Goal: Task Accomplishment & Management: Manage account settings

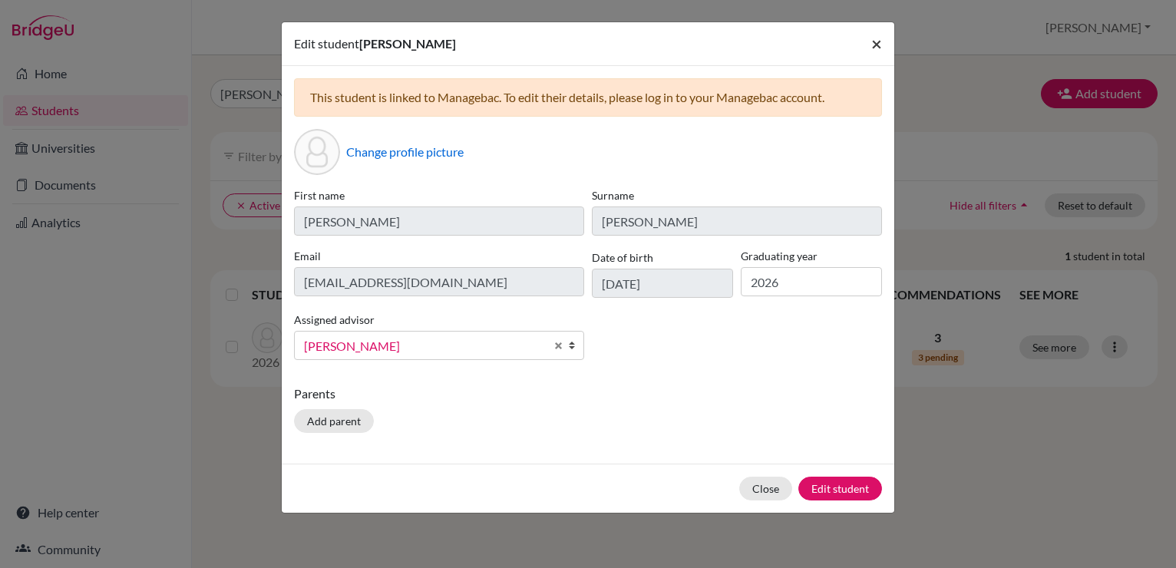
click at [877, 43] on span "×" at bounding box center [877, 43] width 11 height 22
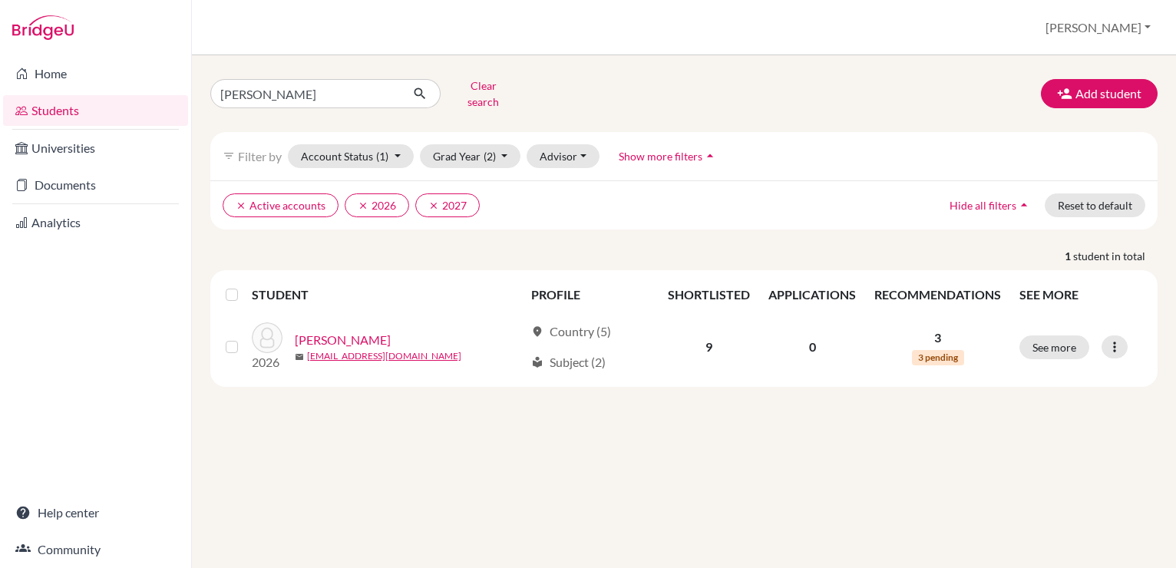
click at [61, 104] on link "Students" at bounding box center [95, 110] width 185 height 31
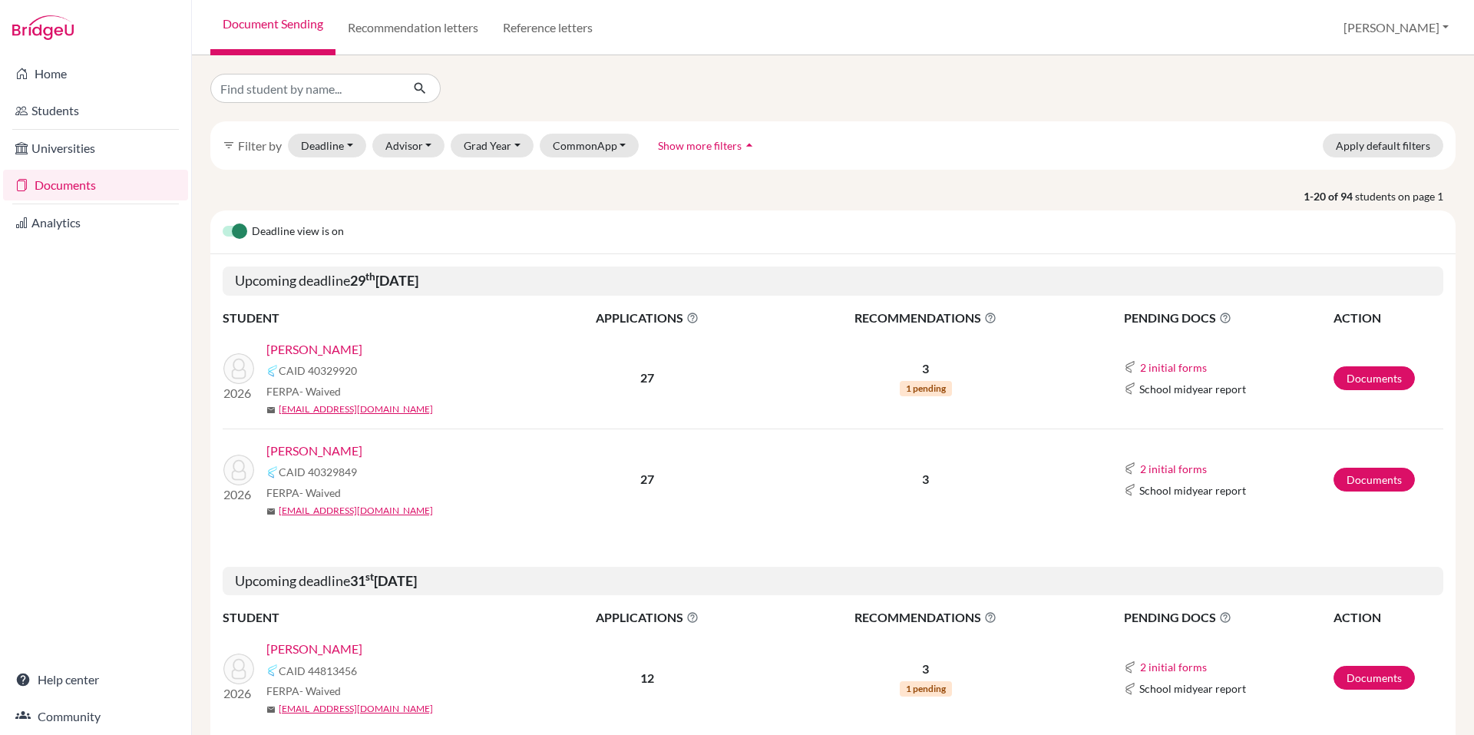
click at [355, 348] on link "[PERSON_NAME]" at bounding box center [314, 349] width 96 height 18
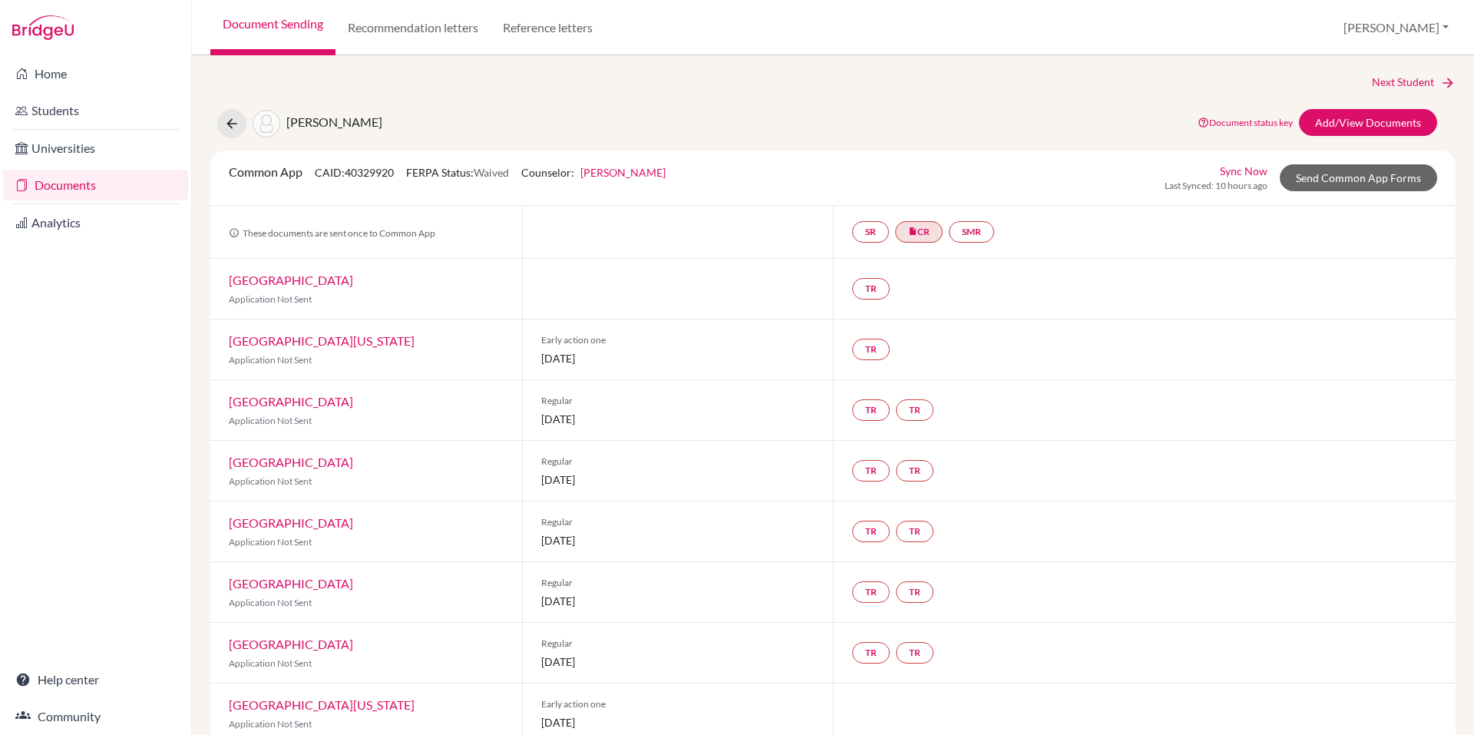
click at [715, 121] on div "[PERSON_NAME] Document status key TR Requirement. Document not uploaded yet. TR…" at bounding box center [833, 123] width 1269 height 29
drag, startPoint x: 865, startPoint y: 120, endPoint x: 912, endPoint y: 118, distance: 47.6
click at [912, 118] on div "Vazquez, Alejandro Document status key TR Requirement. Document not uploaded ye…" at bounding box center [833, 123] width 1269 height 29
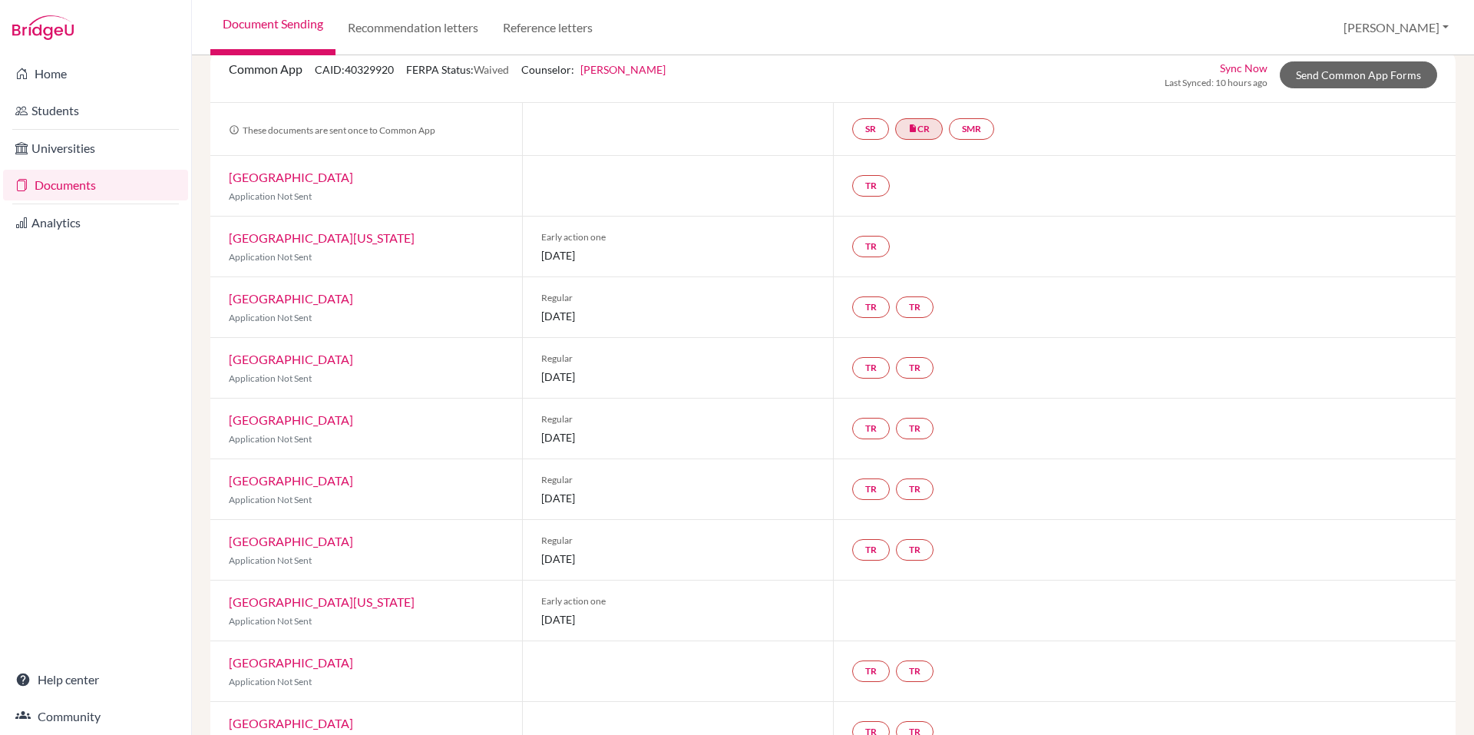
scroll to position [104, 0]
click at [869, 182] on link "TR" at bounding box center [871, 185] width 38 height 22
click at [861, 126] on h3 "Teacher recommendation" at bounding box center [870, 127] width 152 height 28
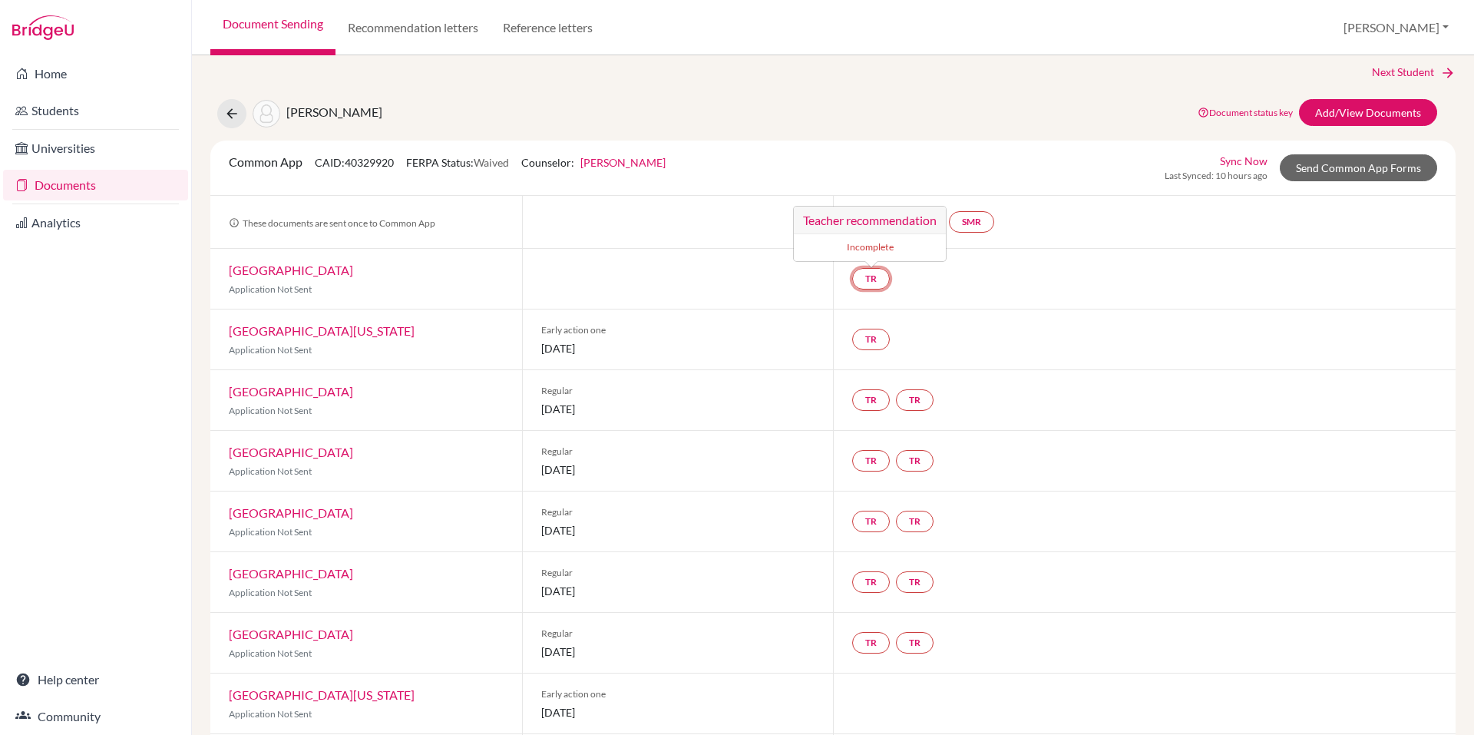
scroll to position [0, 0]
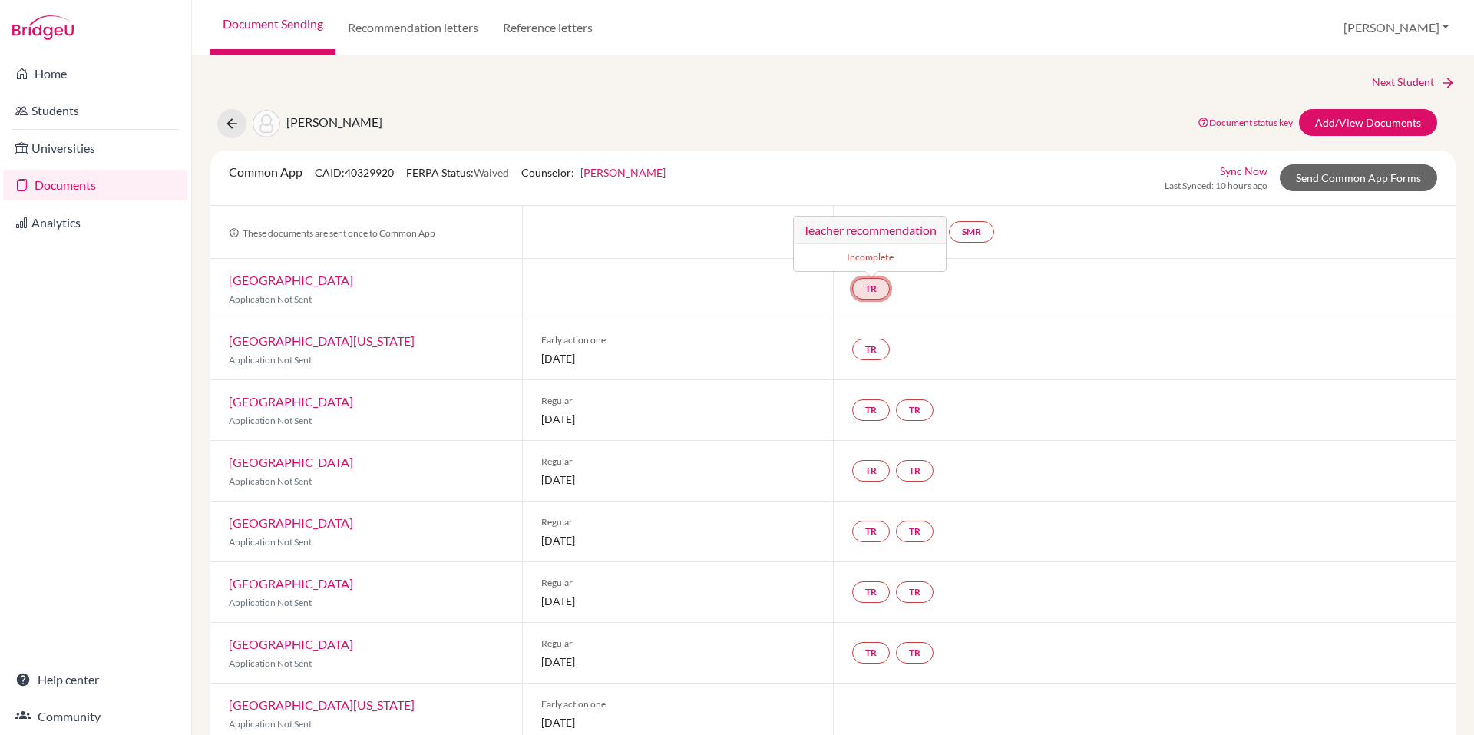
click at [870, 258] on small "Incomplete" at bounding box center [870, 257] width 134 height 14
click at [857, 286] on link "TR" at bounding box center [871, 289] width 38 height 22
click at [859, 227] on h3 "Teacher recommendation" at bounding box center [870, 231] width 152 height 28
click at [279, 277] on link "Tufts University" at bounding box center [291, 280] width 124 height 15
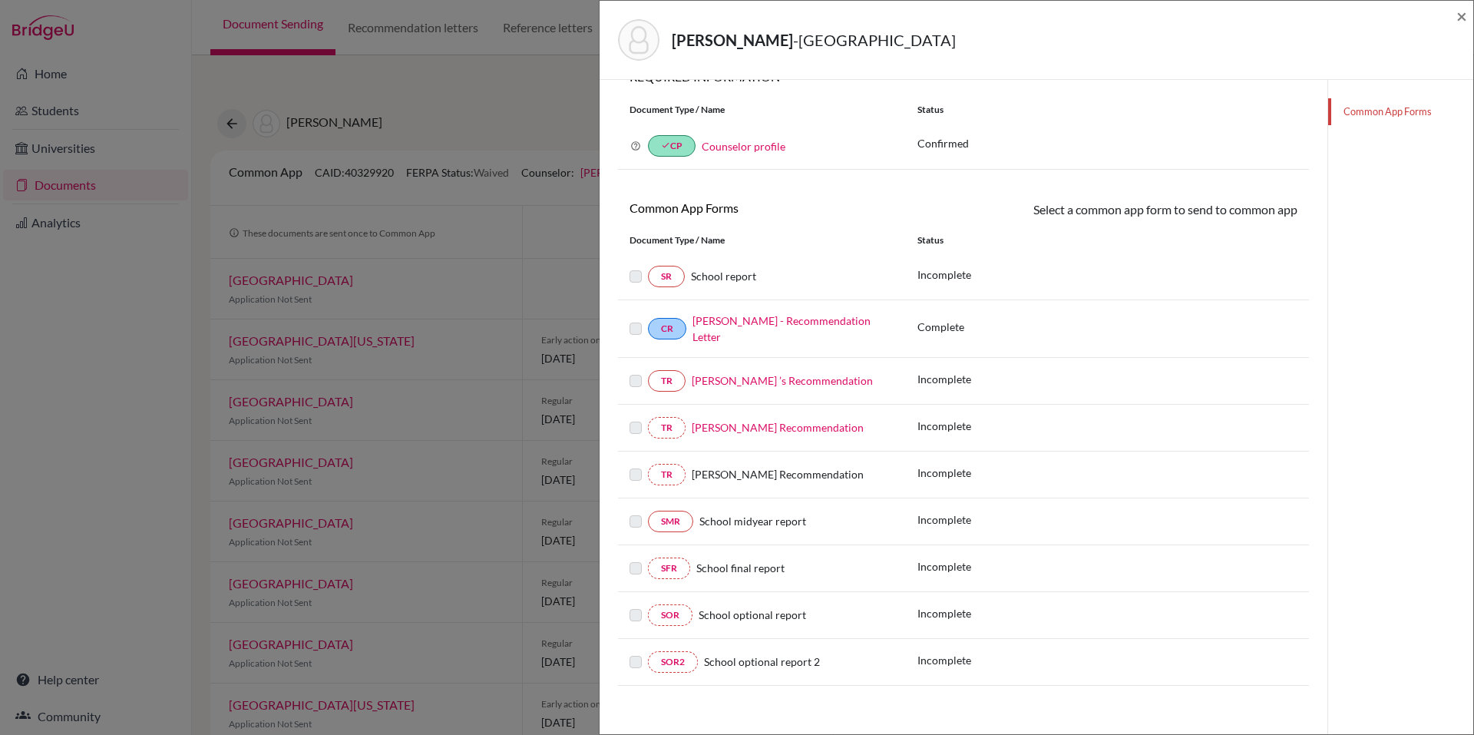
scroll to position [121, 0]
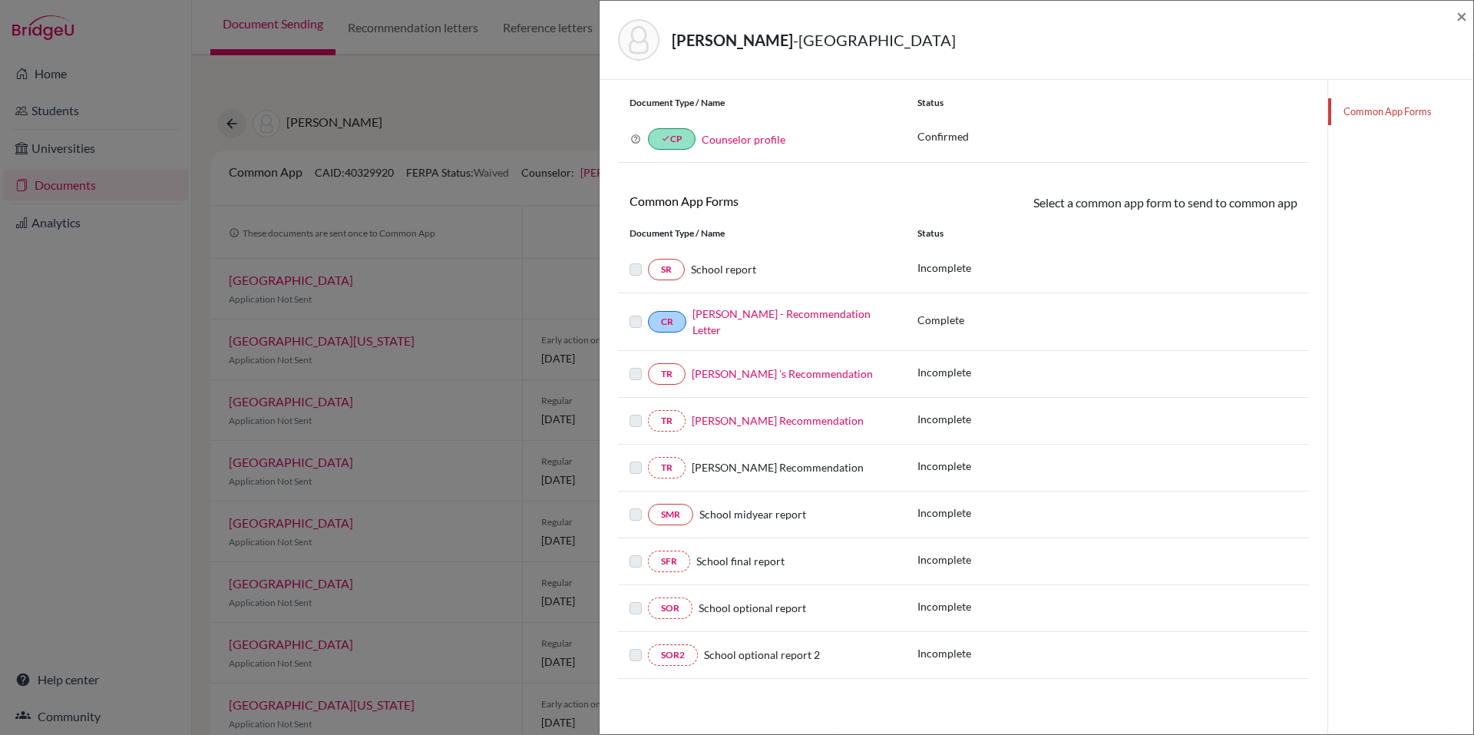
click at [635, 365] on label at bounding box center [636, 365] width 12 height 0
click at [634, 365] on label at bounding box center [636, 365] width 12 height 0
click at [734, 372] on link "Ambola Nchindo ’s Recommendation" at bounding box center [782, 373] width 181 height 13
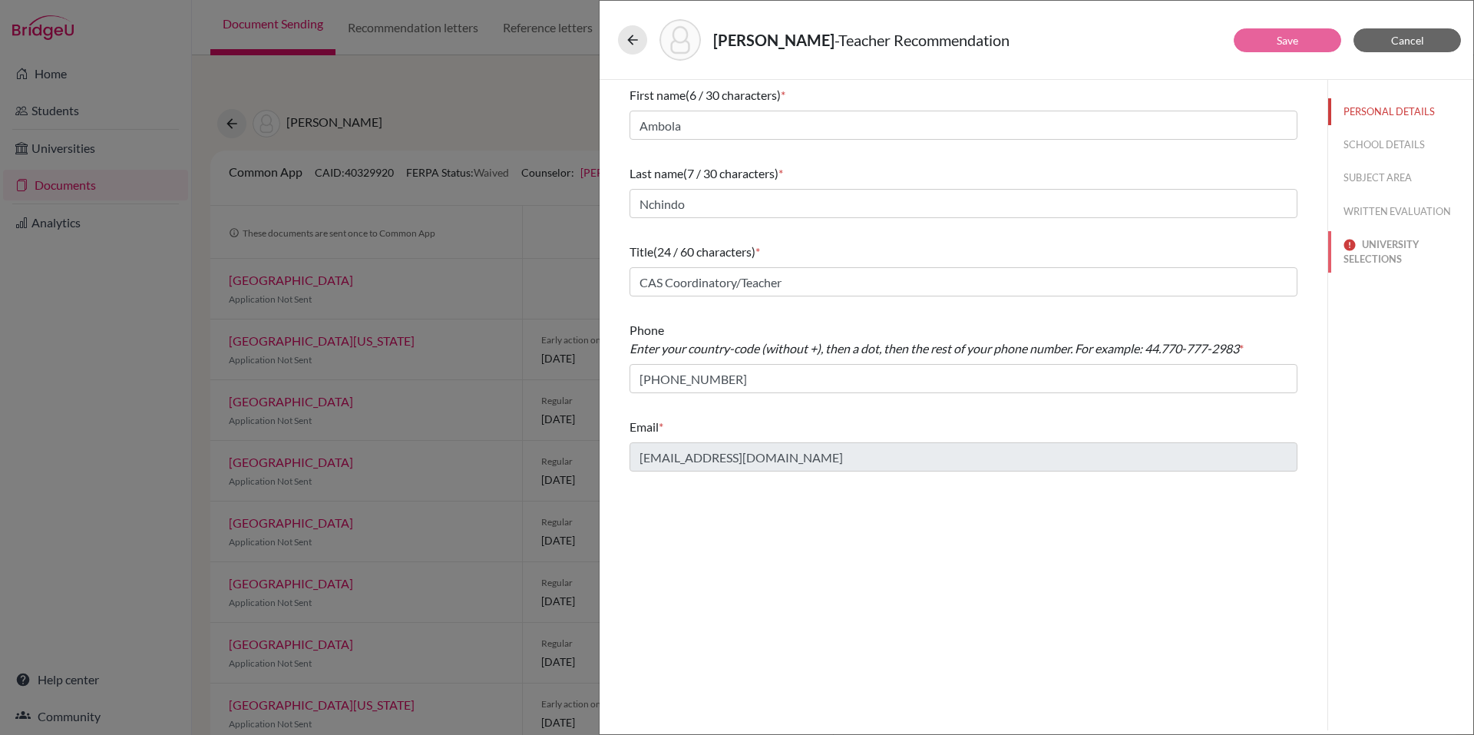
click at [1382, 249] on button "UNIVERSITY SELECTIONS" at bounding box center [1401, 251] width 145 height 41
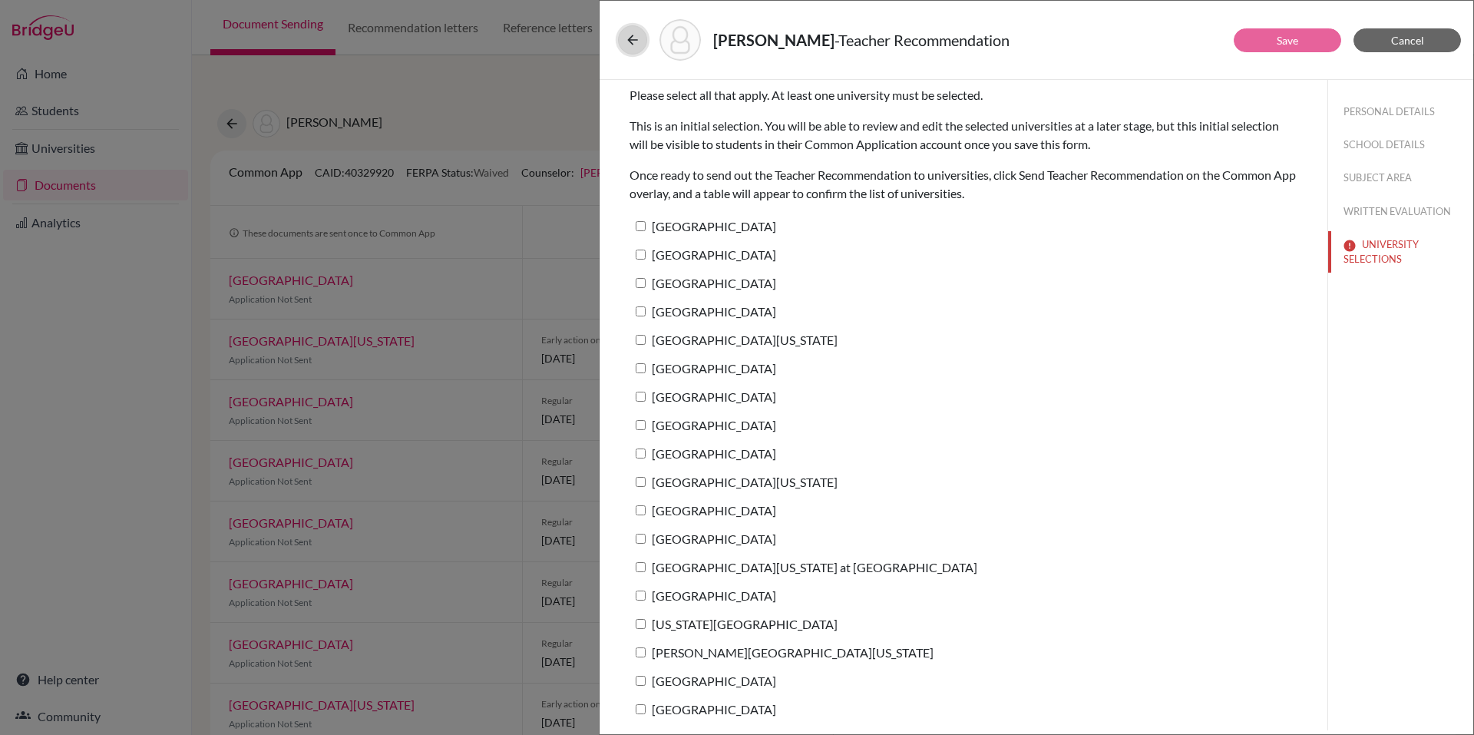
click at [640, 36] on icon at bounding box center [632, 39] width 15 height 15
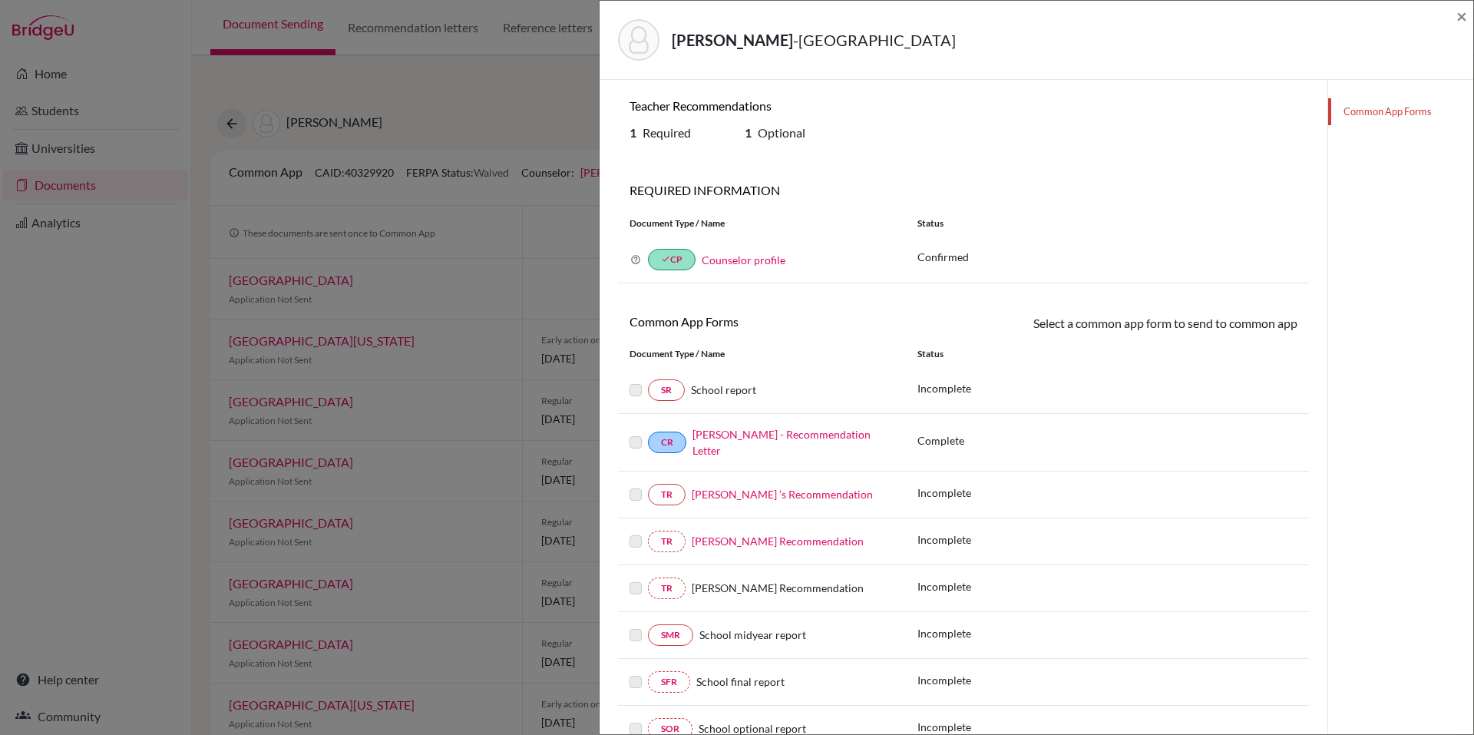
click at [536, 89] on div "Vazquez, Alejandro - Tufts University × Teacher Recommendations 1 Required 1 Op…" at bounding box center [737, 367] width 1474 height 735
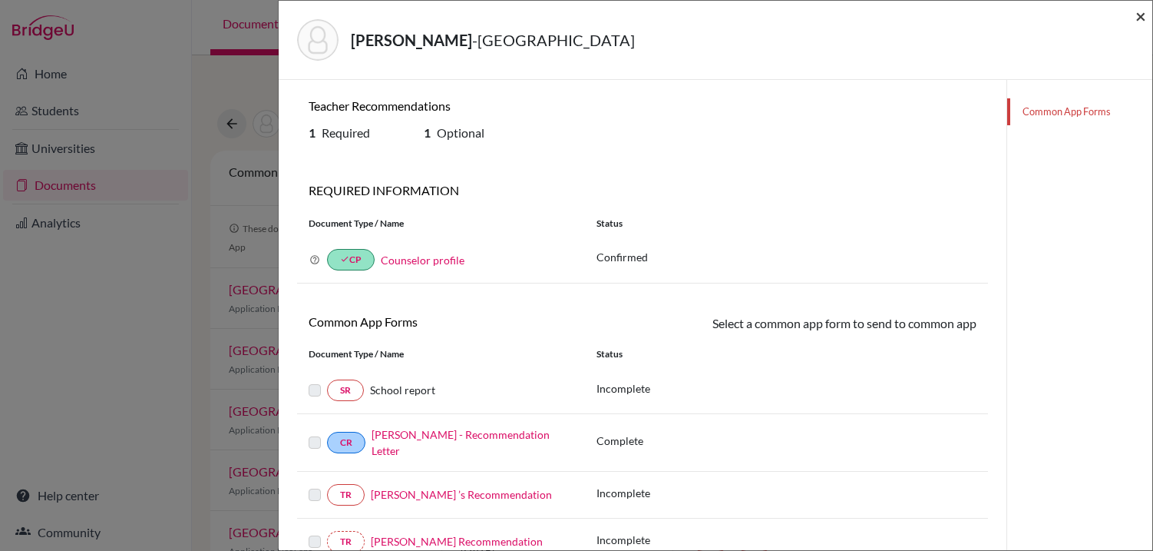
click at [1141, 10] on span "×" at bounding box center [1141, 16] width 11 height 22
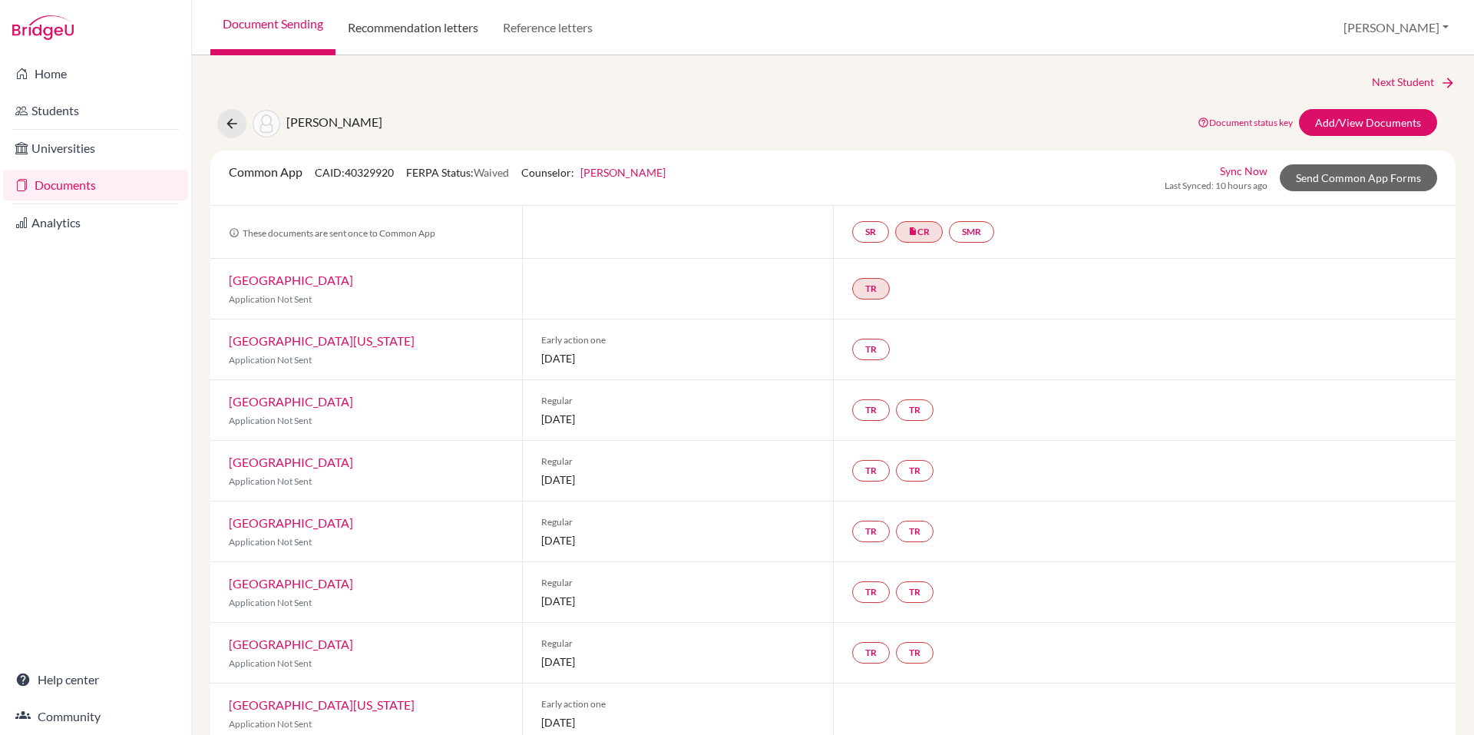
click at [415, 19] on link "Recommendation letters" at bounding box center [413, 27] width 155 height 55
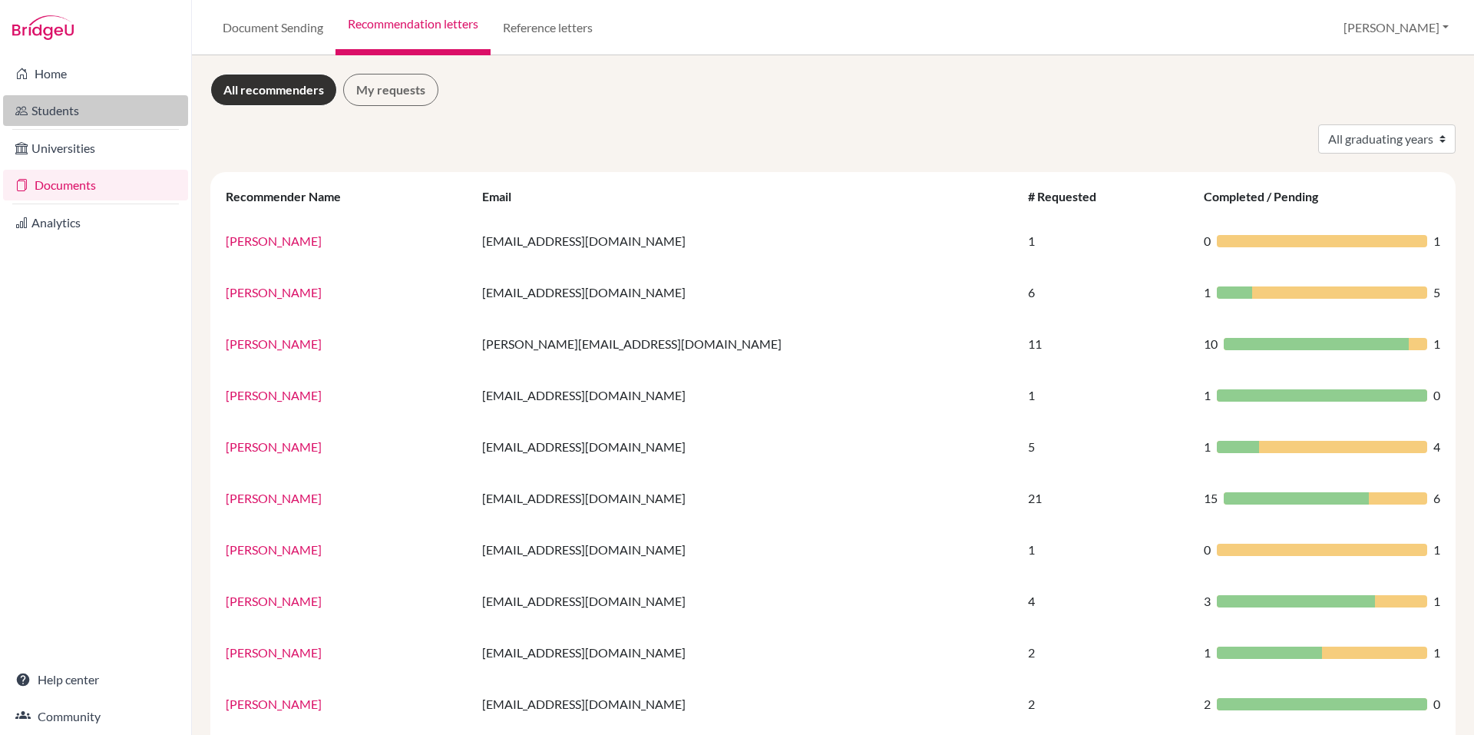
click at [68, 108] on link "Students" at bounding box center [95, 110] width 185 height 31
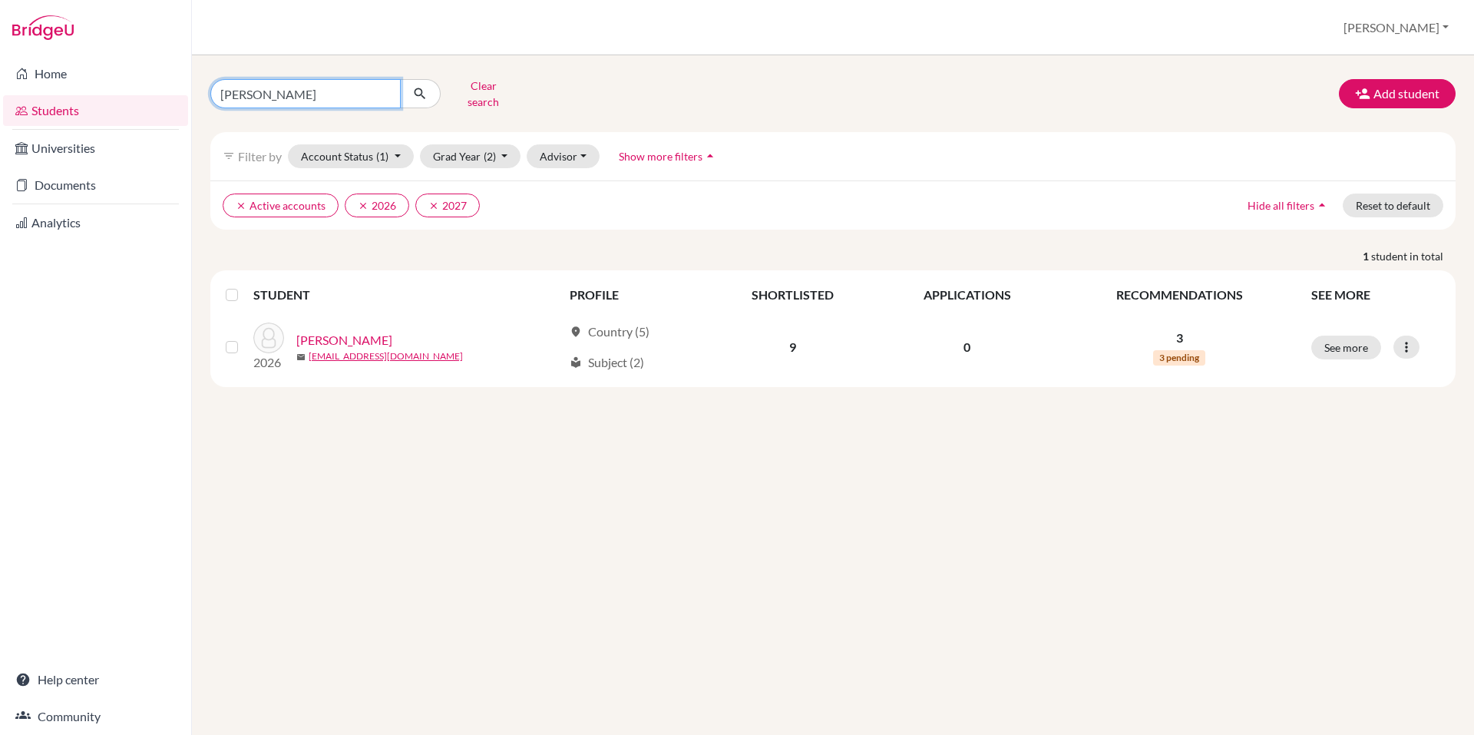
click at [380, 84] on input "alana" at bounding box center [305, 93] width 190 height 29
type input "ale"
click button "submit" at bounding box center [420, 93] width 41 height 29
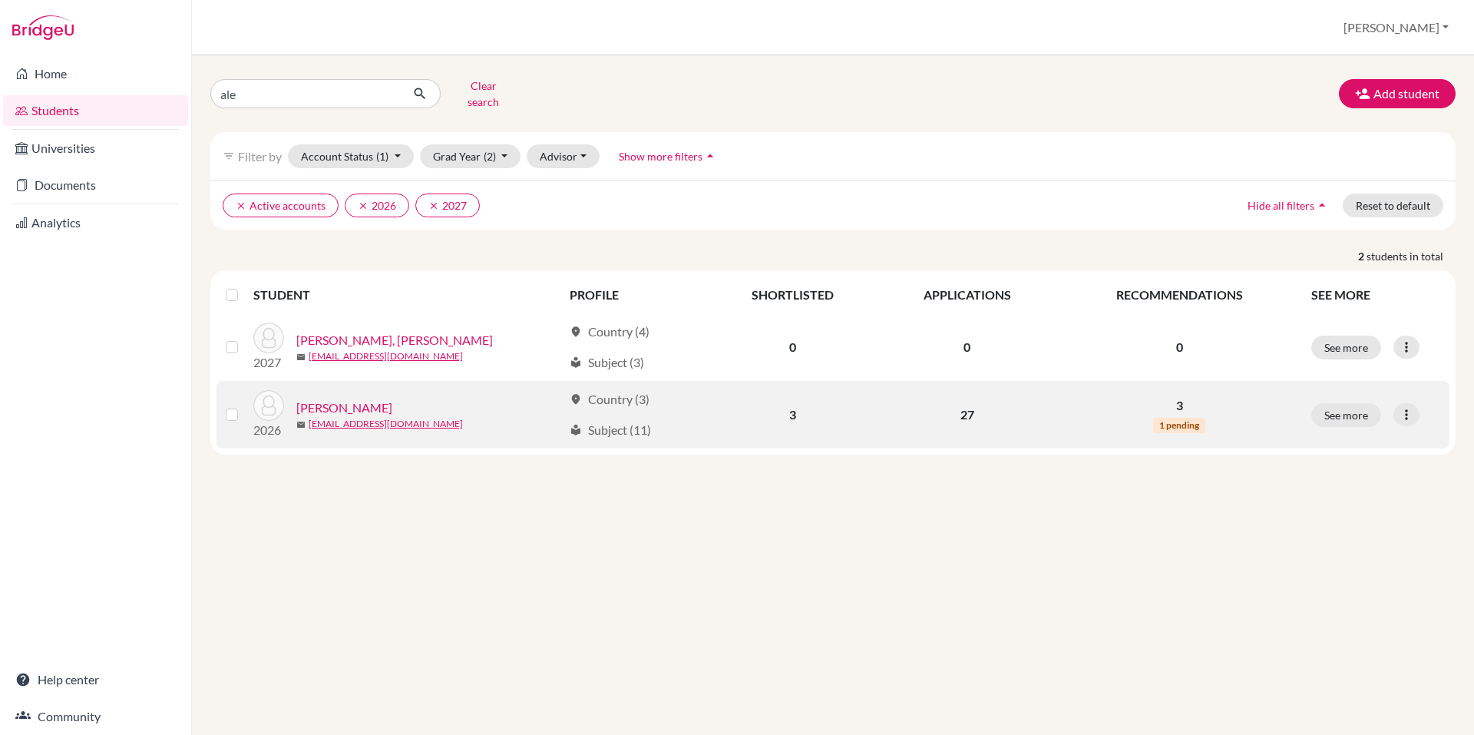
click at [356, 399] on link "Vazquez, Alejandro" at bounding box center [344, 408] width 96 height 18
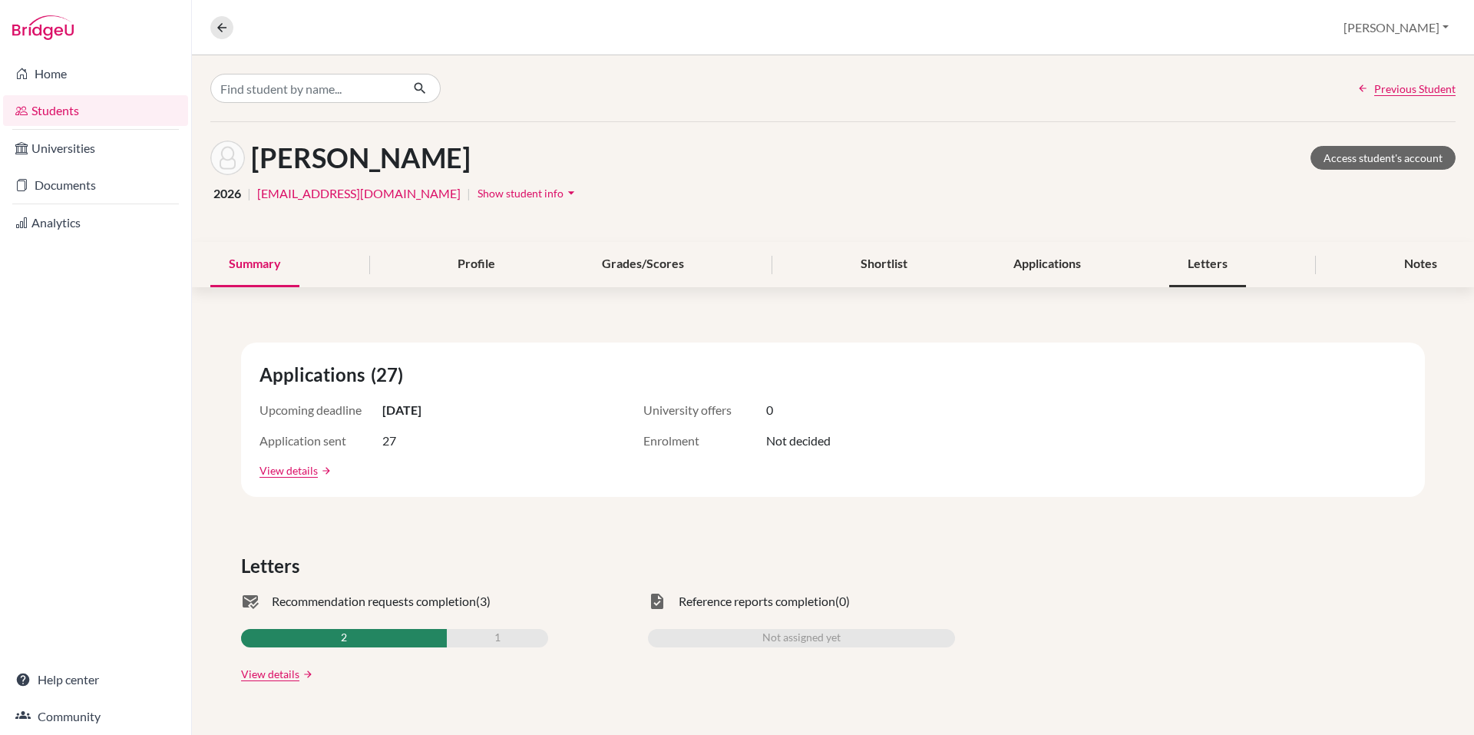
click at [1196, 258] on div "Letters" at bounding box center [1208, 264] width 77 height 45
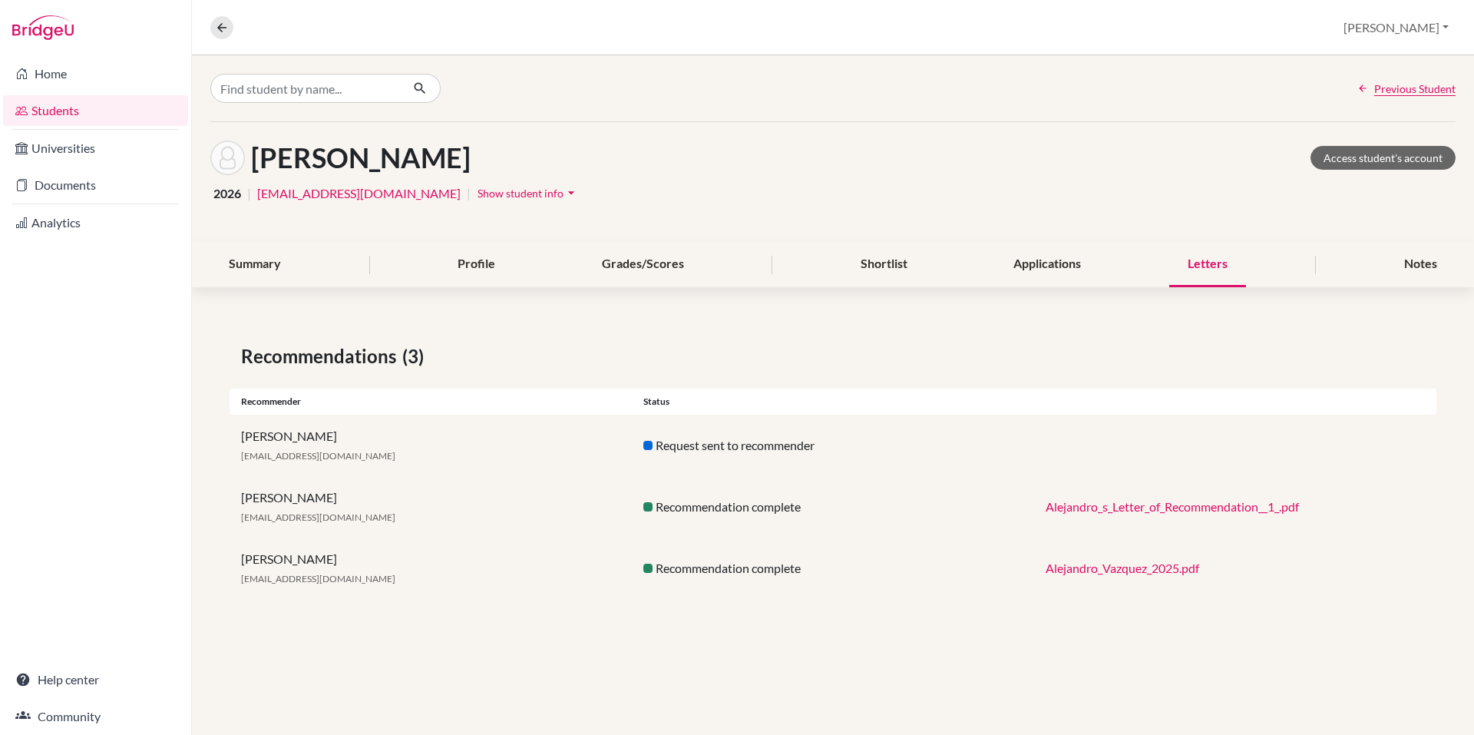
click at [1107, 508] on link "Alejandro_s_Letter_of_Recommendation__1_.pdf" at bounding box center [1172, 506] width 253 height 15
click at [77, 174] on link "Documents" at bounding box center [95, 185] width 185 height 31
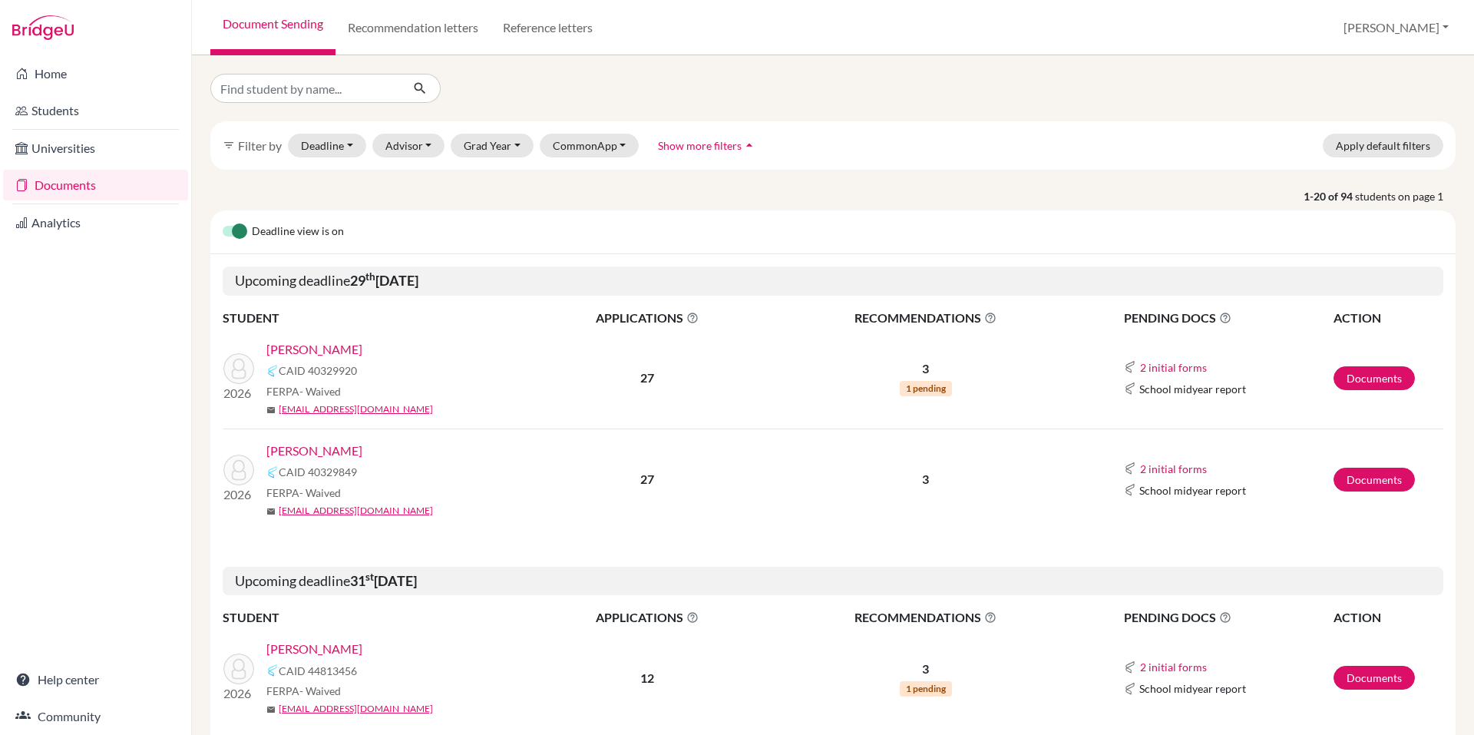
click at [346, 345] on link "[PERSON_NAME]" at bounding box center [314, 349] width 96 height 18
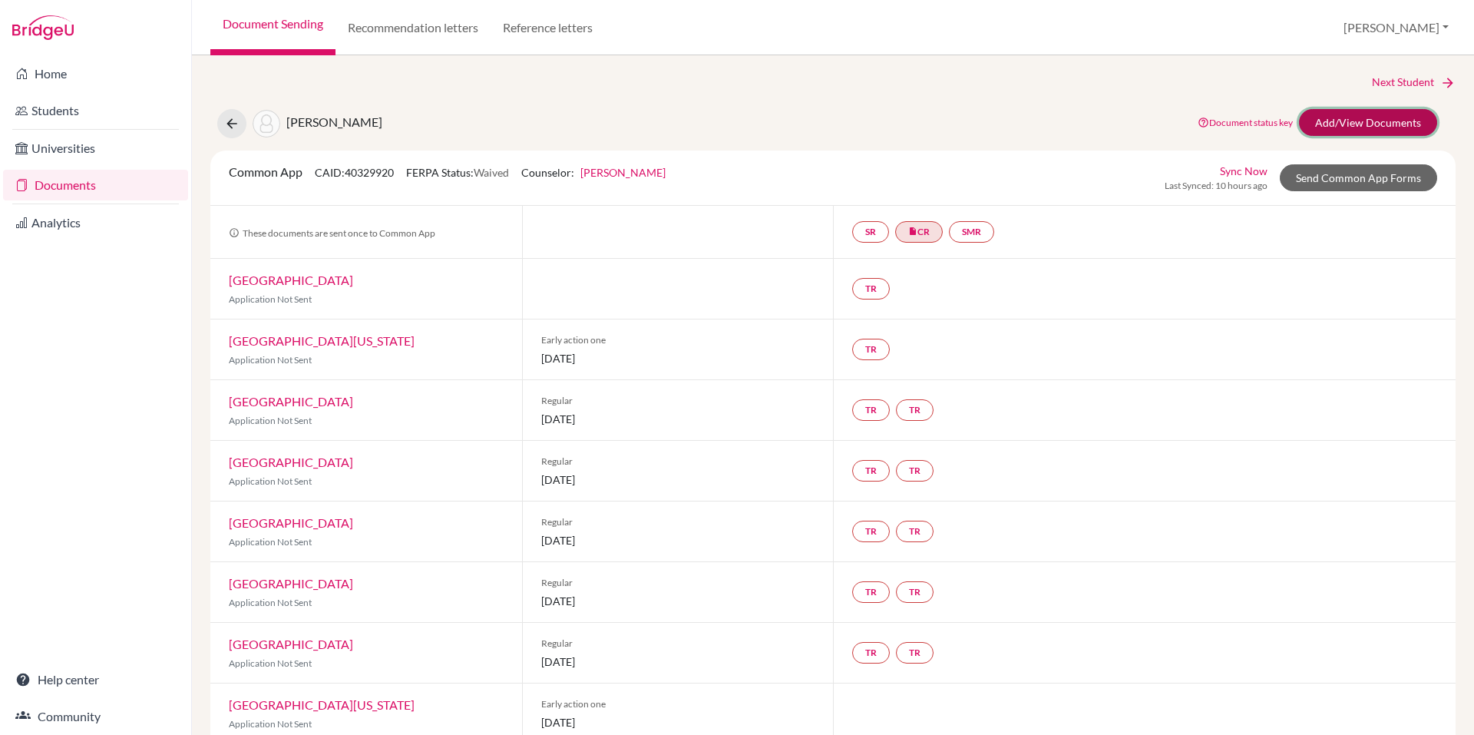
click at [1362, 128] on link "Add/View Documents" at bounding box center [1368, 122] width 138 height 27
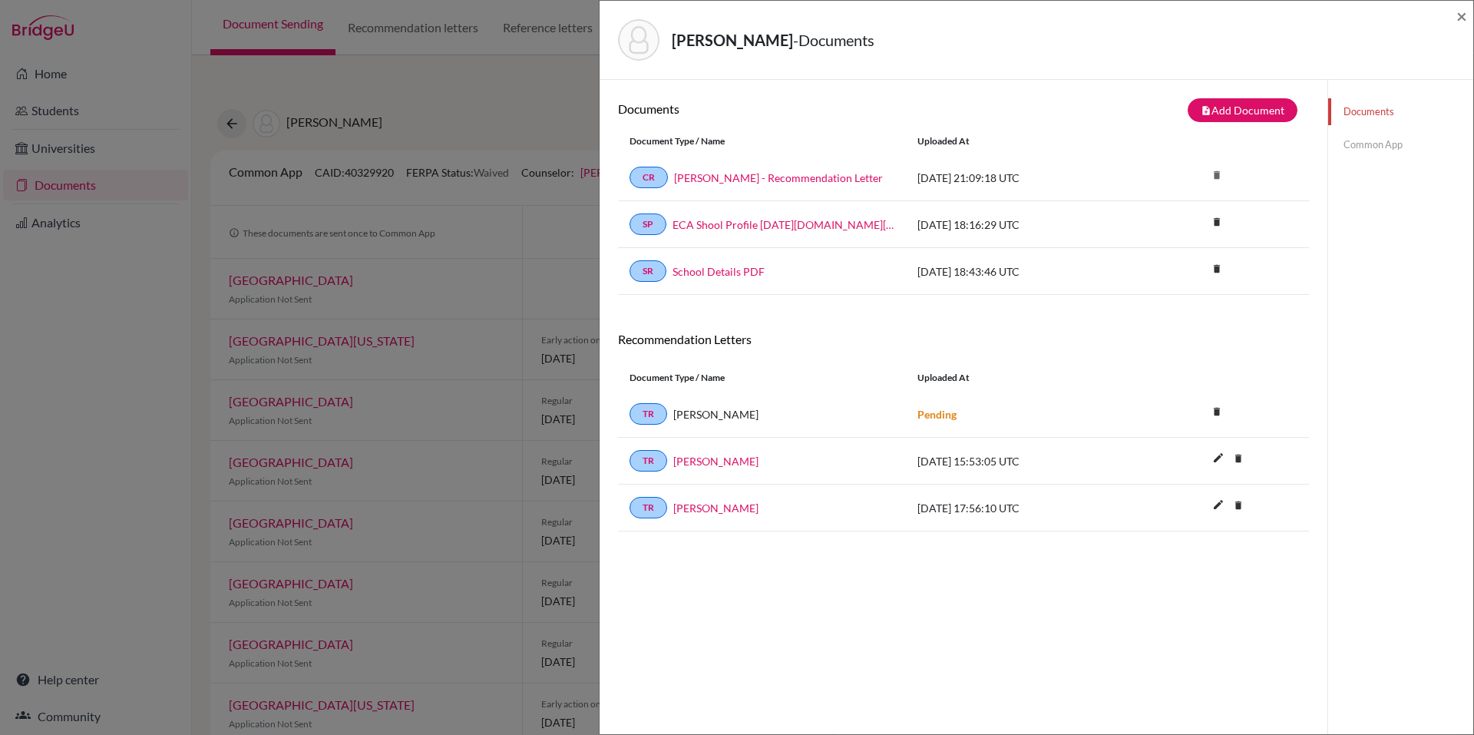
click at [545, 111] on div "[PERSON_NAME] - Documents × Documents note_add Add Document Document type Chang…" at bounding box center [737, 367] width 1474 height 735
click at [1455, 23] on div "[PERSON_NAME] - Documents ×" at bounding box center [1037, 40] width 862 height 66
click at [1464, 10] on span "×" at bounding box center [1462, 16] width 11 height 22
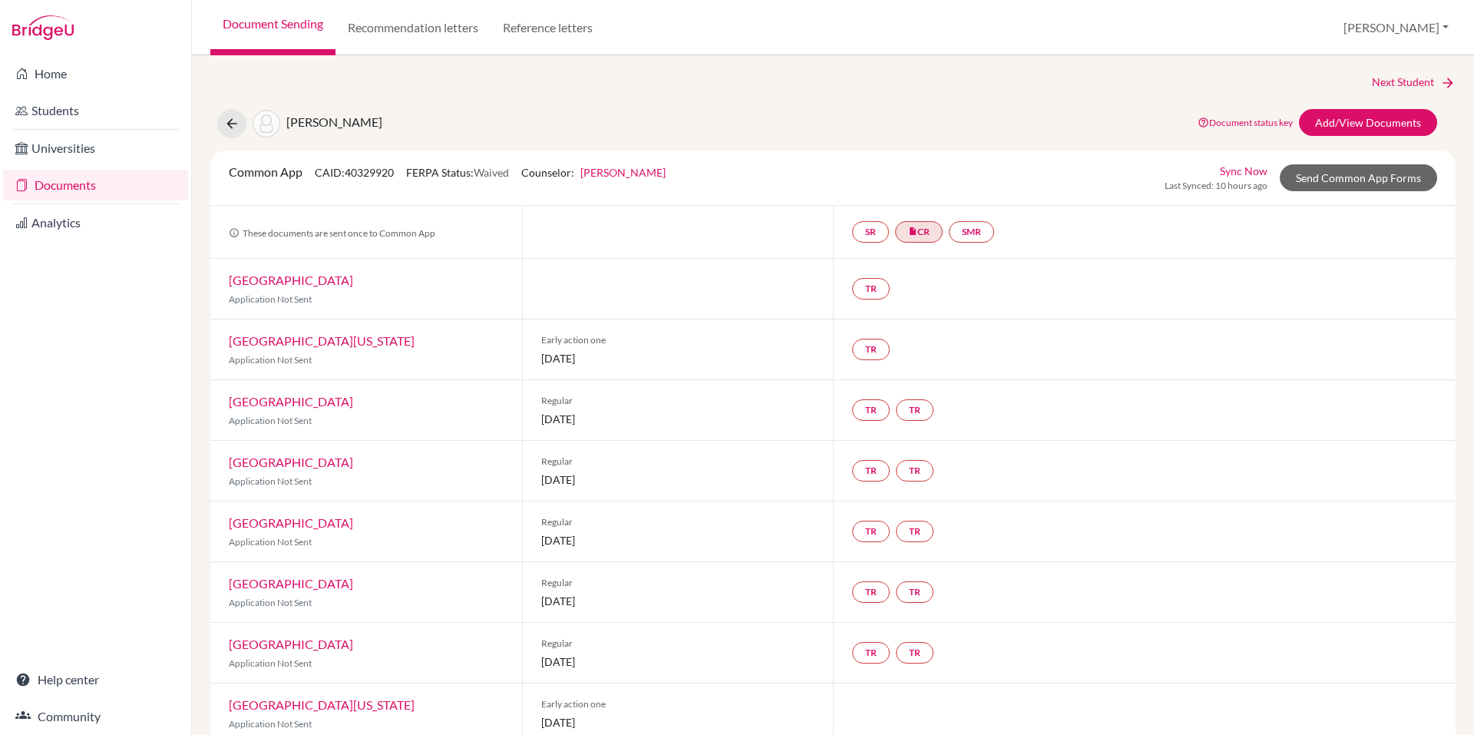
click at [275, 282] on link "Tufts University" at bounding box center [291, 280] width 124 height 15
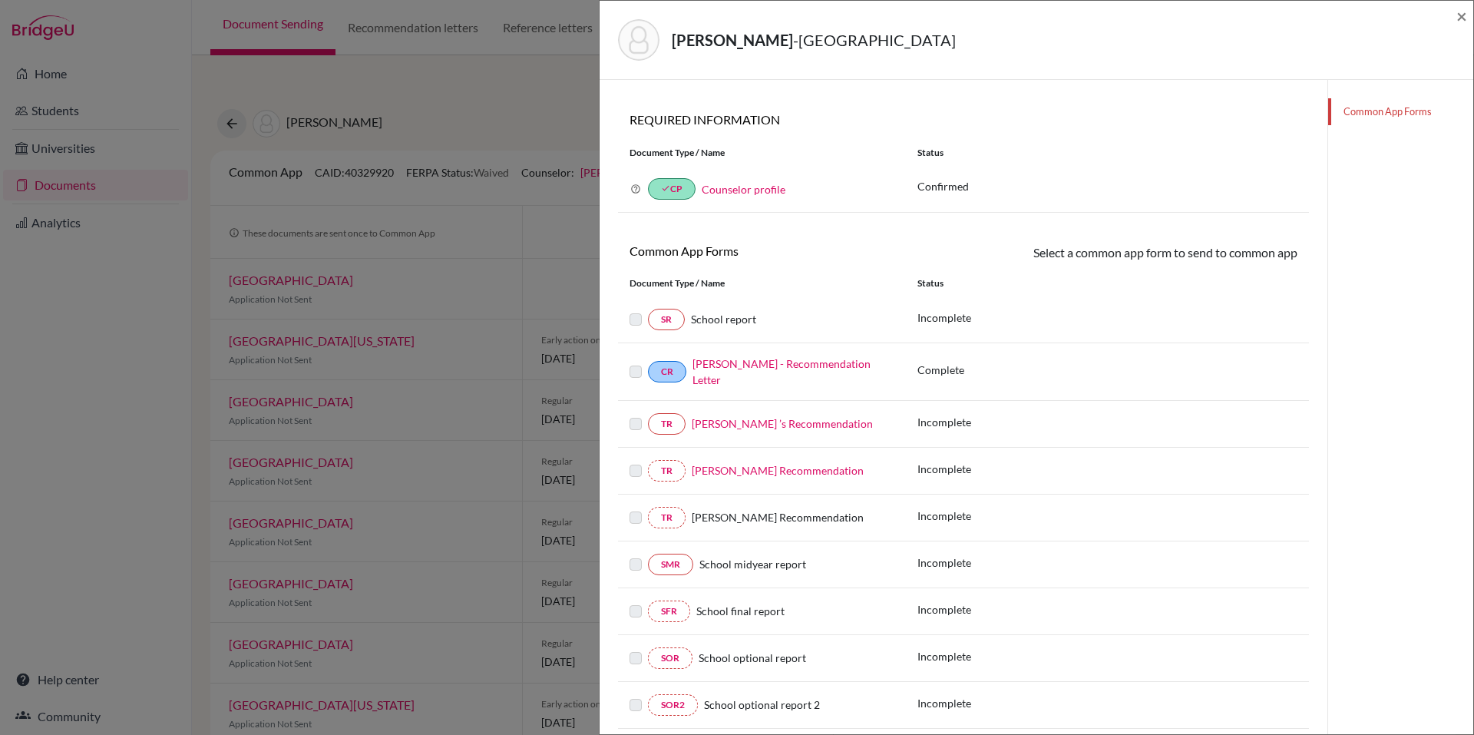
scroll to position [71, 0]
click at [767, 420] on link "Ambola Nchindo ’s Recommendation" at bounding box center [782, 422] width 181 height 13
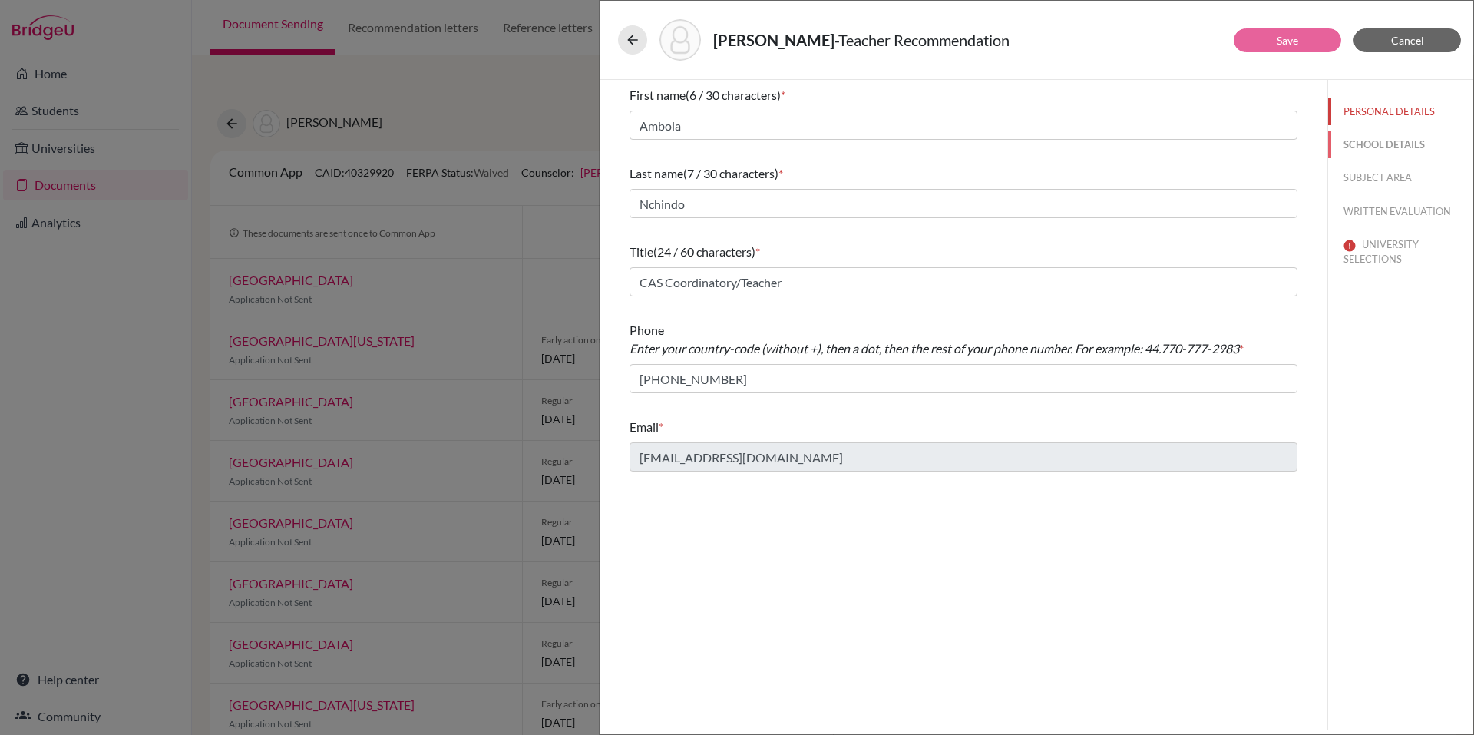
click at [1390, 147] on button "SCHOOL DETAILS" at bounding box center [1401, 144] width 145 height 27
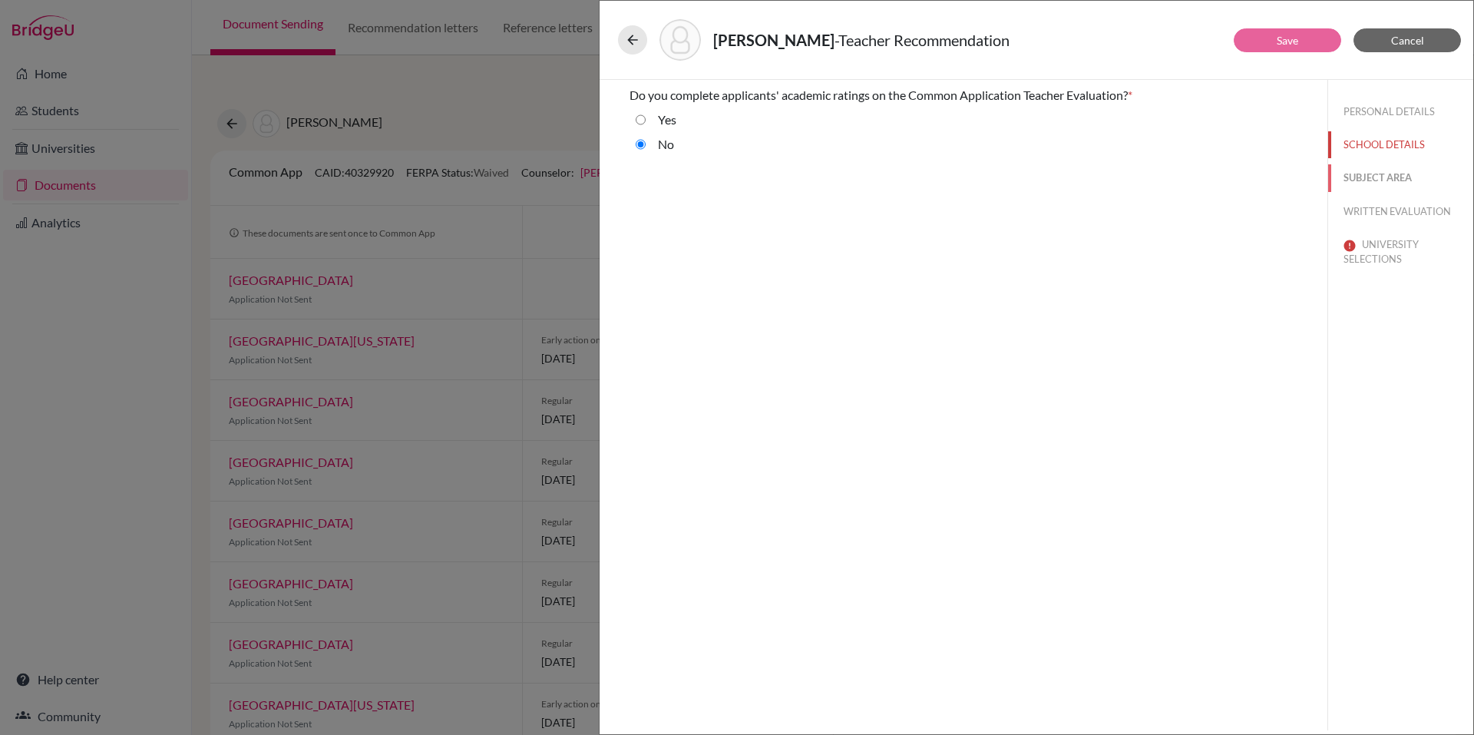
click at [1385, 181] on button "SUBJECT AREA" at bounding box center [1401, 177] width 145 height 27
select select "4"
click at [1381, 211] on button "WRITTEN EVALUATION" at bounding box center [1401, 211] width 145 height 27
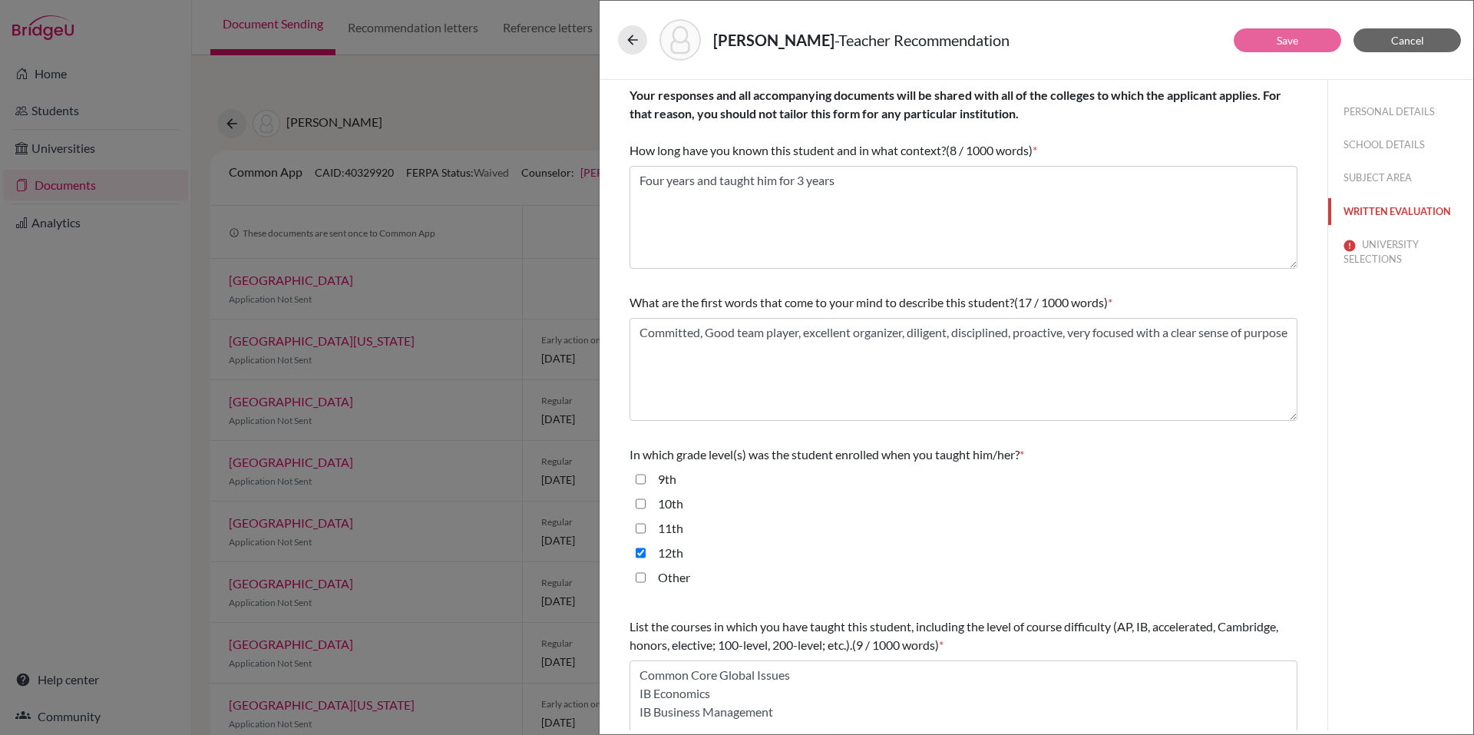
scroll to position [237, 0]
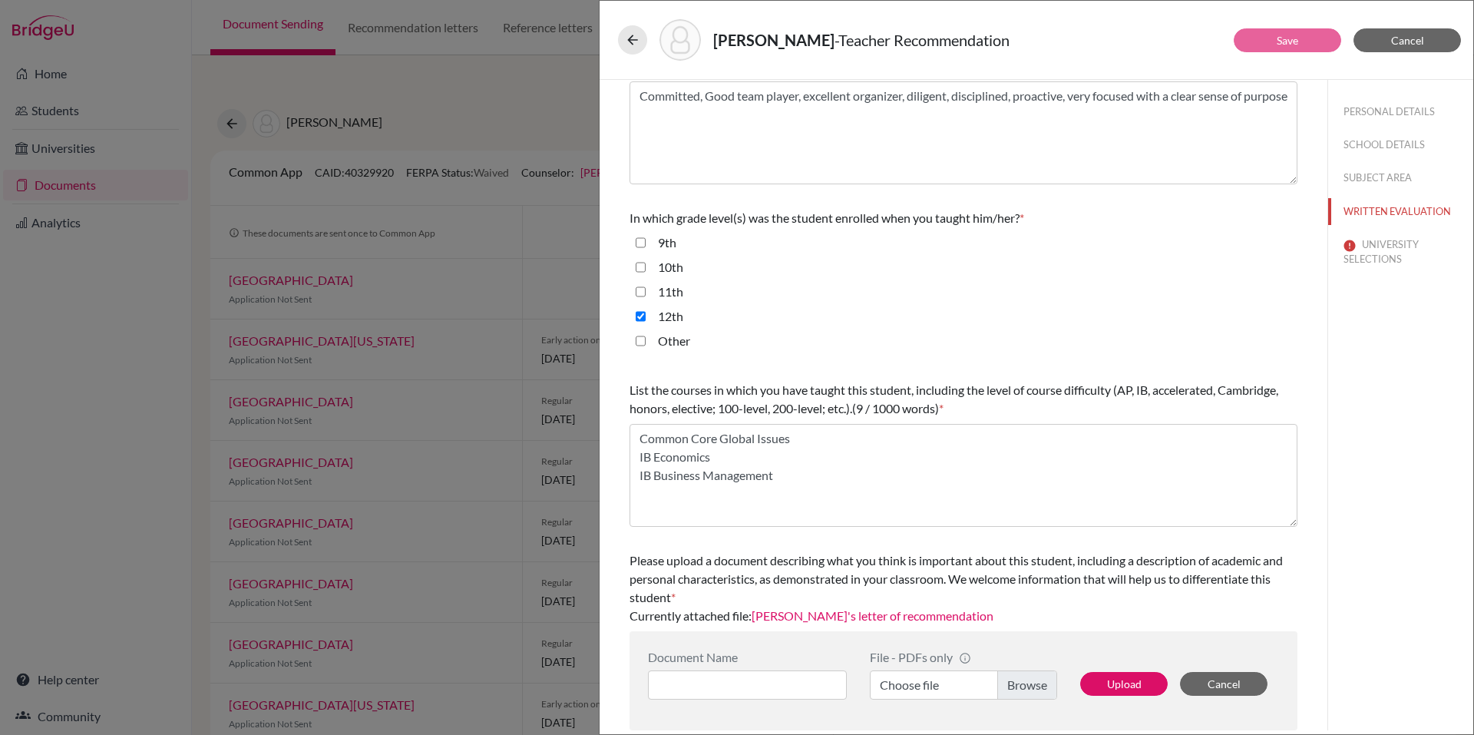
click at [781, 614] on link "Alejandro's letter of recommendation" at bounding box center [873, 615] width 242 height 15
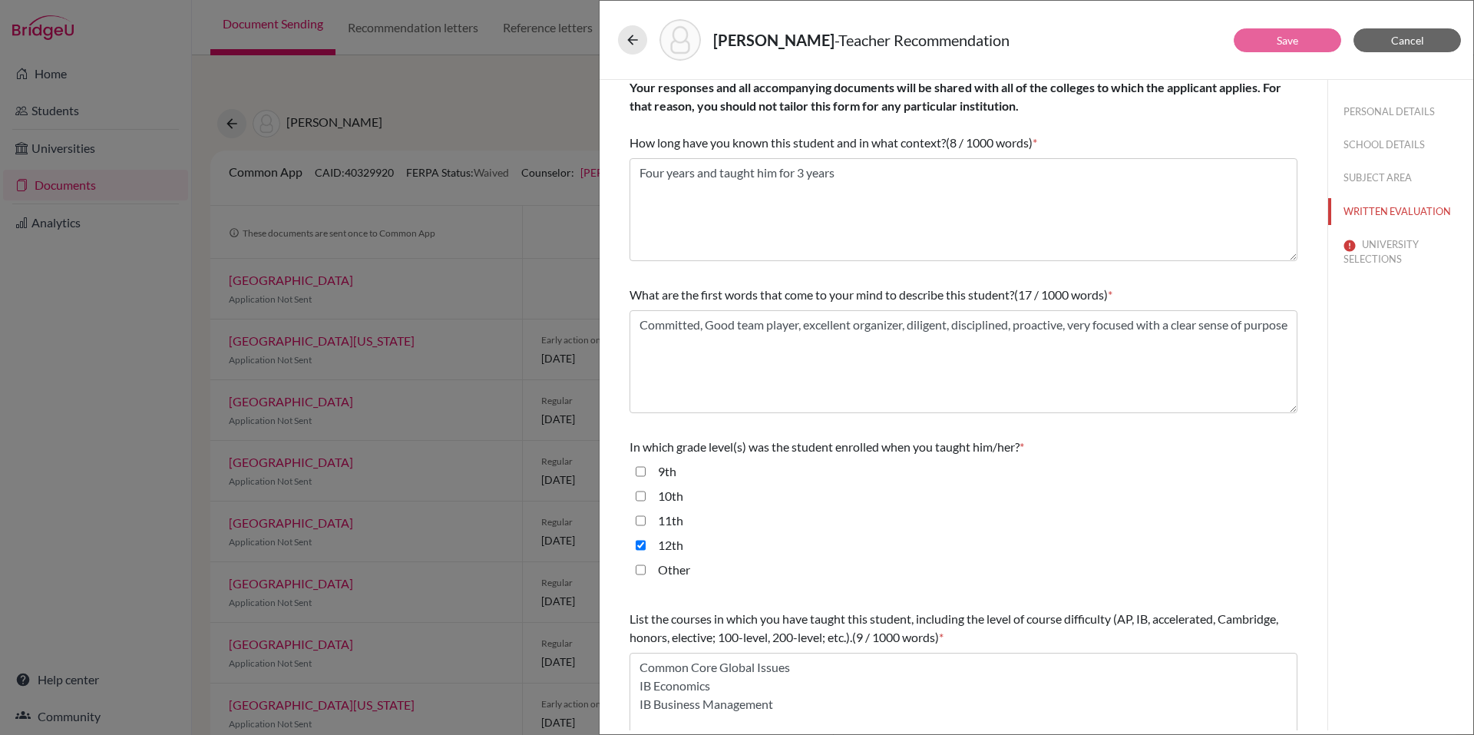
scroll to position [0, 0]
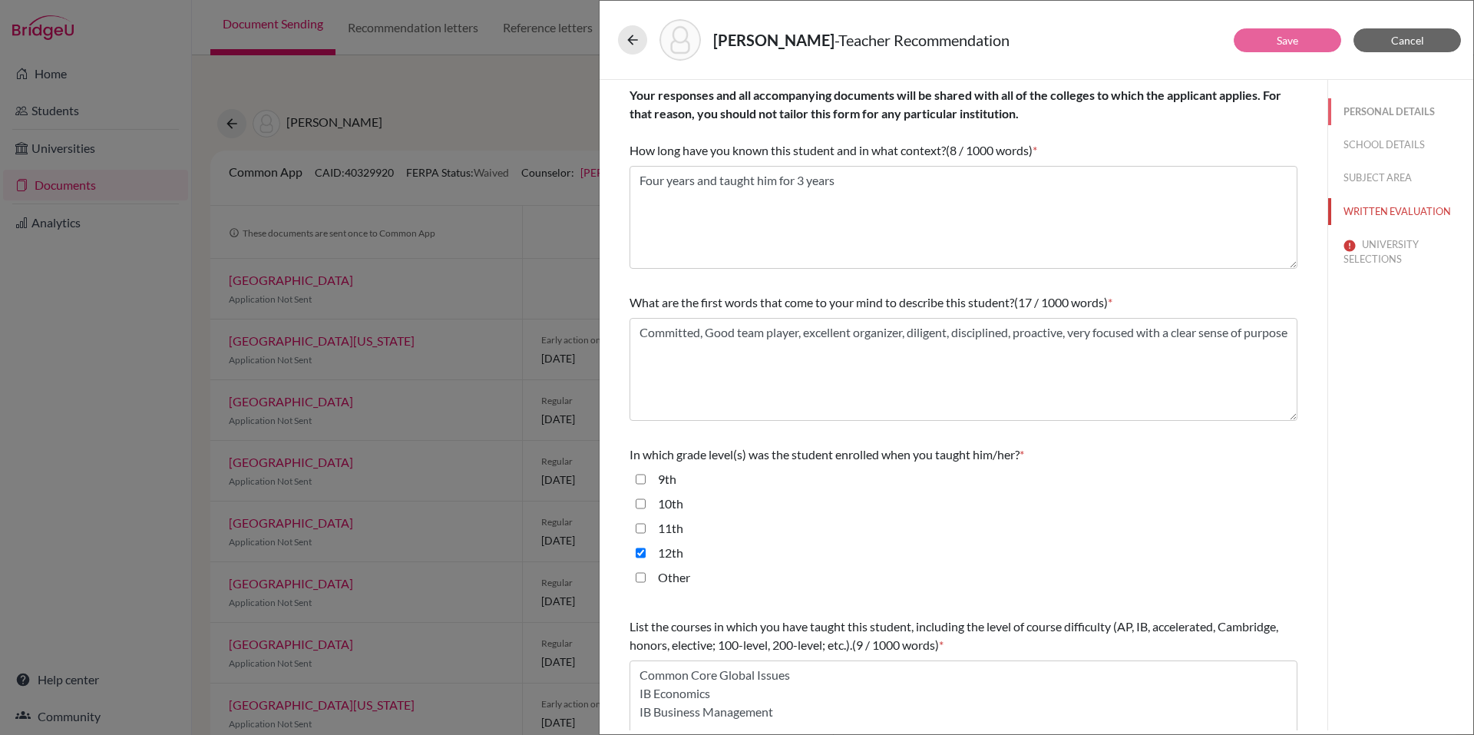
click at [1368, 118] on button "PERSONAL DETAILS" at bounding box center [1401, 111] width 145 height 27
type input "+584121572441"
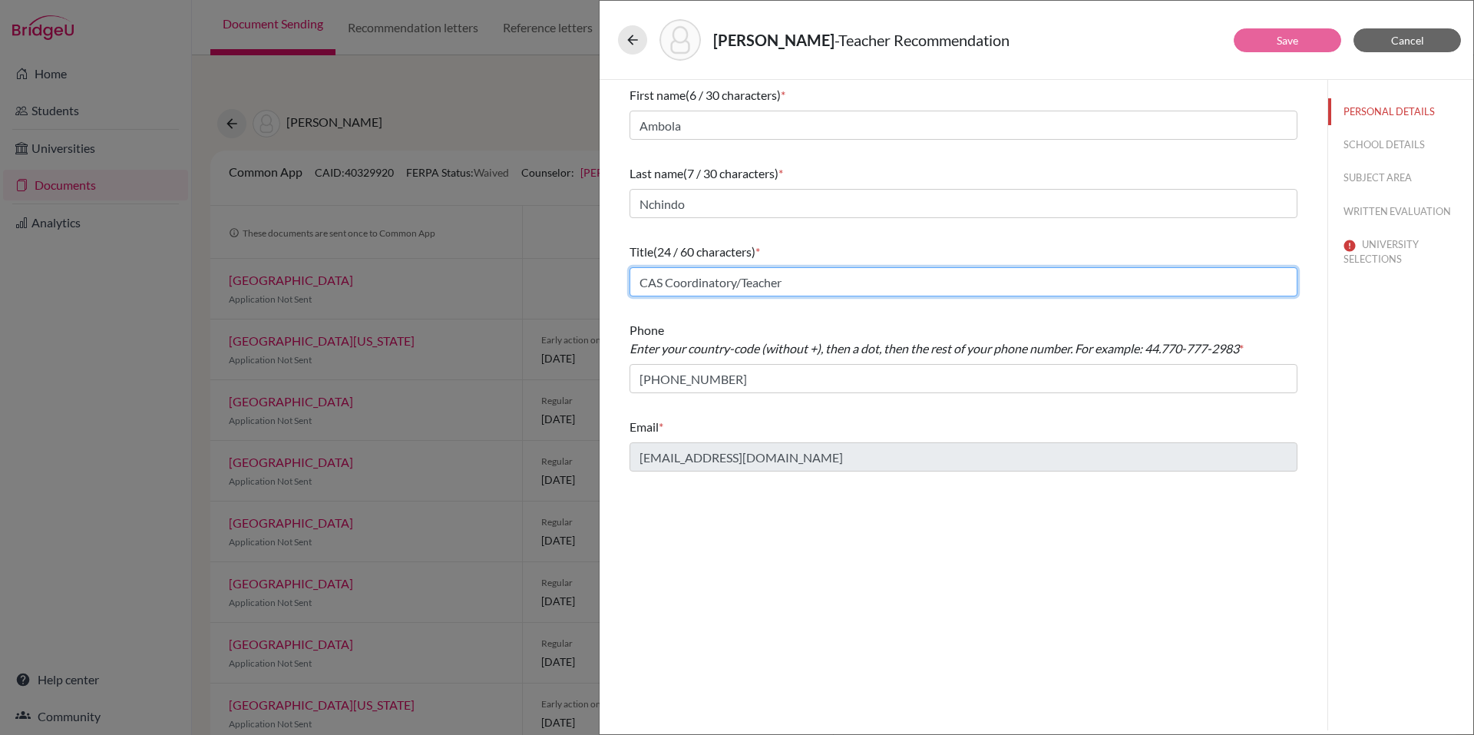
click at [1005, 280] on input "CAS Coordinatory/Teacher" at bounding box center [964, 281] width 668 height 29
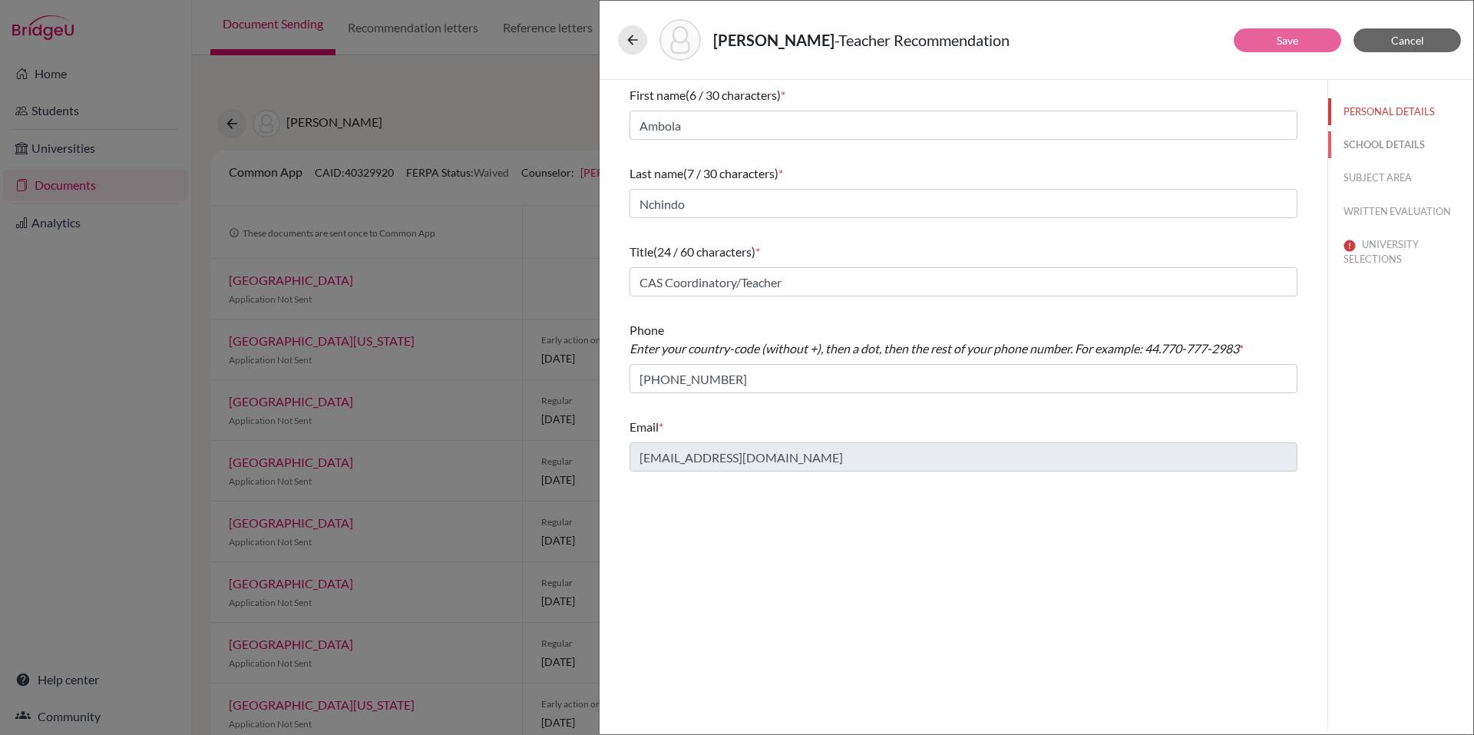
click at [1380, 137] on button "SCHOOL DETAILS" at bounding box center [1401, 144] width 145 height 27
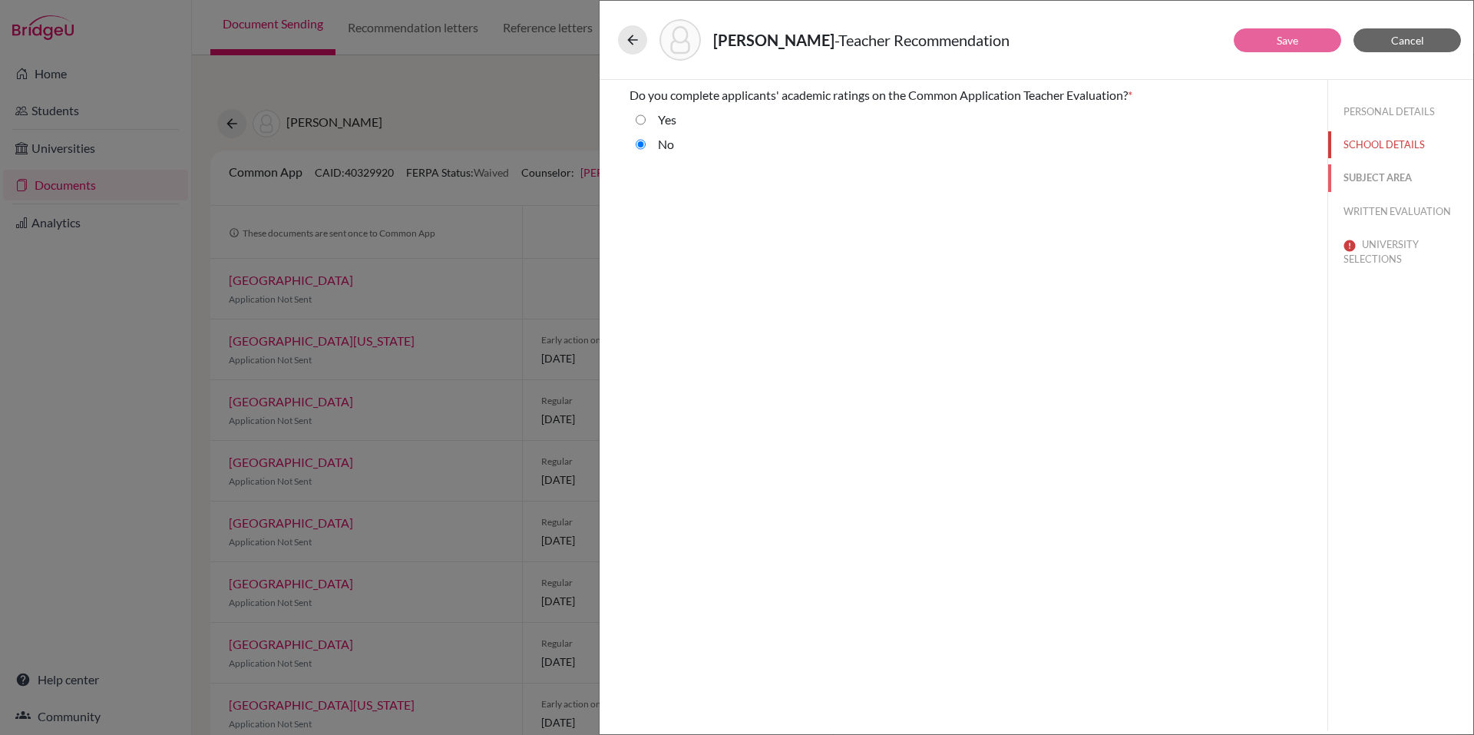
click at [1395, 180] on button "SUBJECT AREA" at bounding box center [1401, 177] width 145 height 27
select select "4"
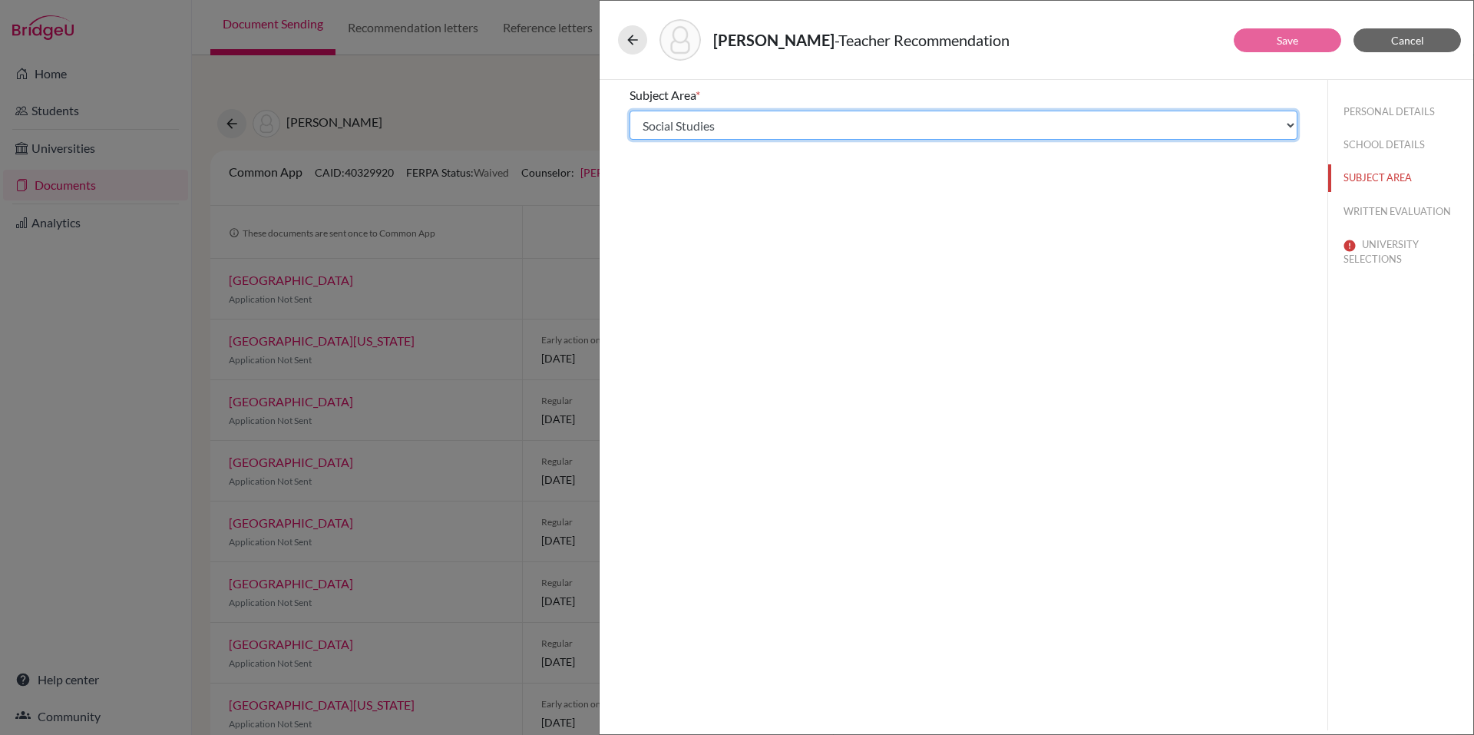
click at [1000, 128] on select "Select... Math English Science World Language Social Studies Other Computer Sci…" at bounding box center [964, 125] width 668 height 29
click at [630, 111] on select "Select... Math English Science World Language Social Studies Other Computer Sci…" at bounding box center [964, 125] width 668 height 29
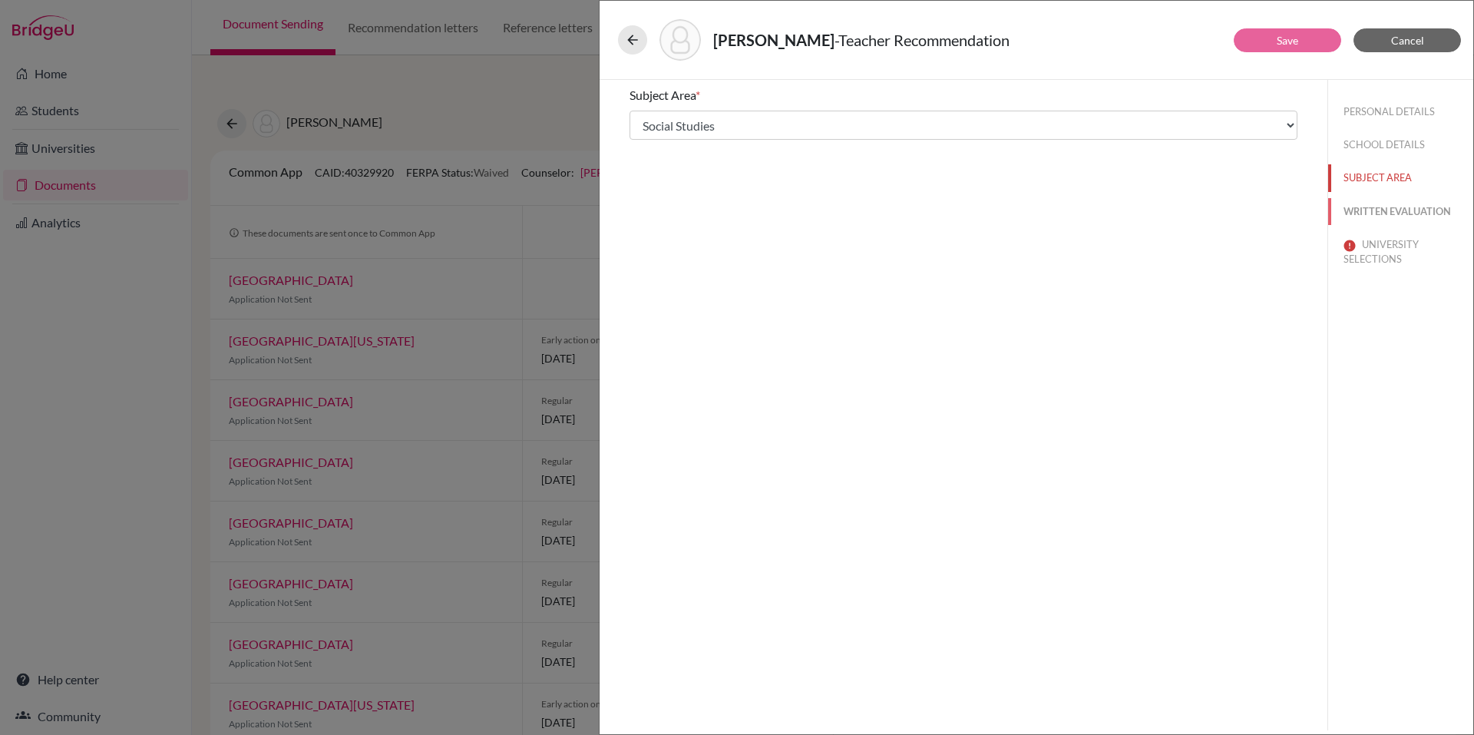
click at [1388, 213] on button "WRITTEN EVALUATION" at bounding box center [1401, 211] width 145 height 27
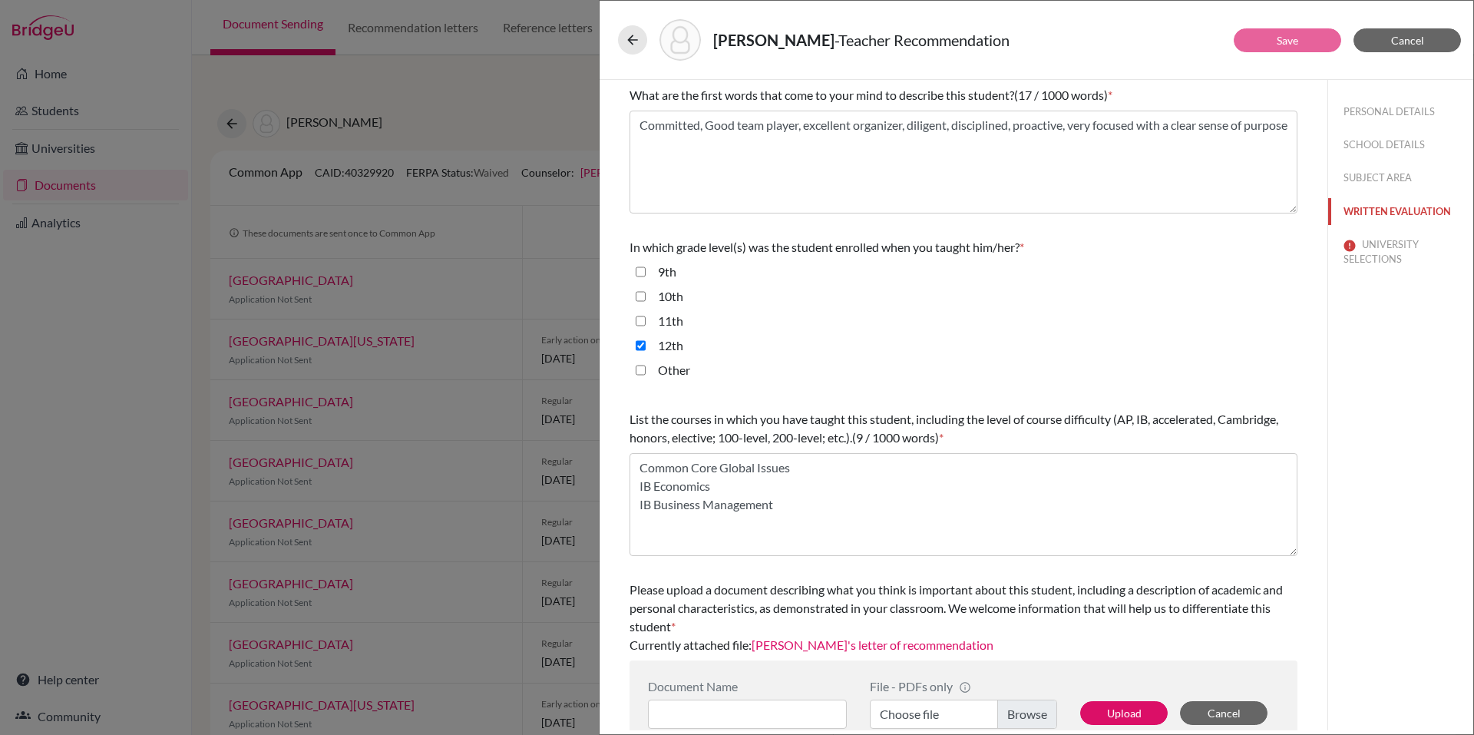
scroll to position [237, 0]
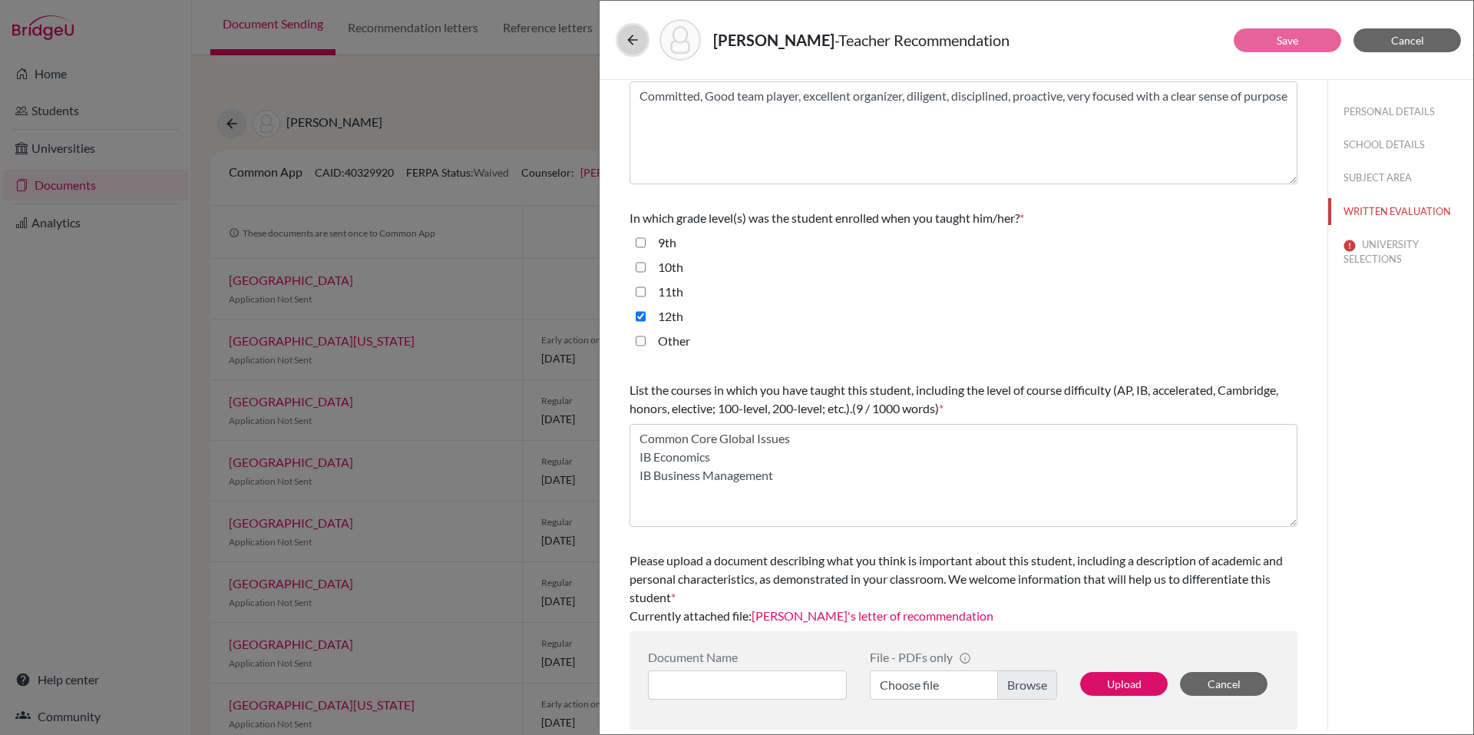
click at [619, 42] on button at bounding box center [632, 39] width 29 height 29
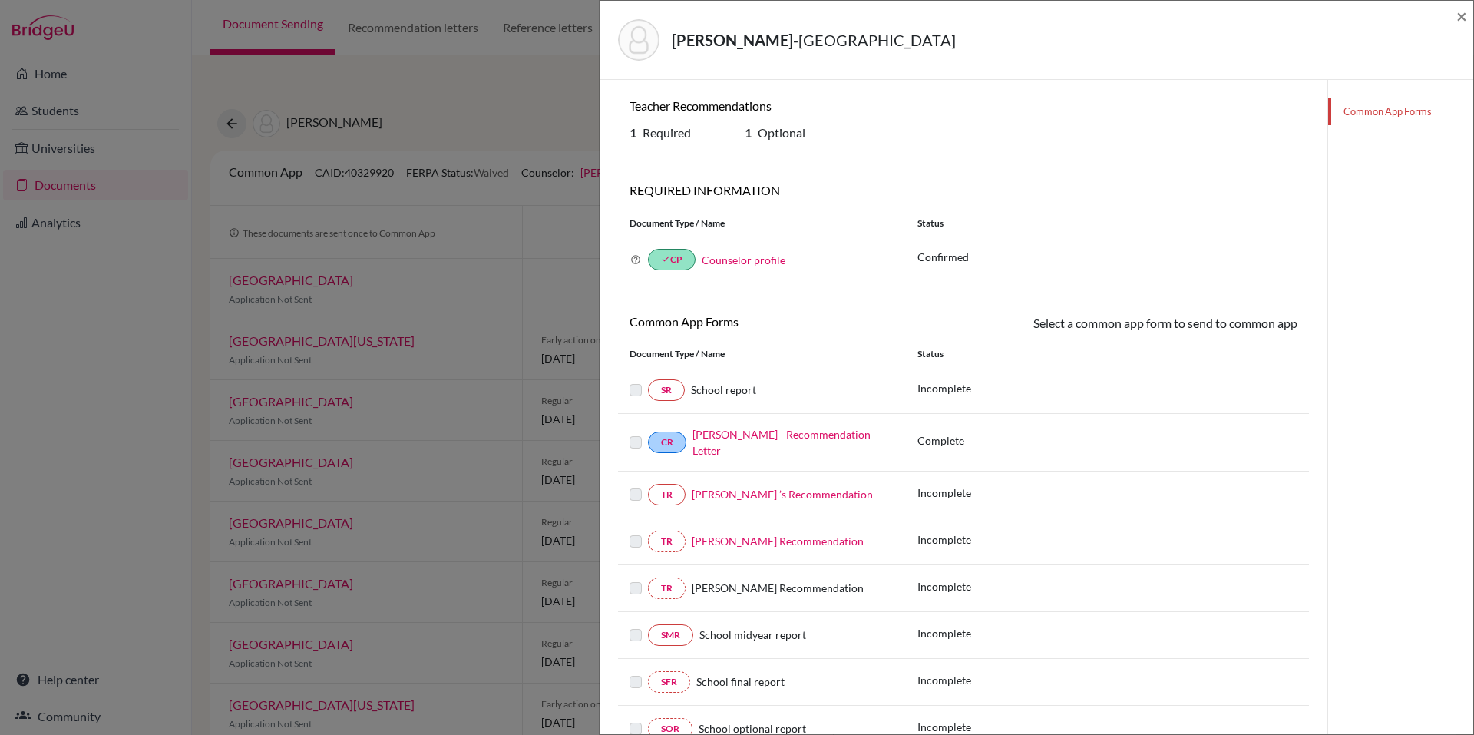
click at [635, 485] on label at bounding box center [636, 485] width 12 height 0
click at [634, 381] on label at bounding box center [636, 381] width 12 height 0
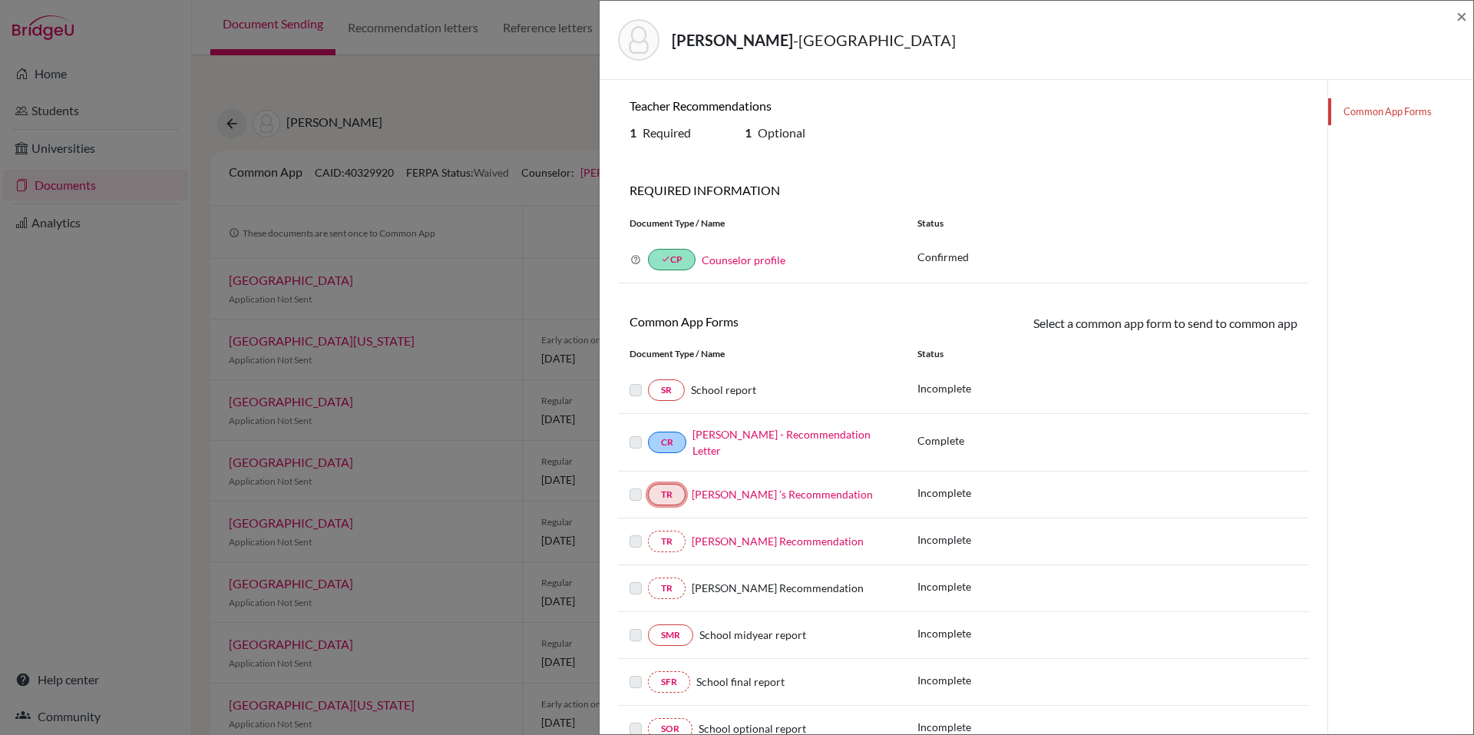
click at [663, 492] on link "TR" at bounding box center [667, 495] width 38 height 22
click at [727, 497] on link "Ambola Nchindo ’s Recommendation" at bounding box center [782, 494] width 181 height 13
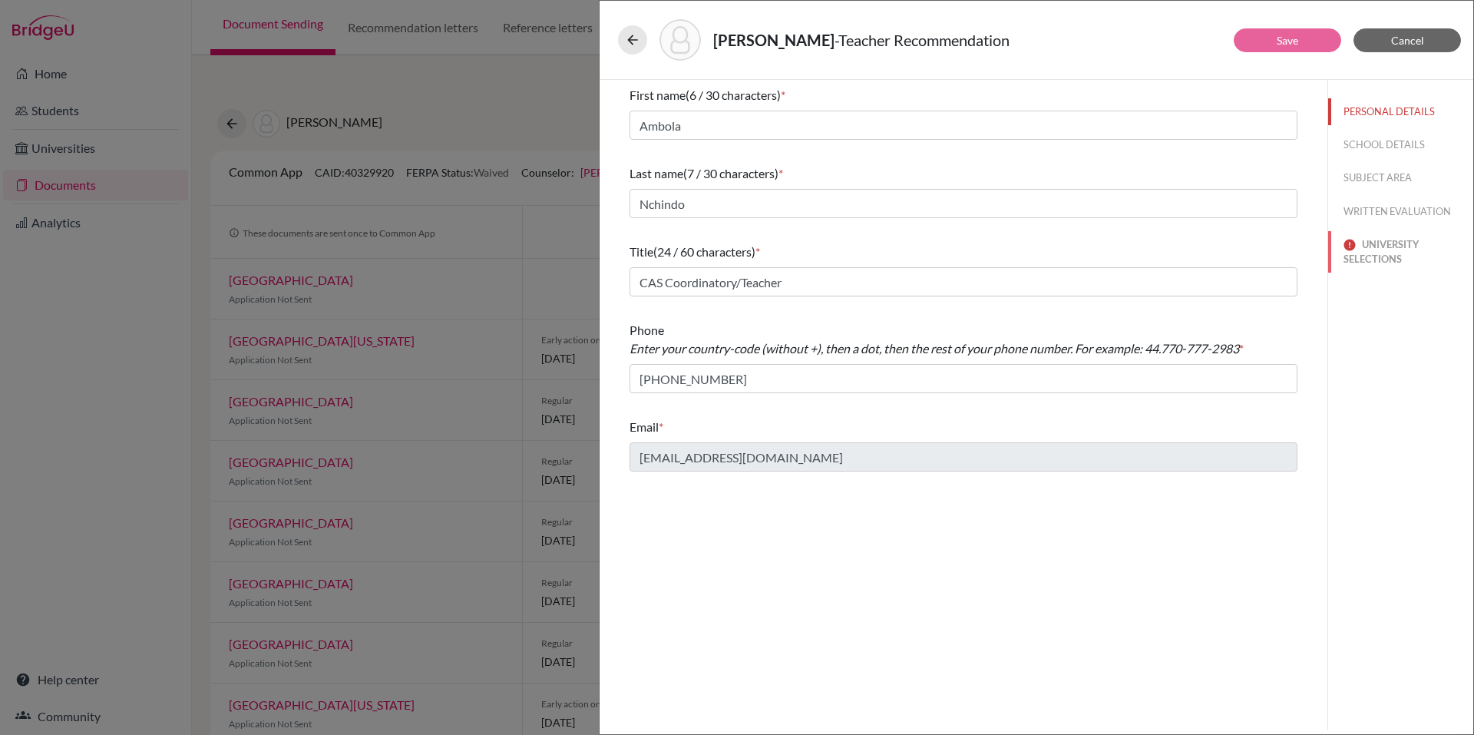
click at [1377, 256] on button "UNIVERSITY SELECTIONS" at bounding box center [1401, 251] width 145 height 41
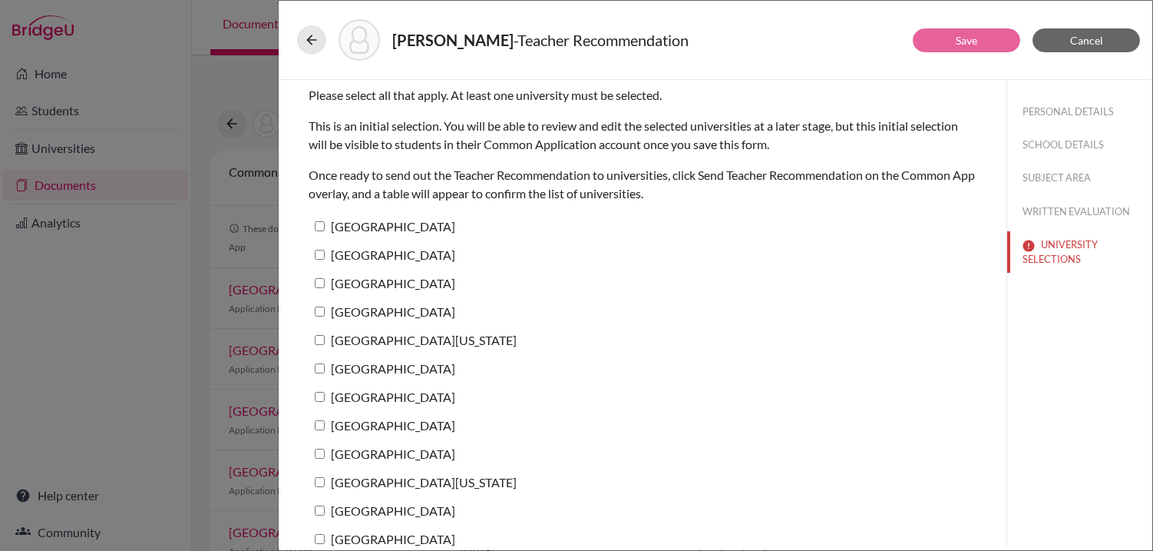
click at [319, 227] on input "Harvard University" at bounding box center [320, 226] width 10 height 10
checkbox input "true"
click at [319, 256] on input "Princeton University" at bounding box center [320, 255] width 10 height 10
checkbox input "true"
click at [319, 282] on input "Columbia University" at bounding box center [320, 283] width 10 height 10
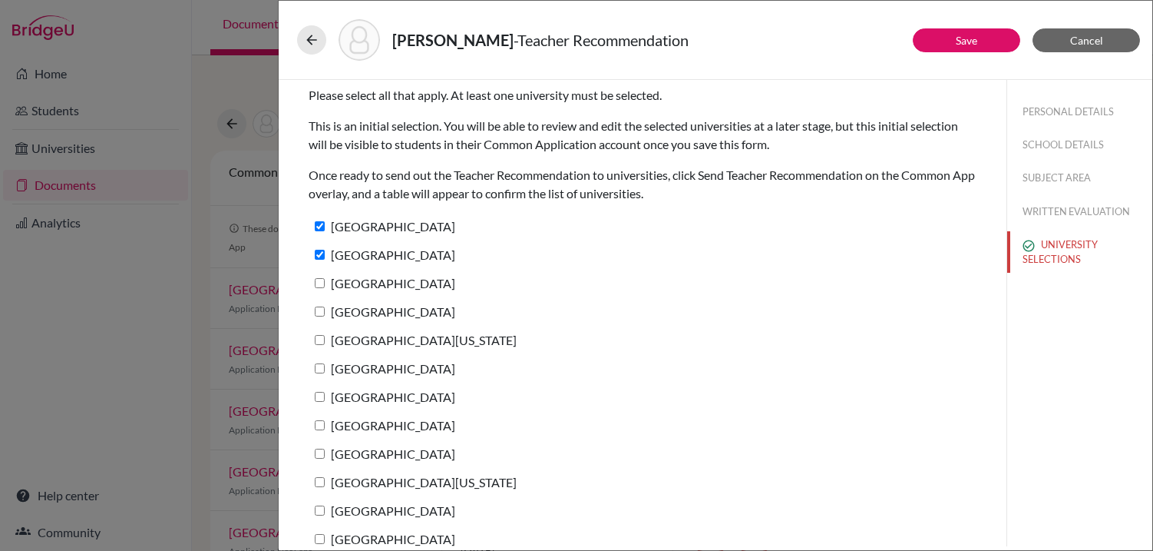
checkbox input "true"
click at [316, 308] on input "Dartmouth College" at bounding box center [320, 311] width 10 height 10
checkbox input "true"
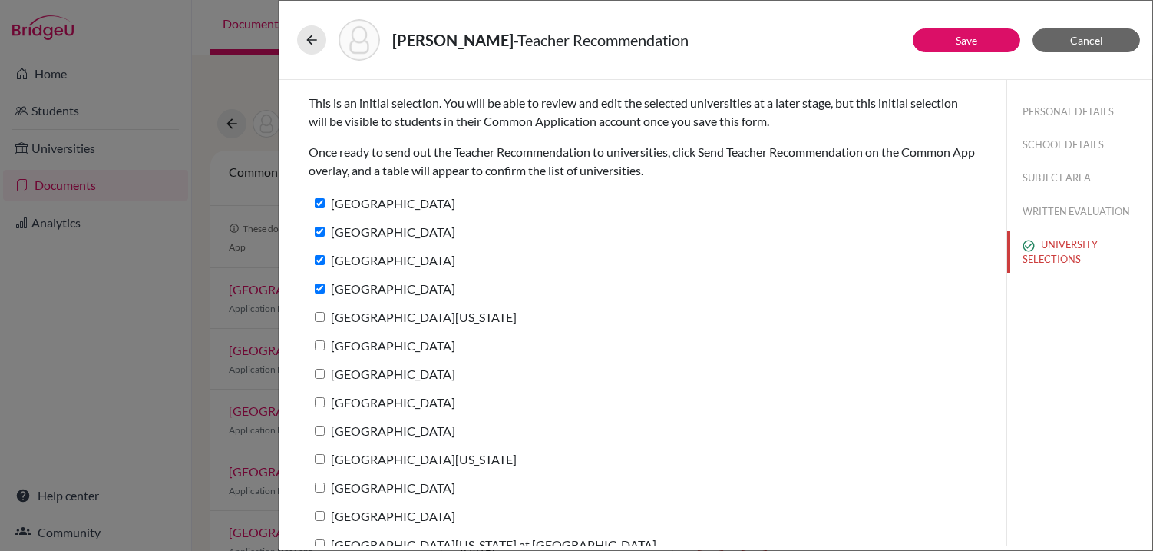
scroll to position [23, 0]
click at [321, 313] on input "University of Pennsylvania" at bounding box center [320, 317] width 10 height 10
checkbox input "true"
click at [322, 346] on input "University of Chicago" at bounding box center [320, 345] width 10 height 10
checkbox input "true"
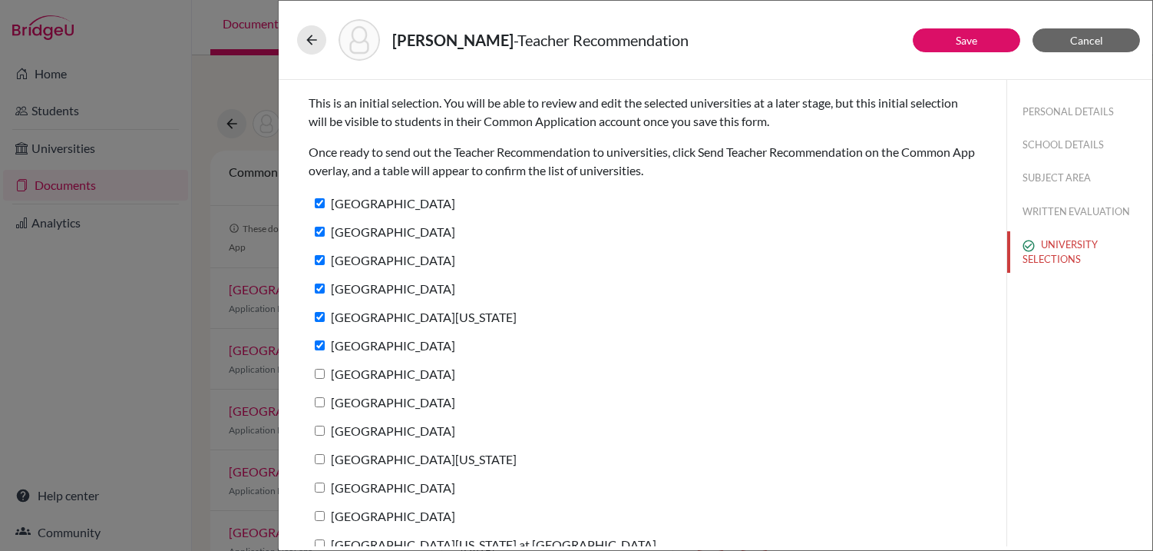
click at [320, 373] on input "Cornell University" at bounding box center [320, 374] width 10 height 10
checkbox input "true"
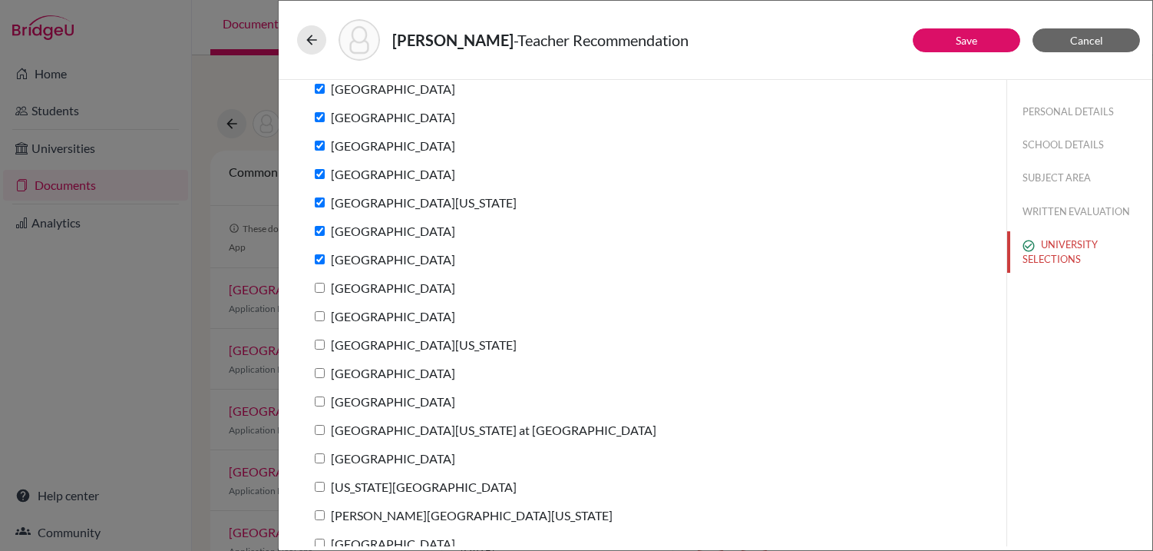
scroll to position [189, 0]
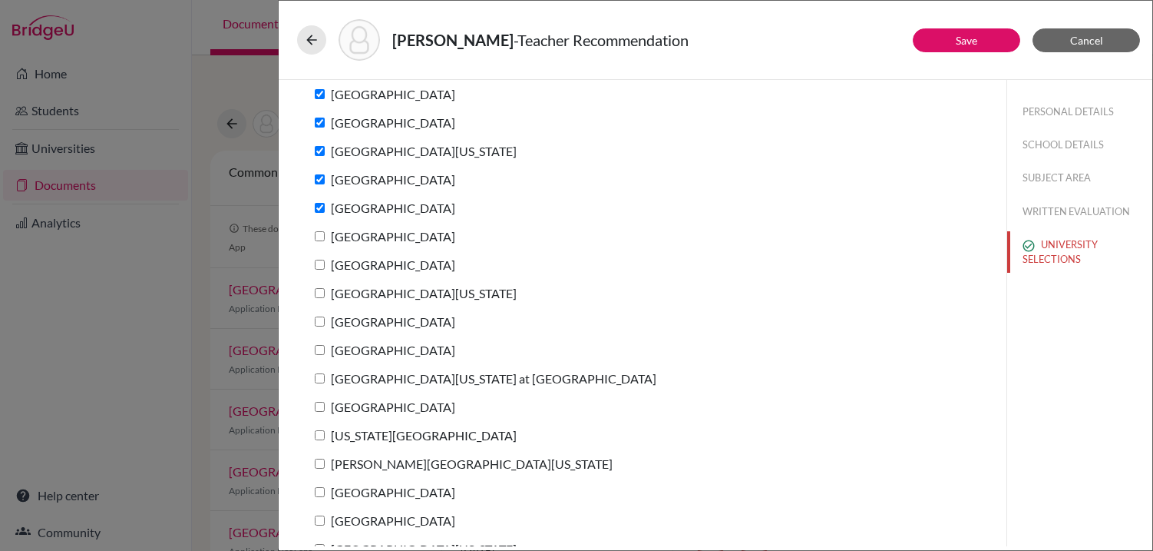
click at [320, 231] on input "Tufts University" at bounding box center [320, 236] width 10 height 10
checkbox input "true"
click at [319, 263] on input "Duke University" at bounding box center [320, 265] width 10 height 10
checkbox input "true"
click at [321, 290] on input "University of Southern California" at bounding box center [320, 293] width 10 height 10
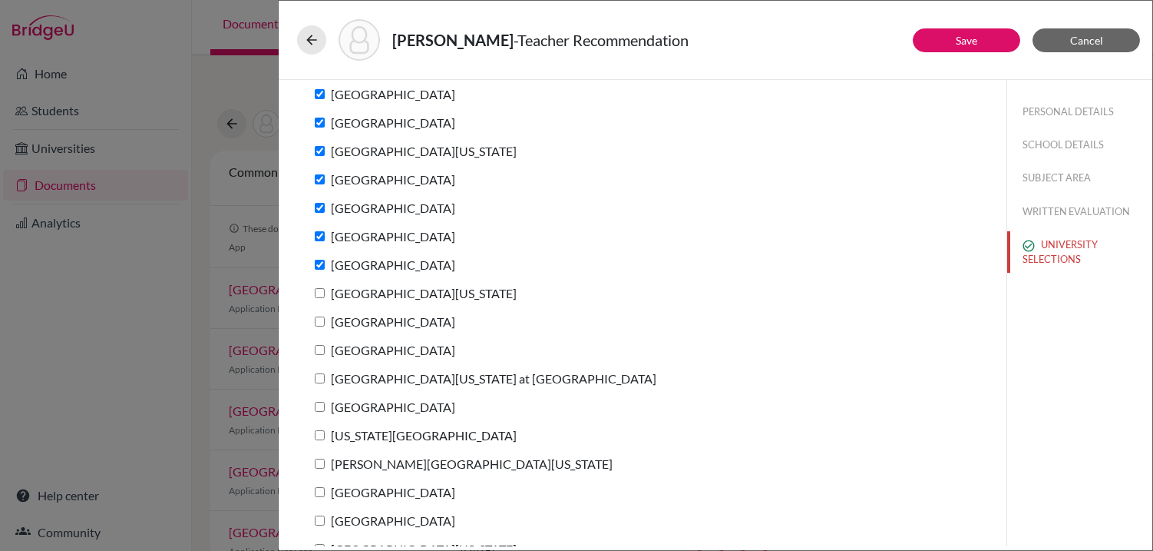
checkbox input "true"
click at [317, 323] on input "Northwestern University" at bounding box center [320, 321] width 10 height 10
checkbox input "true"
click at [320, 349] on input "Boston College" at bounding box center [320, 350] width 10 height 10
checkbox input "true"
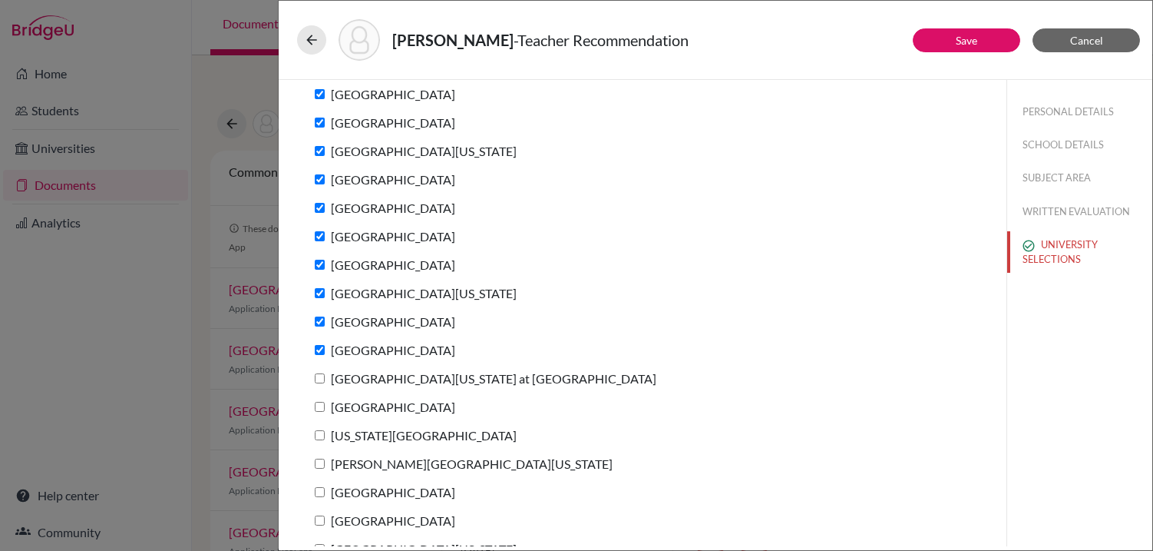
scroll to position [215, 0]
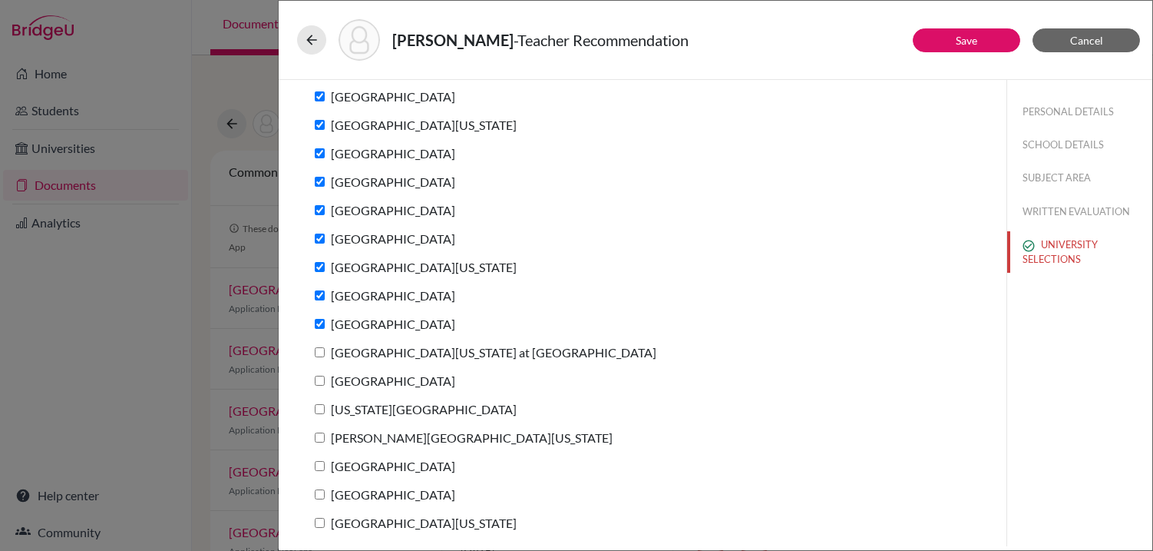
click at [321, 349] on input "University of North Carolina at Chapel Hill" at bounding box center [320, 352] width 10 height 10
checkbox input "true"
click at [321, 381] on input "University of Notre Dame" at bounding box center [320, 381] width 10 height 10
checkbox input "true"
click at [321, 409] on input "New York University" at bounding box center [320, 409] width 10 height 10
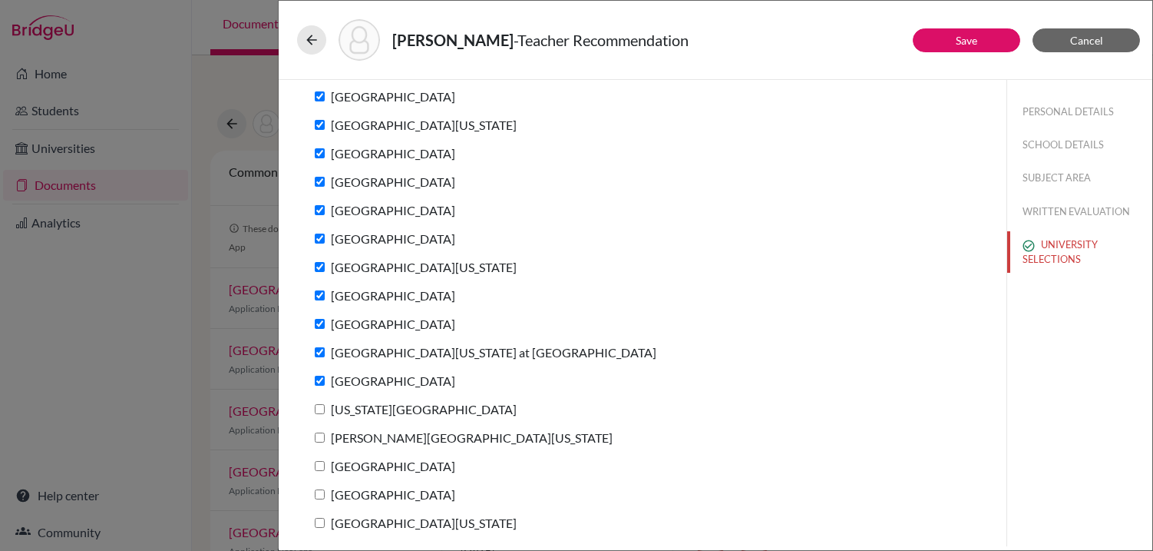
checkbox input "true"
click at [319, 436] on input "George Washington University" at bounding box center [320, 437] width 10 height 10
checkbox input "true"
click at [322, 462] on input "Northeastern University" at bounding box center [320, 466] width 10 height 10
checkbox input "true"
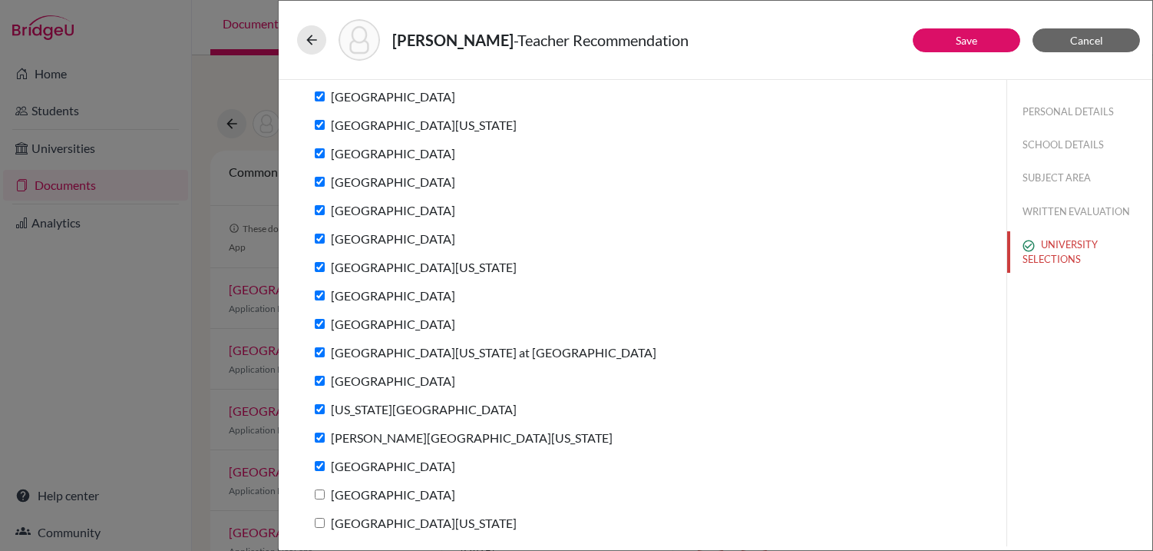
click at [319, 492] on input "University of Miami" at bounding box center [320, 494] width 10 height 10
checkbox input "true"
click at [319, 521] on input "University of Michigan" at bounding box center [320, 523] width 10 height 10
checkbox input "true"
click at [989, 43] on button "Save" at bounding box center [967, 40] width 108 height 24
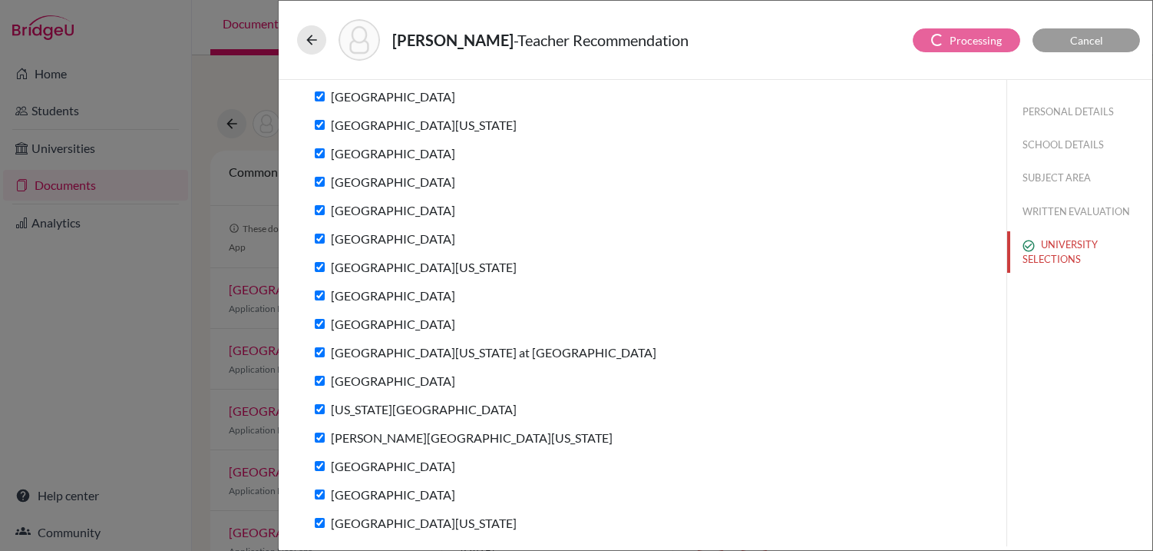
scroll to position [0, 0]
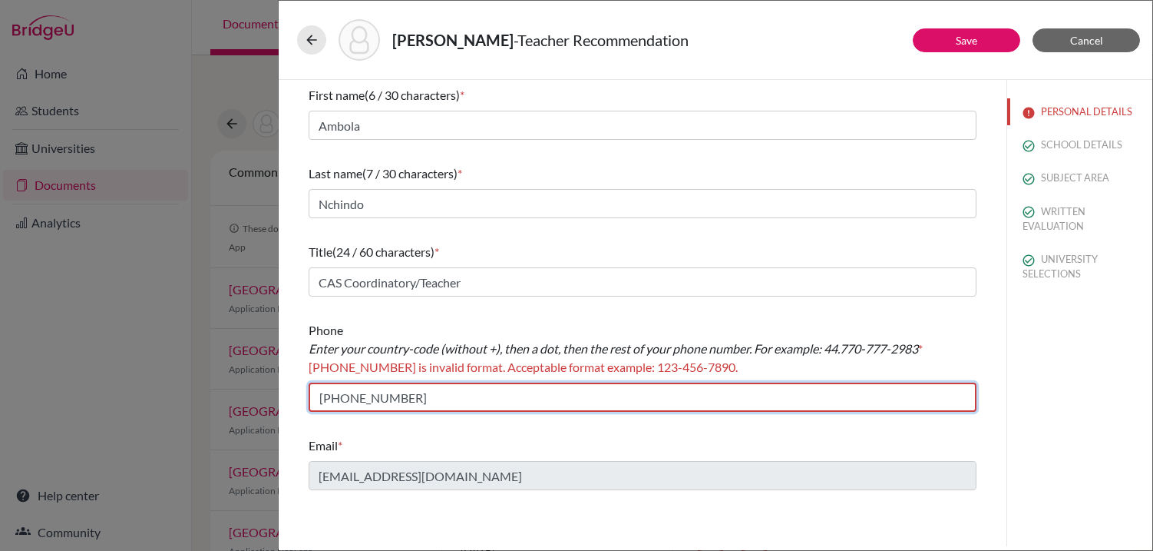
click at [326, 393] on input "+584121572441" at bounding box center [643, 396] width 668 height 29
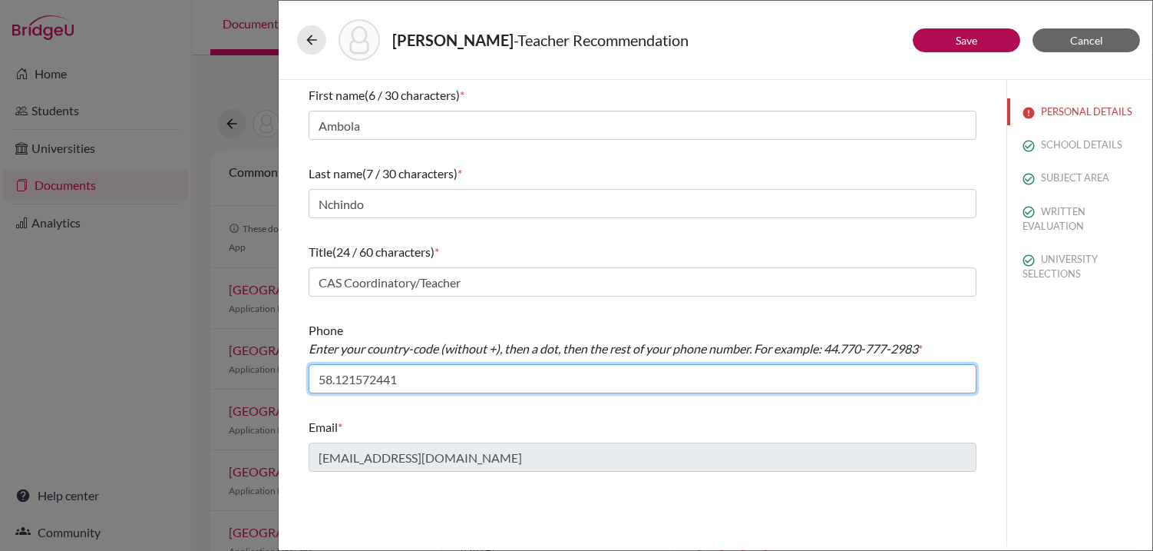
type input "58.121572441"
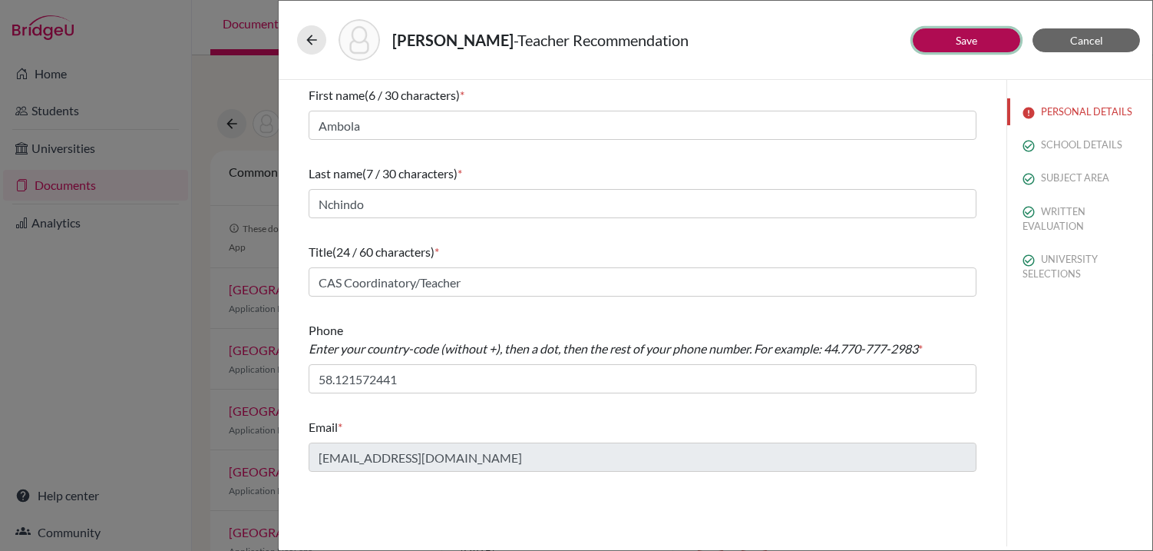
click at [975, 39] on link "Save" at bounding box center [967, 40] width 22 height 13
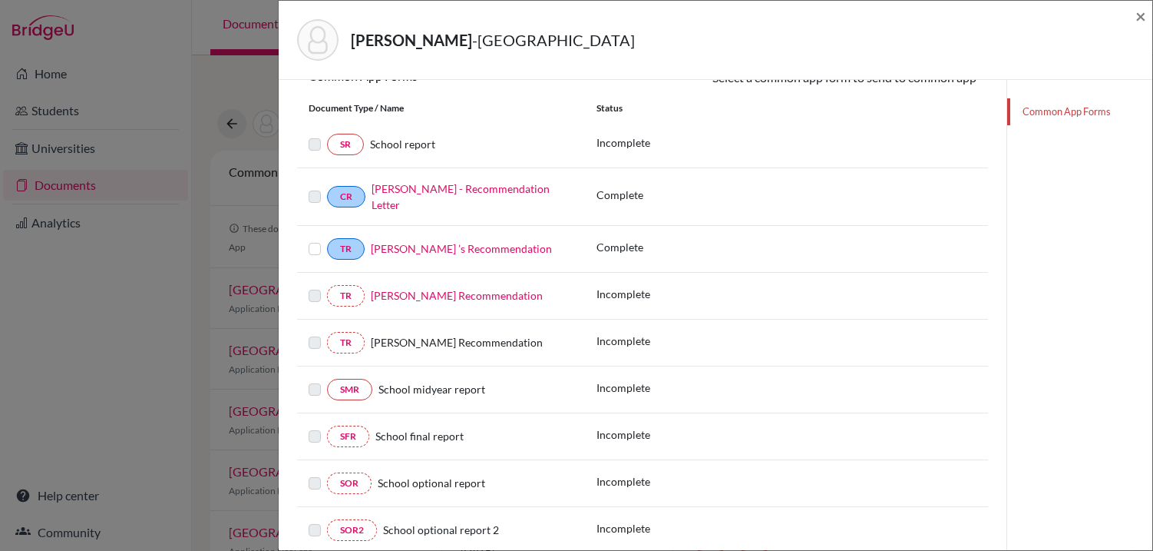
scroll to position [245, 0]
click at [389, 346] on span "Amanda Lowry’s Recommendation" at bounding box center [457, 342] width 172 height 13
click at [350, 339] on link "TR" at bounding box center [346, 344] width 38 height 22
click at [422, 247] on link "Ambola Nchindo ’s Recommendation" at bounding box center [461, 249] width 181 height 13
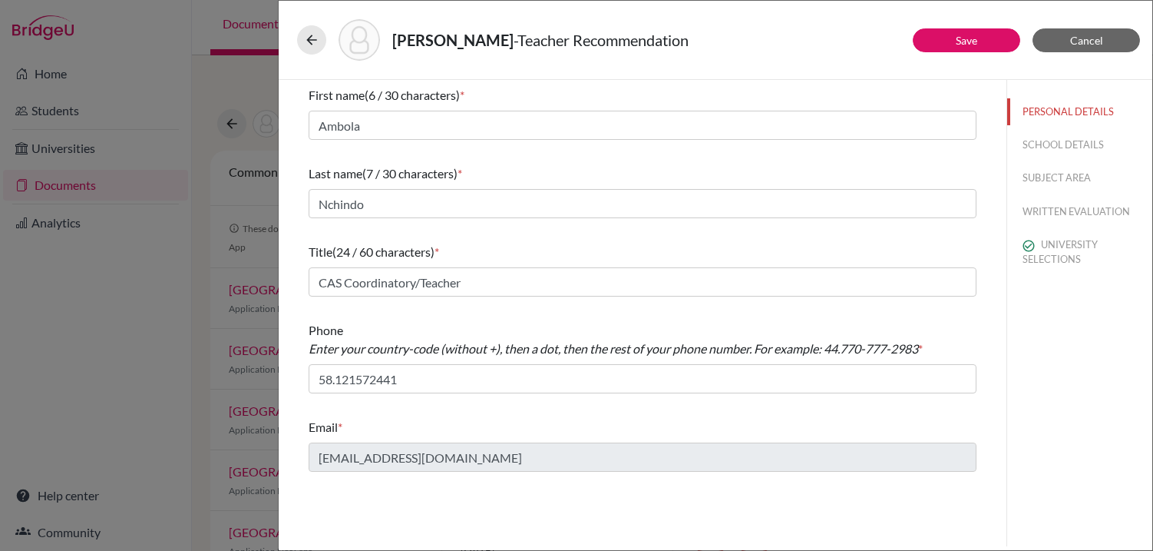
drag, startPoint x: 303, startPoint y: 40, endPoint x: 290, endPoint y: 29, distance: 16.9
click at [290, 29] on div "Vazquez, Alejandro - Teacher Recommendation" at bounding box center [716, 40] width 862 height 66
click at [303, 39] on button at bounding box center [311, 39] width 29 height 29
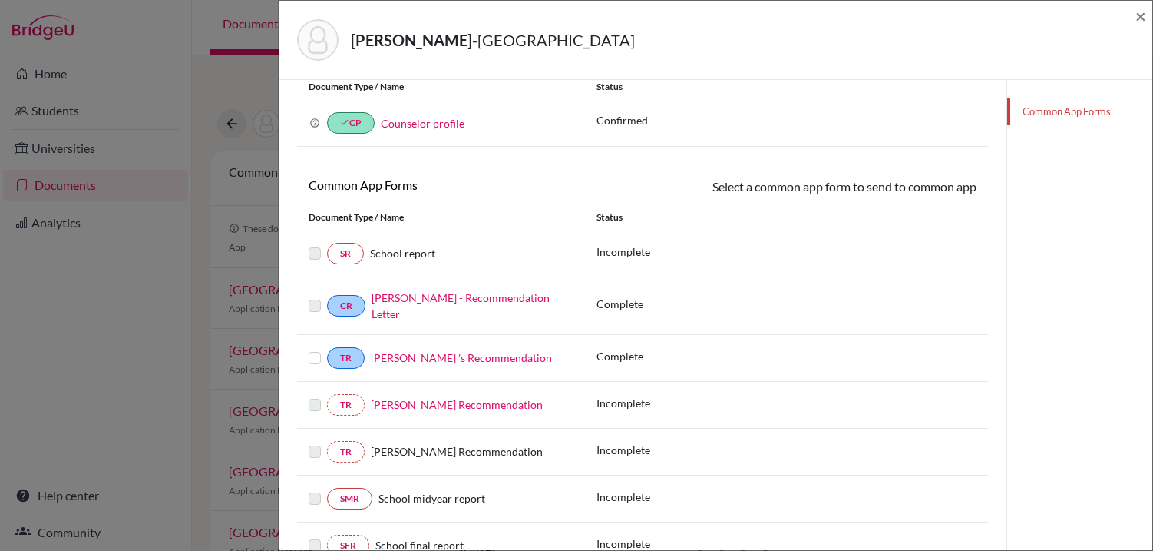
scroll to position [148, 0]
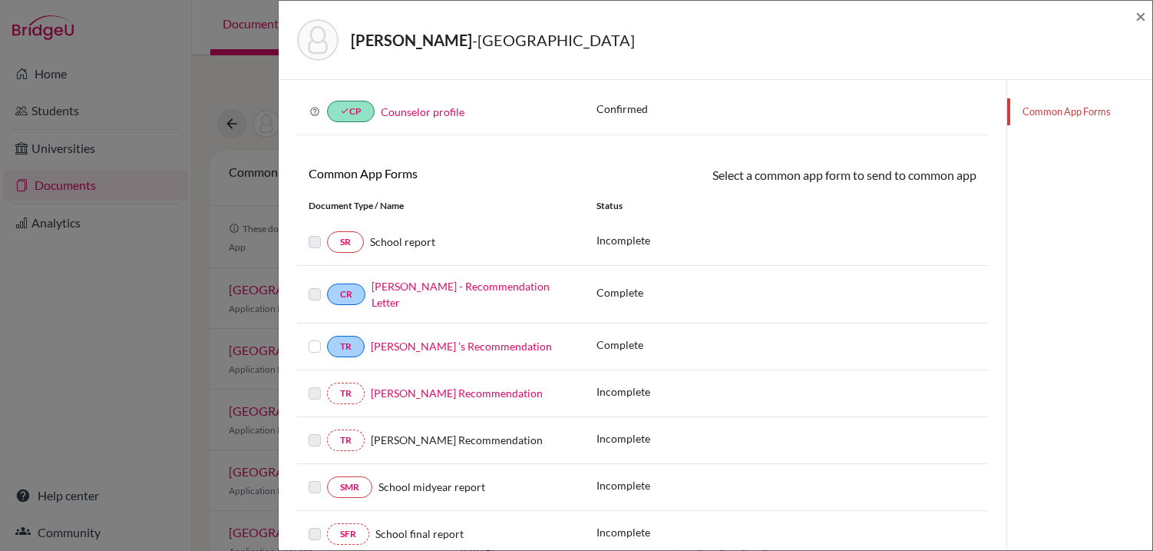
click at [427, 391] on link "Flavia Teixeira’s Recommendation" at bounding box center [457, 392] width 172 height 13
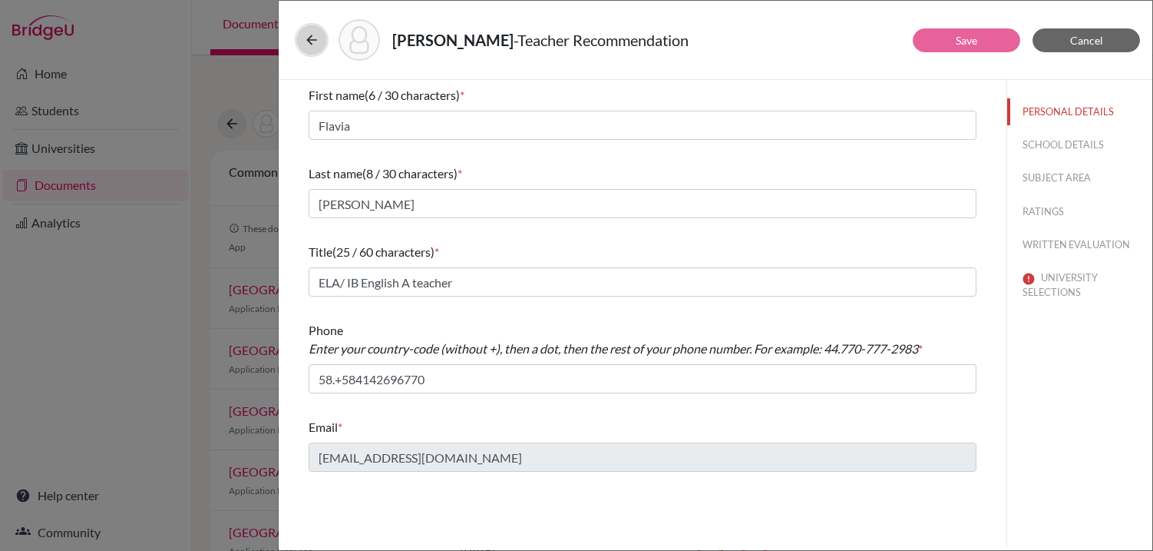
click at [316, 41] on icon at bounding box center [311, 39] width 15 height 15
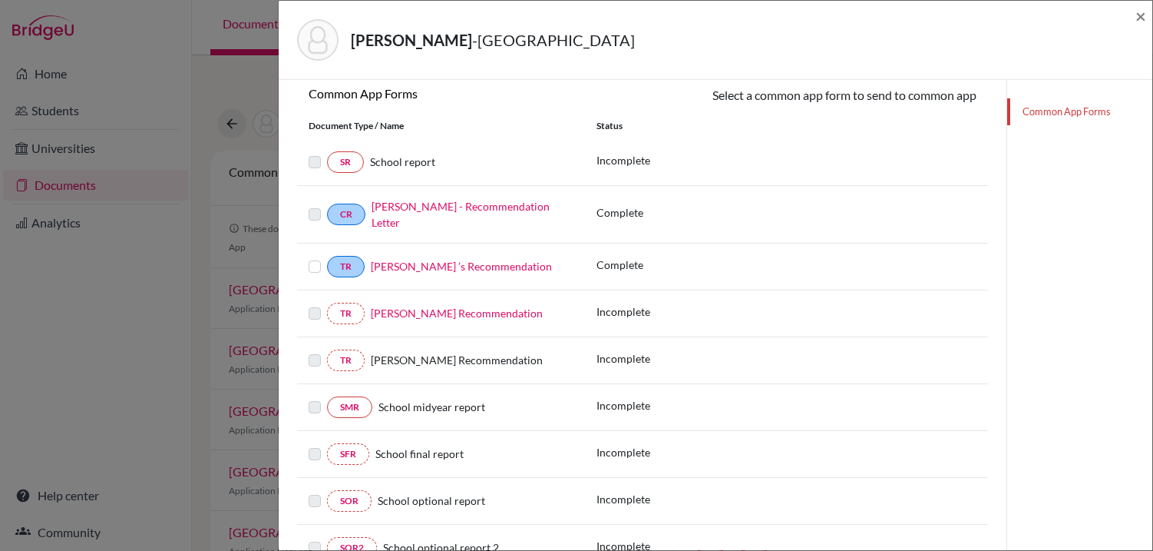
scroll to position [229, 0]
click at [418, 357] on span "Amanda Lowry’s Recommendation" at bounding box center [457, 358] width 172 height 13
click at [573, 341] on div "TR Amanda Lowry’s Recommendation Incomplete" at bounding box center [642, 359] width 691 height 47
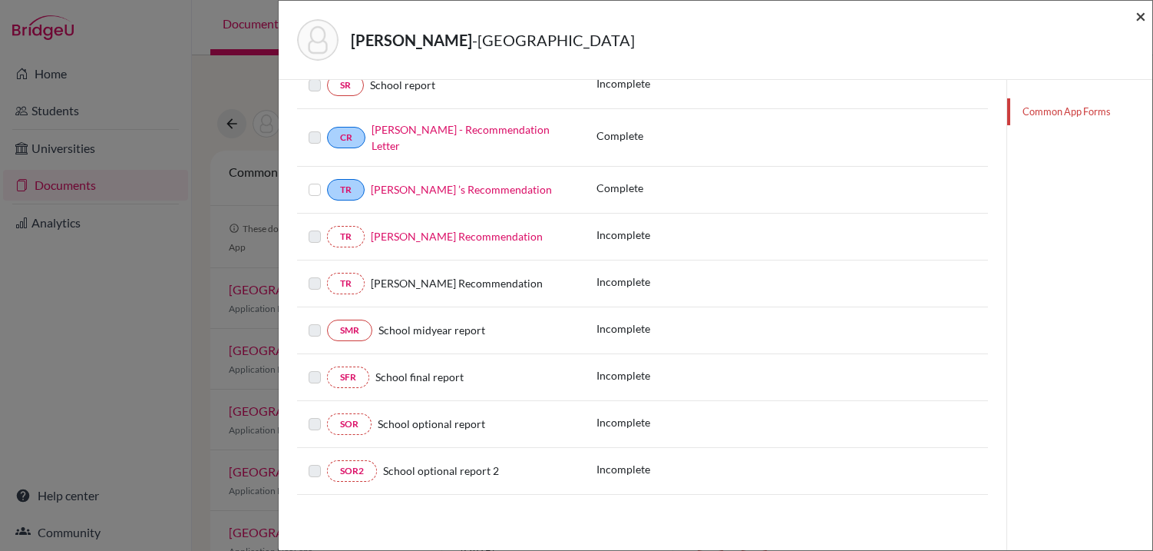
click at [1141, 17] on span "×" at bounding box center [1141, 16] width 11 height 22
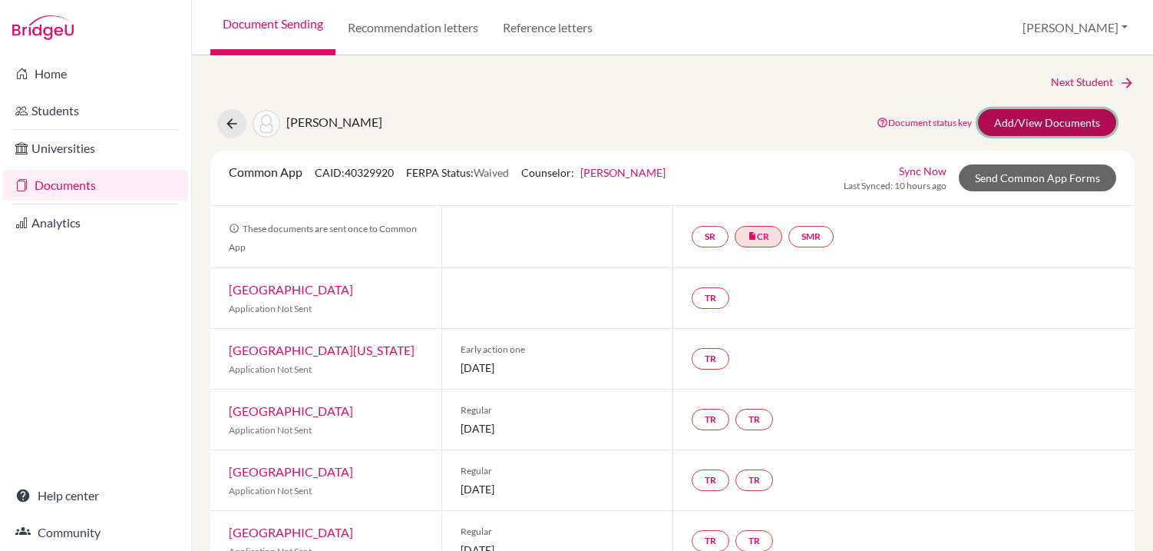
click at [1031, 122] on link "Add/View Documents" at bounding box center [1047, 122] width 138 height 27
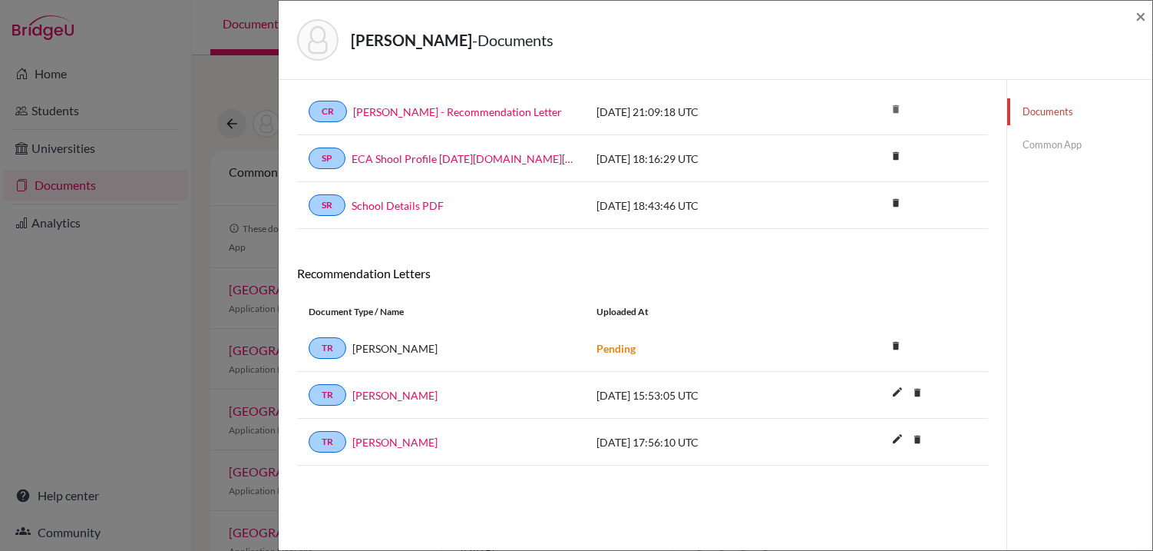
scroll to position [66, 0]
click at [386, 441] on link "Flavia Teixeira" at bounding box center [394, 442] width 85 height 16
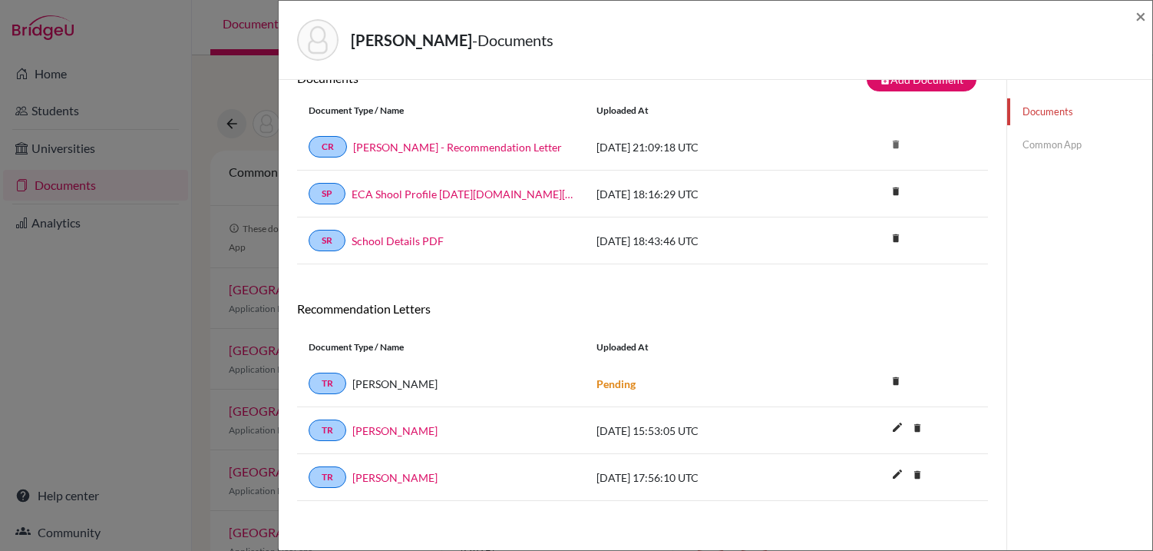
scroll to position [0, 0]
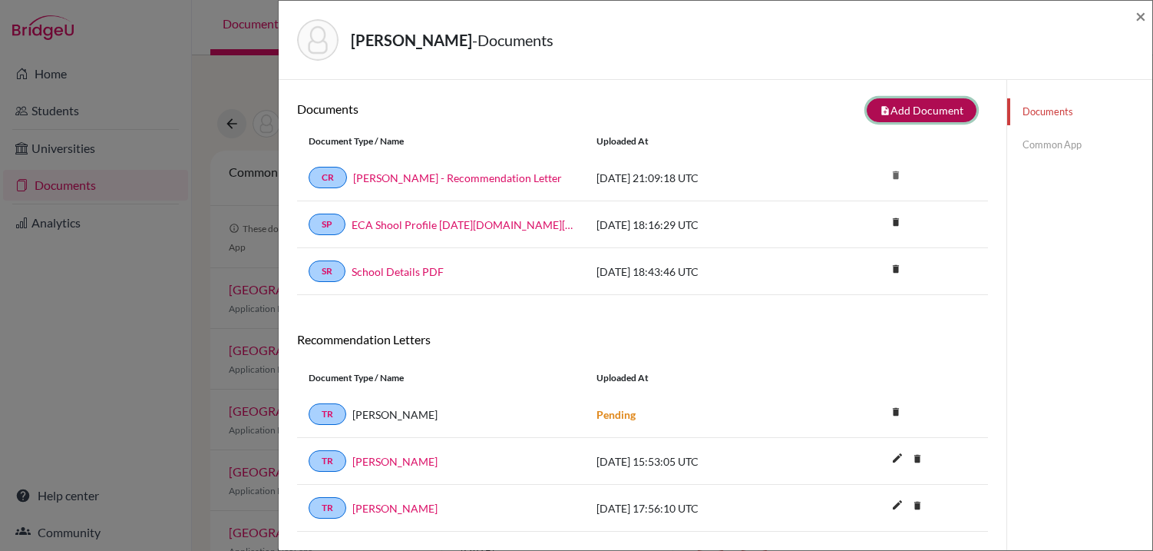
click at [894, 107] on button "note_add Add Document" at bounding box center [922, 110] width 110 height 24
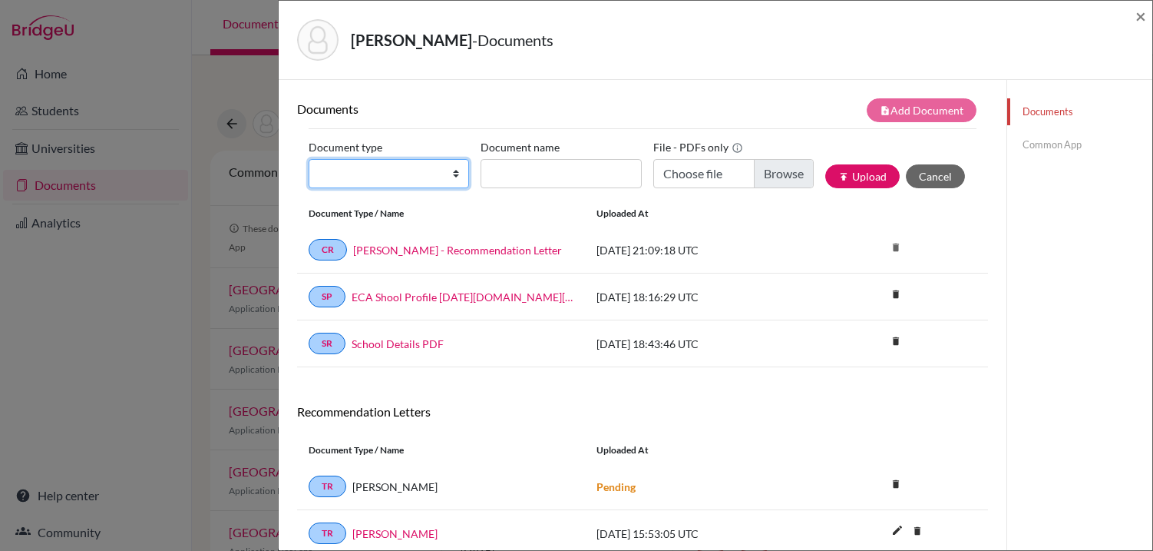
click at [452, 173] on select "Change explanation for Common App reports Counselor recommendation Internationa…" at bounding box center [389, 173] width 160 height 29
click at [451, 112] on h6 "Documents" at bounding box center [470, 108] width 346 height 15
click at [1140, 13] on span "×" at bounding box center [1141, 16] width 11 height 22
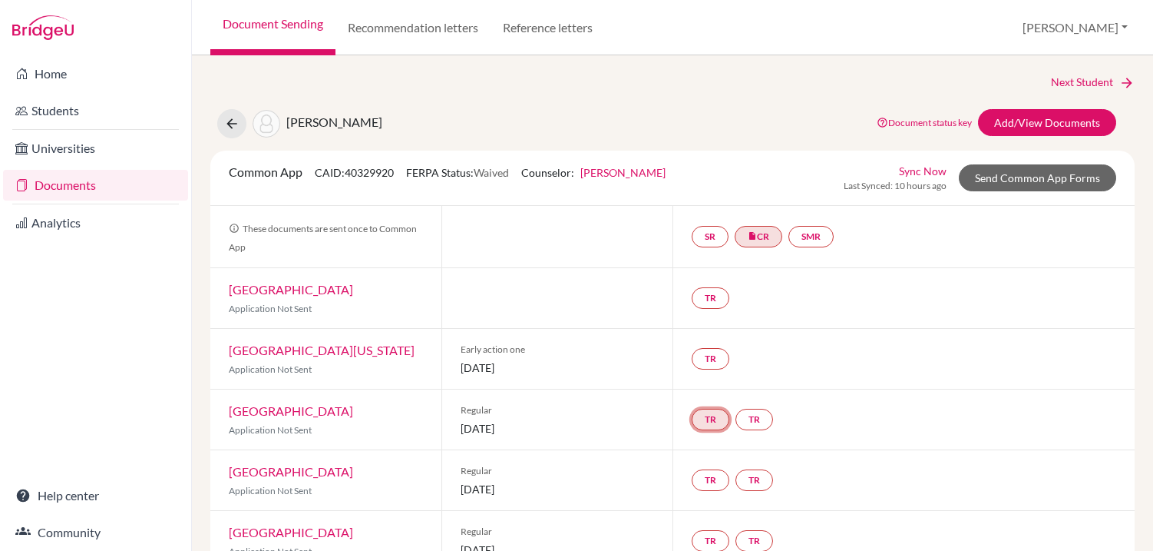
click at [713, 413] on link "TR" at bounding box center [711, 420] width 38 height 22
click at [822, 379] on div "TR" at bounding box center [904, 359] width 462 height 60
click at [750, 413] on link "TR" at bounding box center [755, 420] width 38 height 22
click at [875, 381] on div "TR" at bounding box center [904, 359] width 462 height 60
click at [710, 292] on link "TR" at bounding box center [711, 298] width 38 height 22
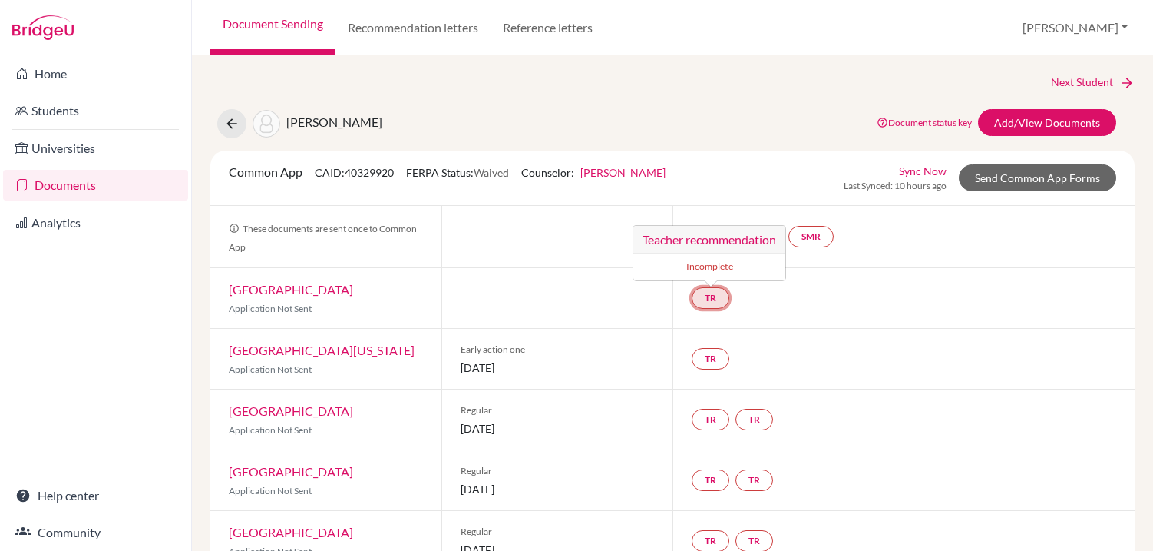
click at [697, 236] on h3 "Teacher recommendation" at bounding box center [710, 240] width 152 height 28
click at [698, 292] on link "TR Teacher recommendation Incomplete" at bounding box center [711, 298] width 38 height 22
click at [283, 284] on link "Tufts University" at bounding box center [291, 289] width 124 height 15
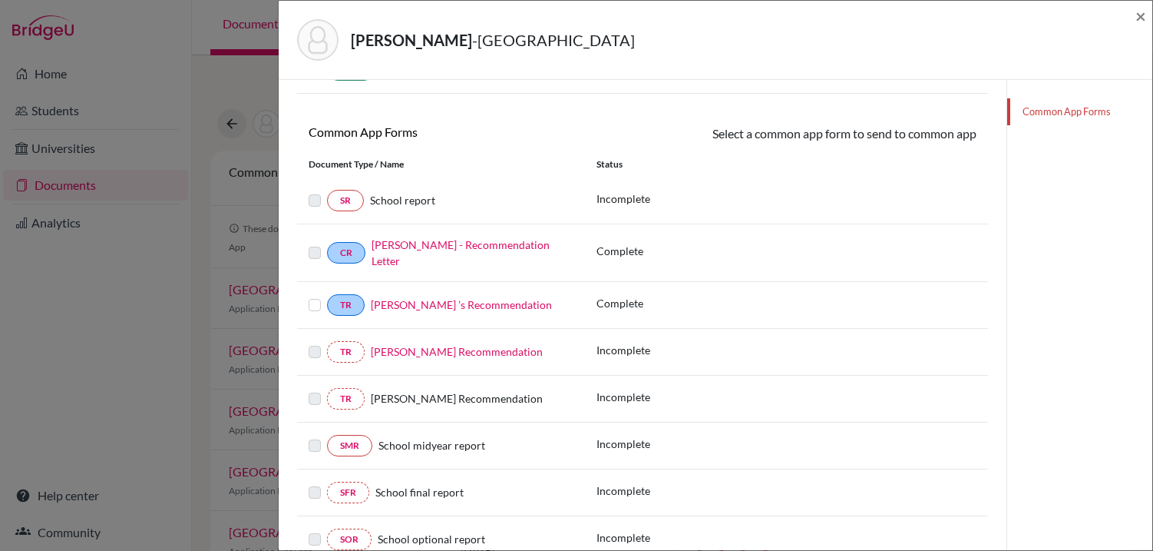
scroll to position [197, 0]
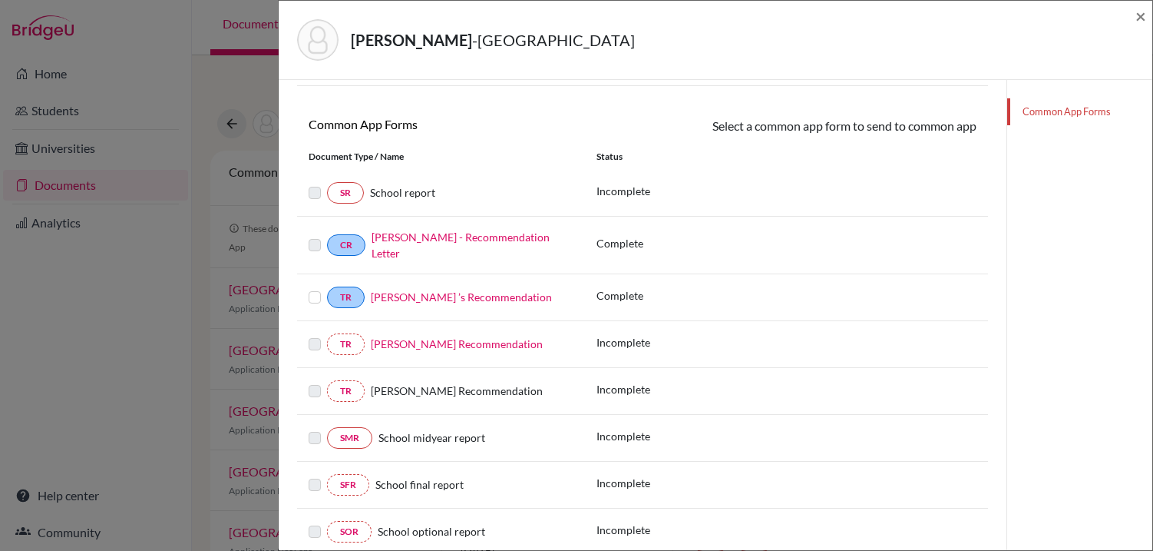
click at [313, 288] on label at bounding box center [315, 288] width 12 height 0
click at [0, 0] on input "checkbox" at bounding box center [0, 0] width 0 height 0
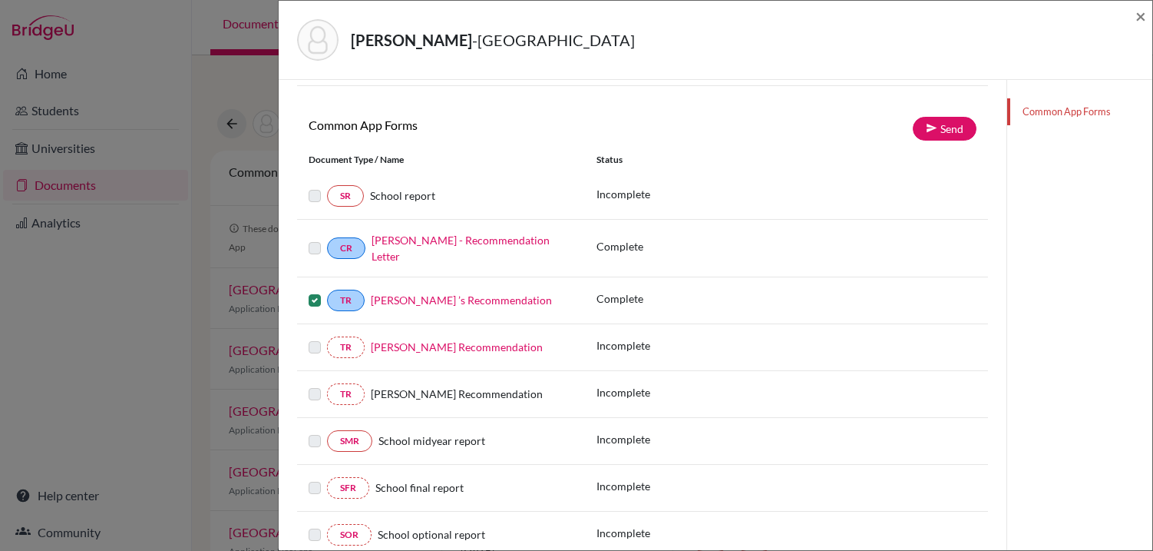
click at [315, 291] on label at bounding box center [315, 291] width 12 height 0
click at [0, 0] on input "checkbox" at bounding box center [0, 0] width 0 height 0
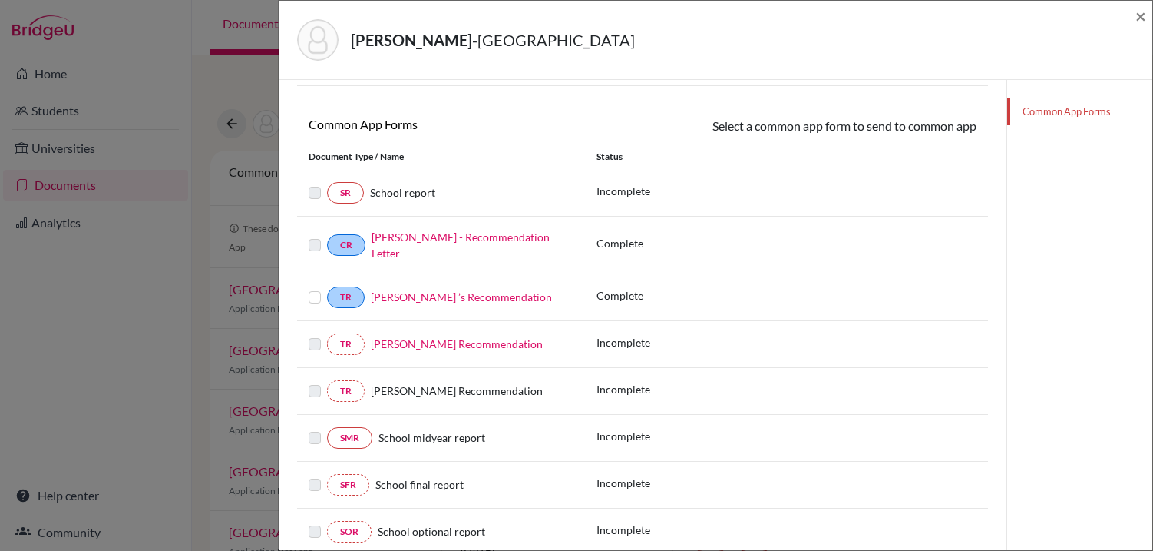
click at [312, 288] on label at bounding box center [315, 288] width 12 height 0
click at [0, 0] on input "checkbox" at bounding box center [0, 0] width 0 height 0
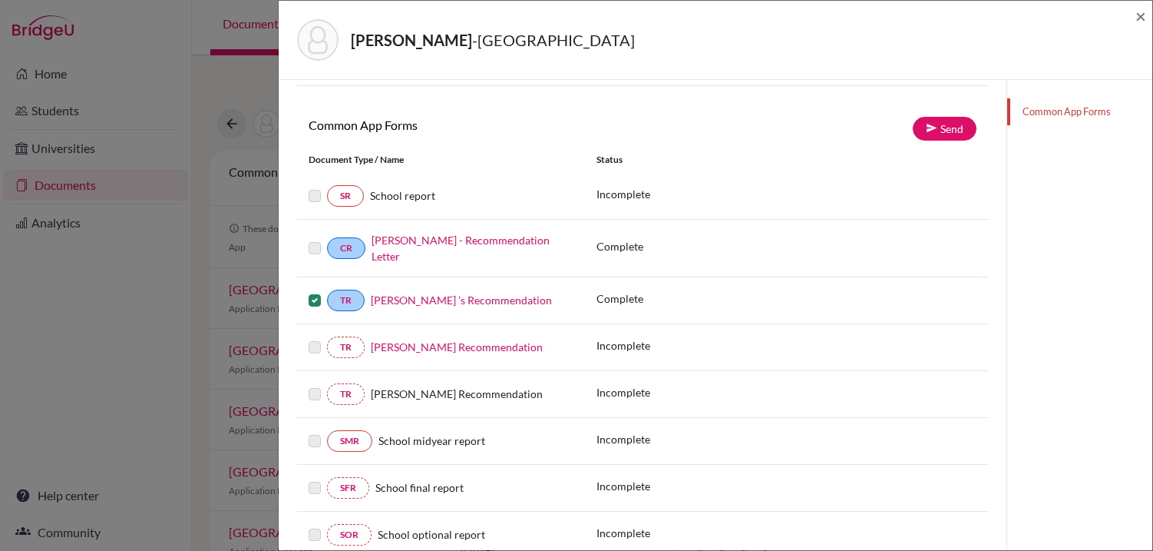
click at [314, 291] on label at bounding box center [315, 291] width 12 height 0
click at [0, 0] on input "checkbox" at bounding box center [0, 0] width 0 height 0
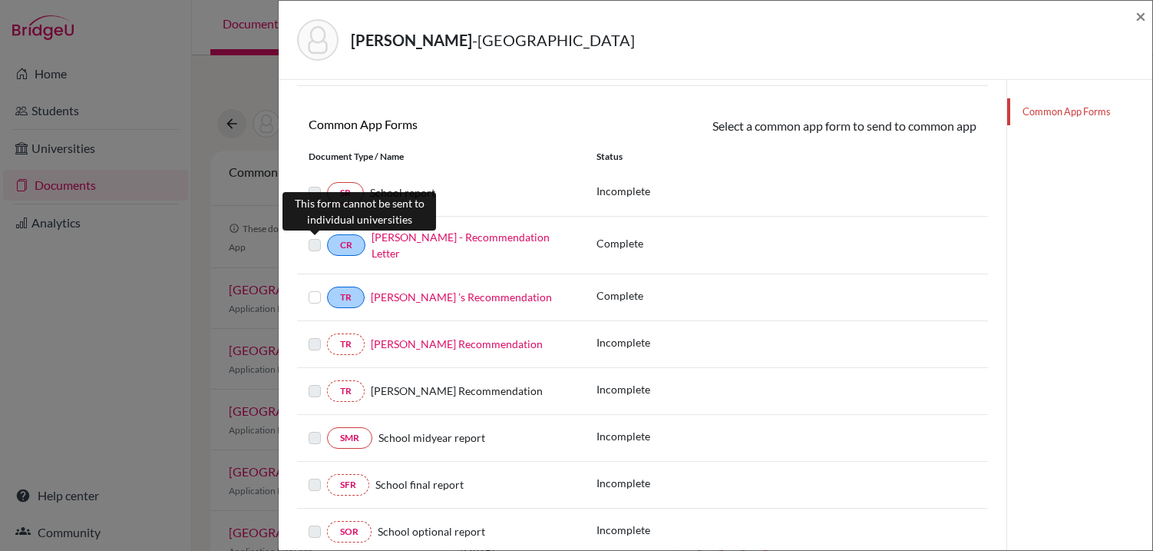
click at [312, 236] on label at bounding box center [315, 236] width 12 height 0
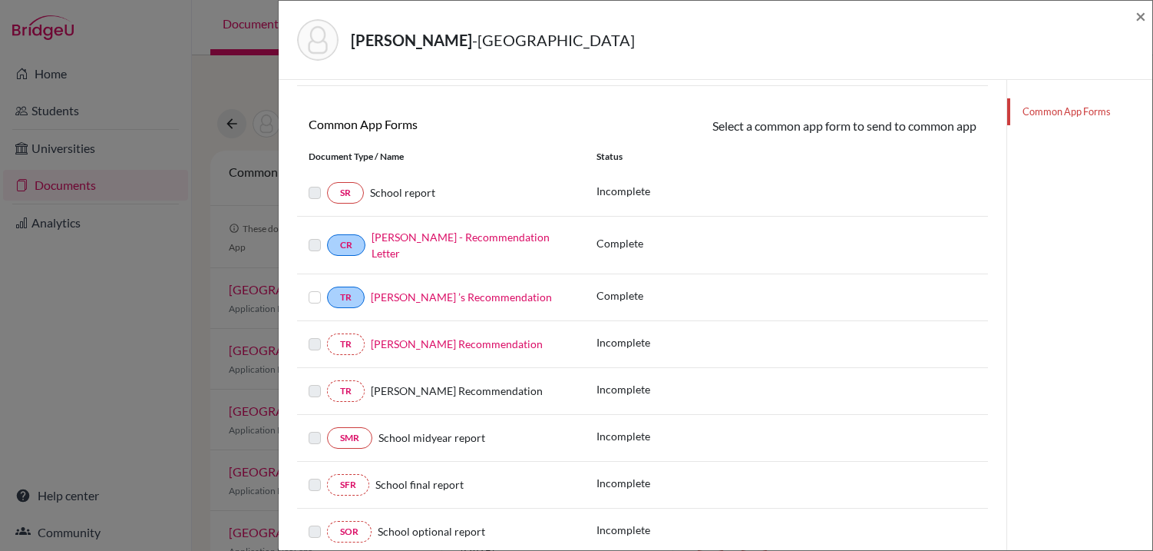
click at [441, 277] on div "TR Ambola Nchindo ’s Recommendation Complete" at bounding box center [642, 297] width 691 height 47
click at [403, 235] on link "Alejandro Vazquez - Recommendation Letter" at bounding box center [461, 244] width 178 height 29
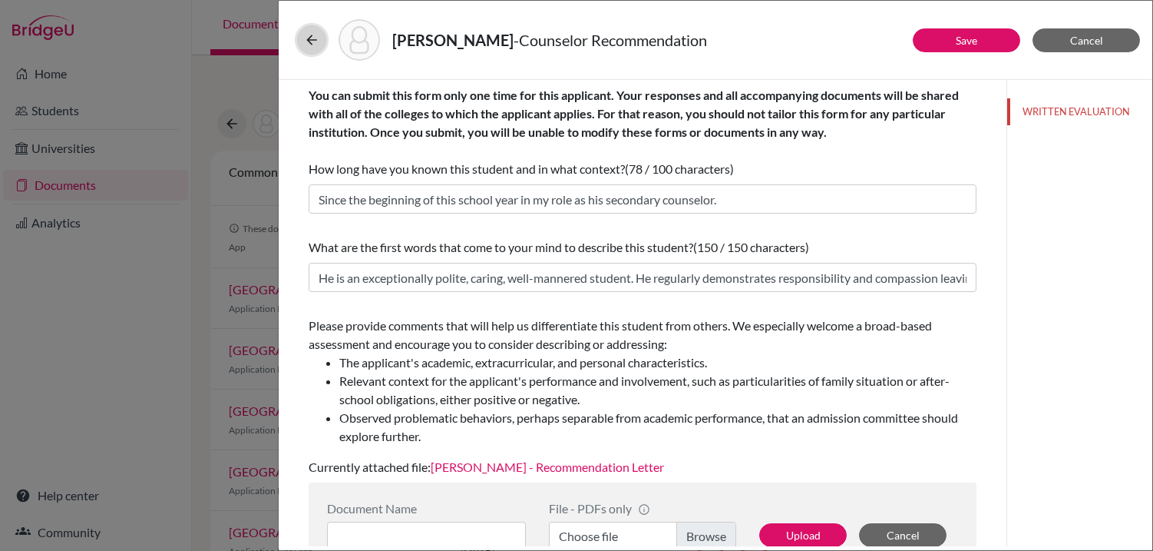
click at [316, 38] on icon at bounding box center [311, 39] width 15 height 15
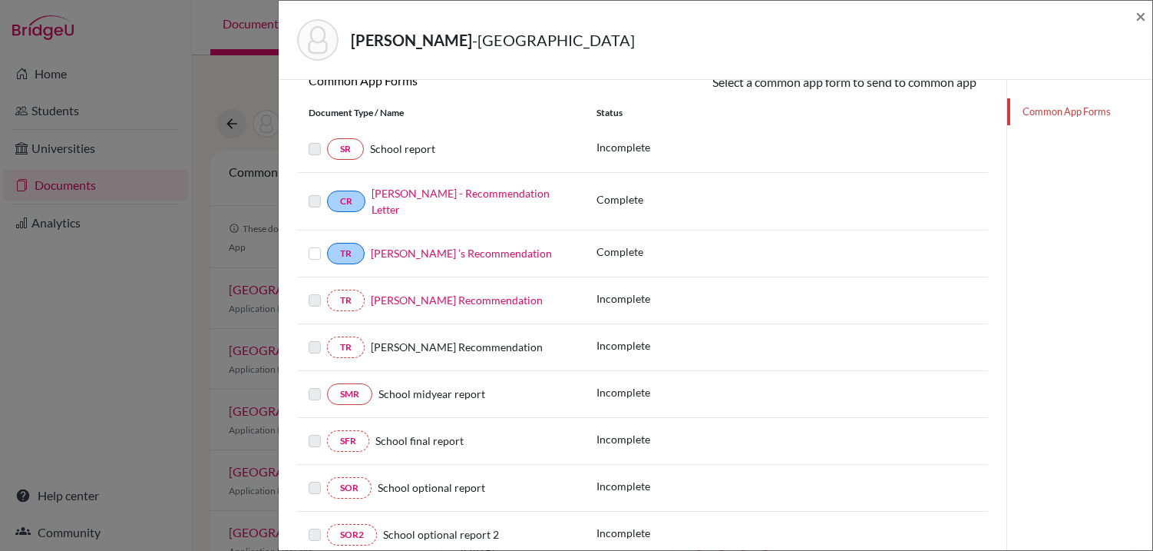
scroll to position [242, 0]
click at [1140, 12] on span "×" at bounding box center [1141, 16] width 11 height 22
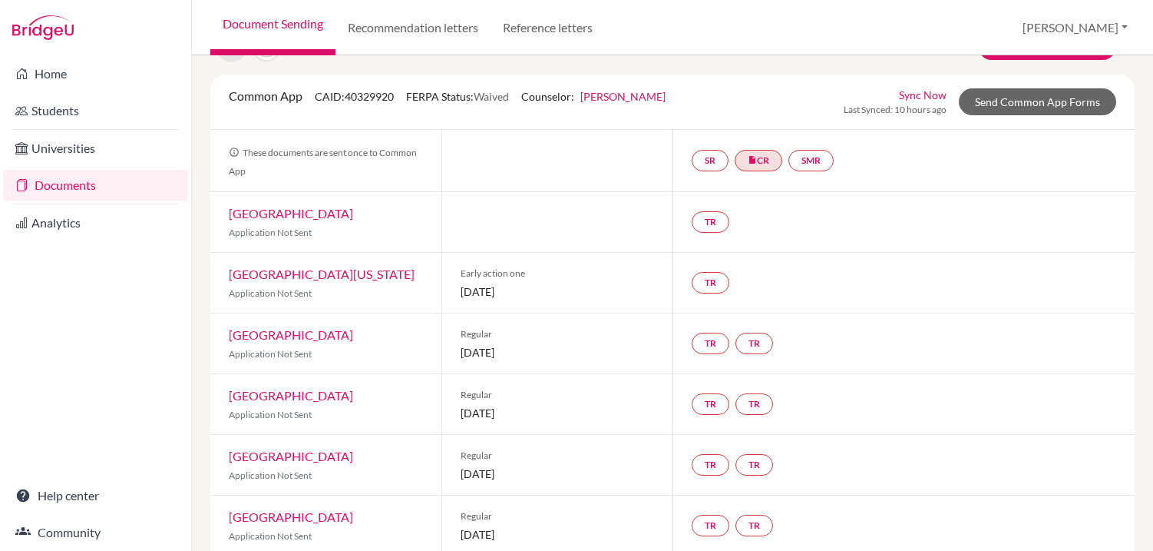
scroll to position [77, 0]
click at [297, 209] on link "Tufts University" at bounding box center [291, 212] width 124 height 15
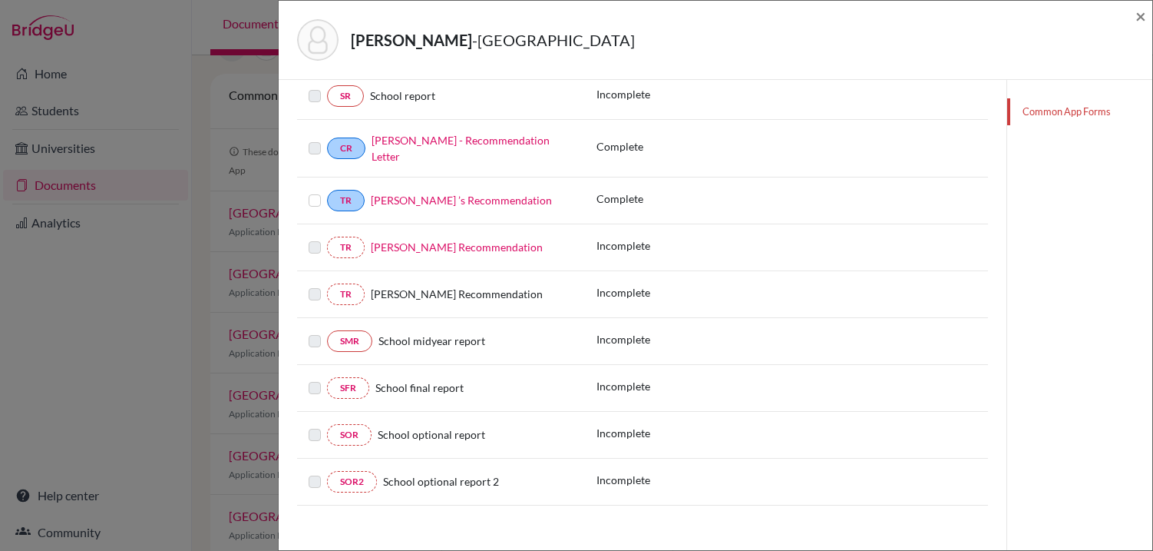
scroll to position [305, 0]
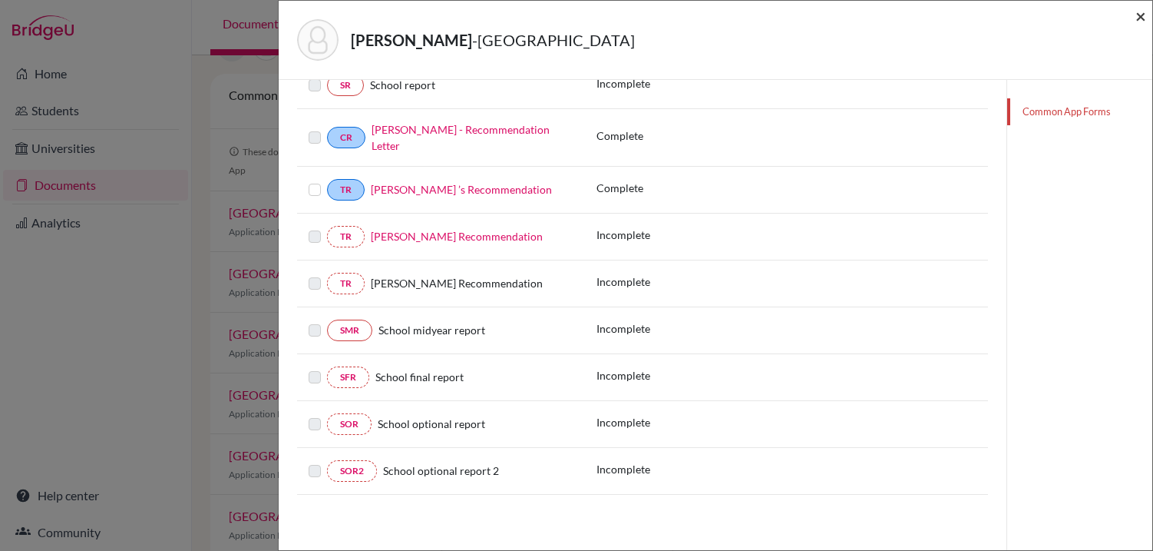
click at [1137, 18] on span "×" at bounding box center [1141, 16] width 11 height 22
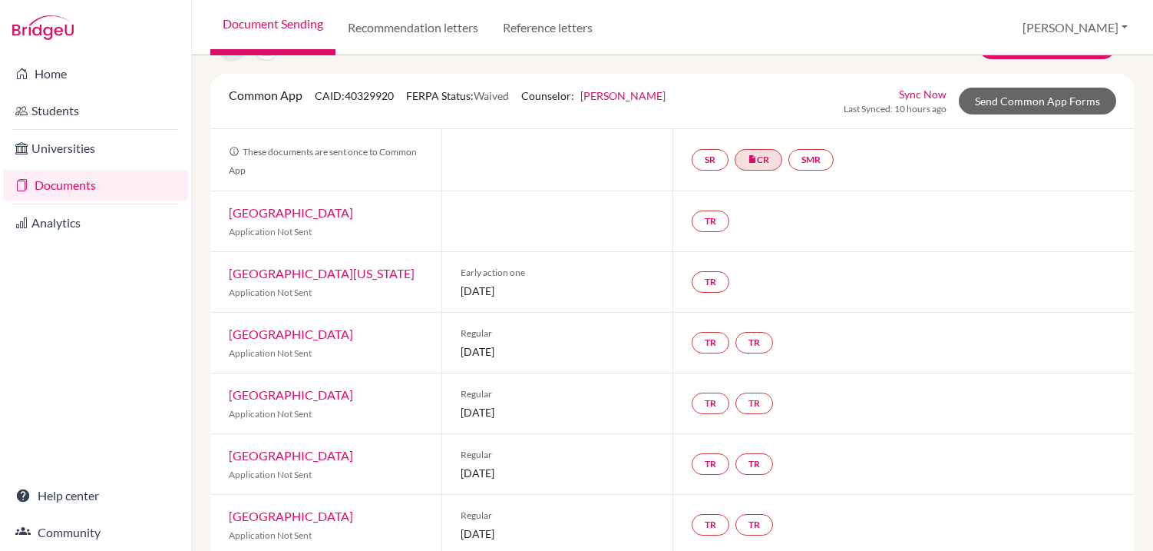
click at [52, 188] on link "Documents" at bounding box center [95, 185] width 185 height 31
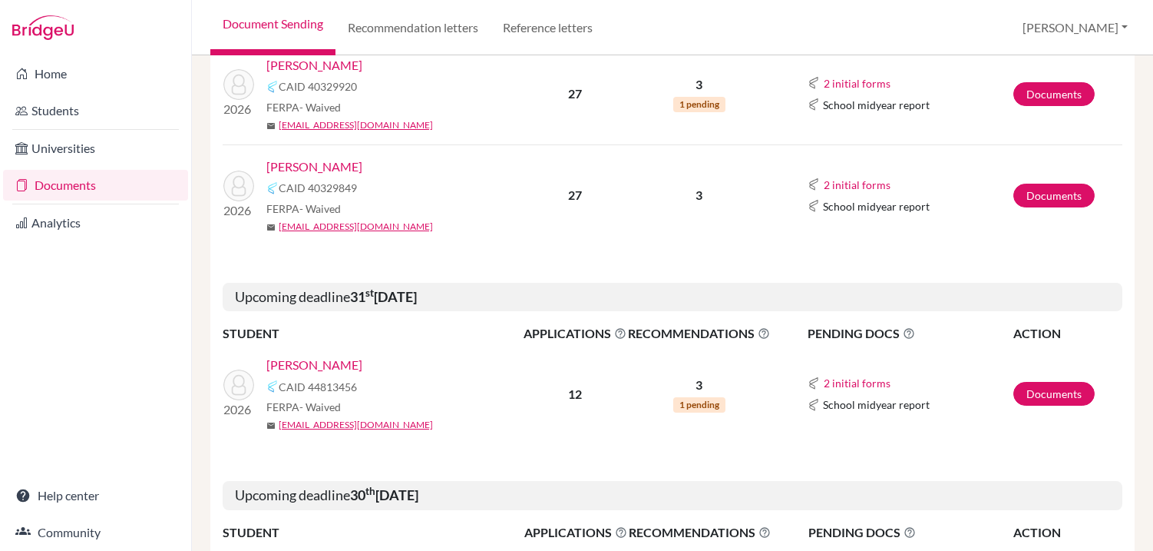
scroll to position [280, 0]
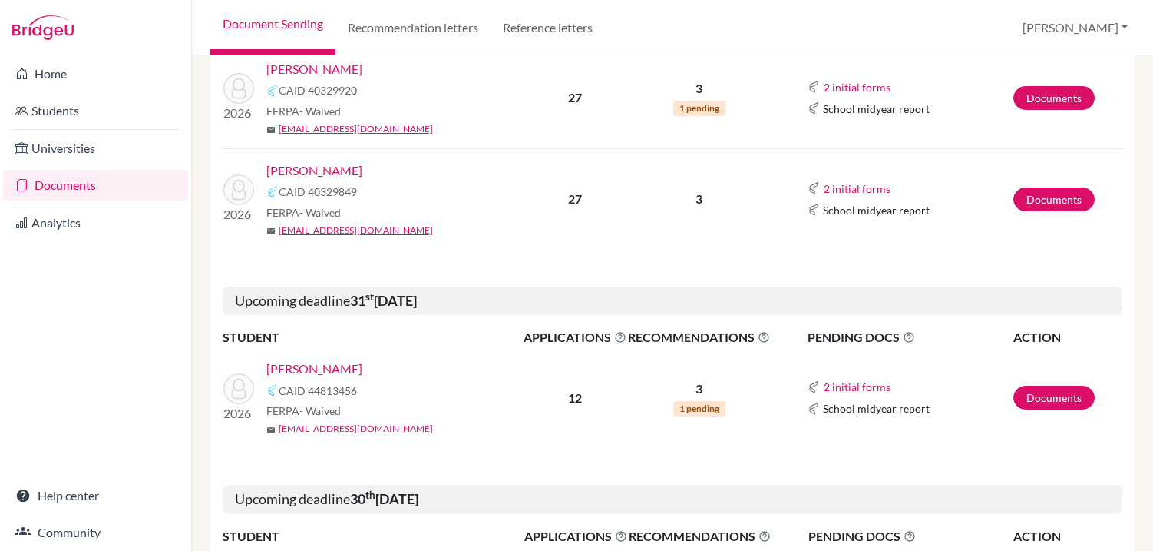
click at [331, 165] on link "[PERSON_NAME]" at bounding box center [314, 170] width 96 height 18
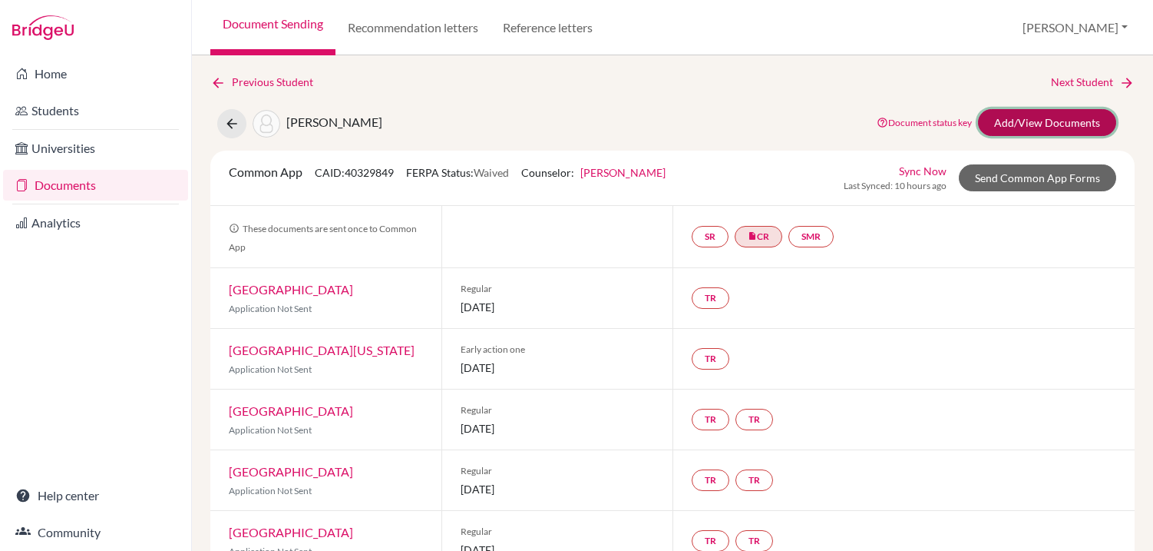
click at [1008, 118] on link "Add/View Documents" at bounding box center [1047, 122] width 138 height 27
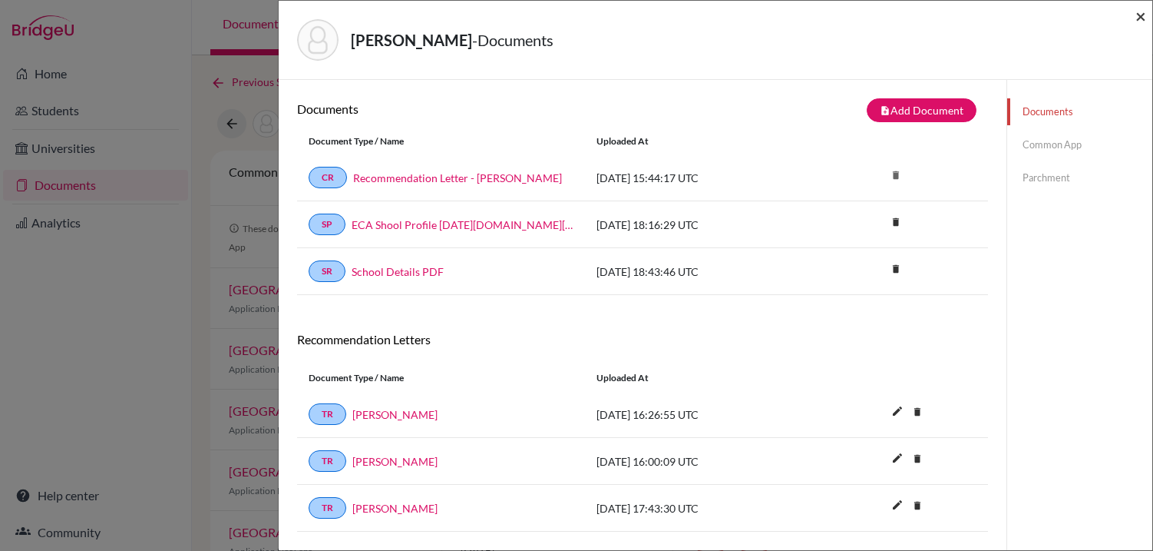
click at [1137, 17] on span "×" at bounding box center [1141, 16] width 11 height 22
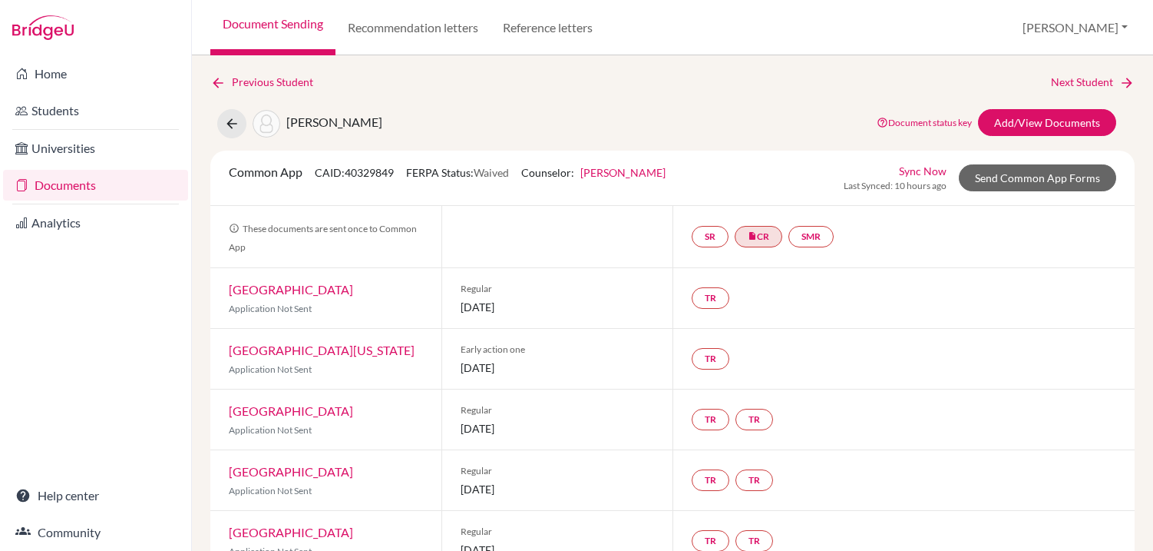
click at [289, 292] on link "[GEOGRAPHIC_DATA]" at bounding box center [291, 289] width 124 height 15
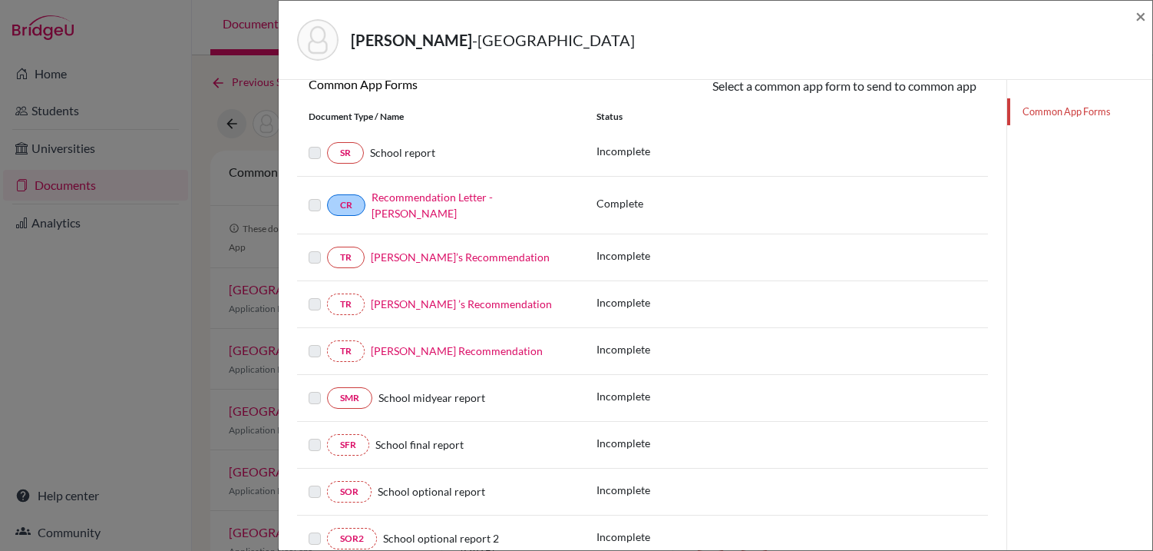
scroll to position [238, 0]
click at [414, 251] on link "Ambola Nchindo’s Recommendation" at bounding box center [460, 256] width 179 height 13
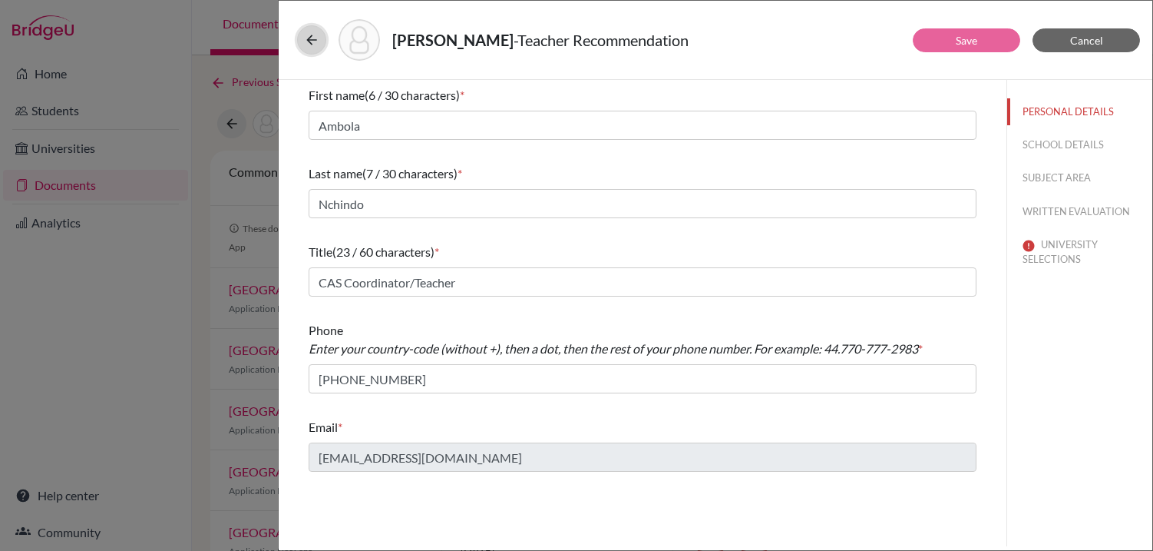
click at [300, 30] on button at bounding box center [311, 39] width 29 height 29
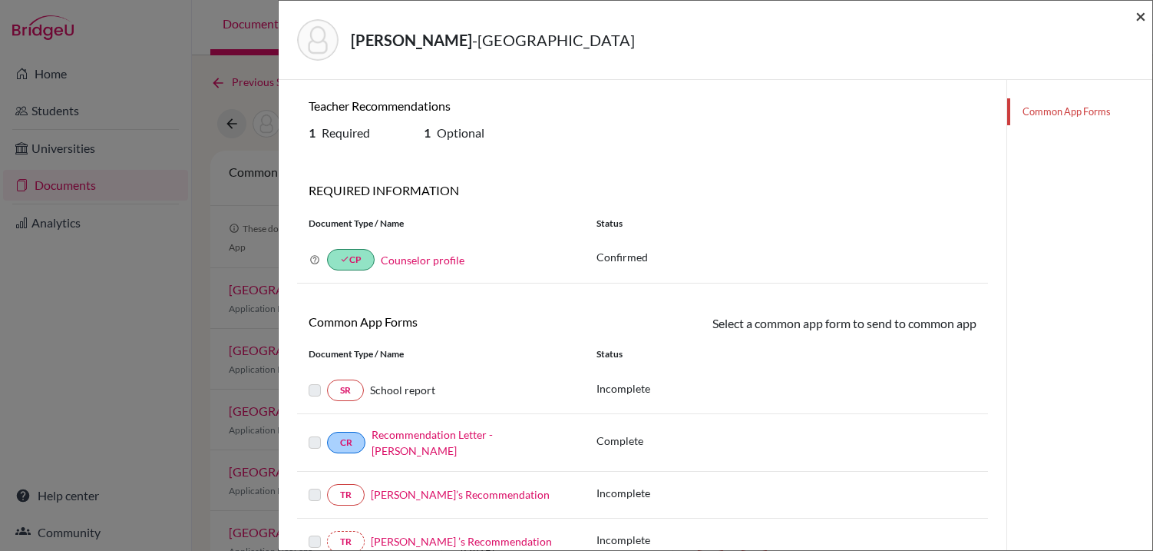
click at [1137, 15] on span "×" at bounding box center [1141, 16] width 11 height 22
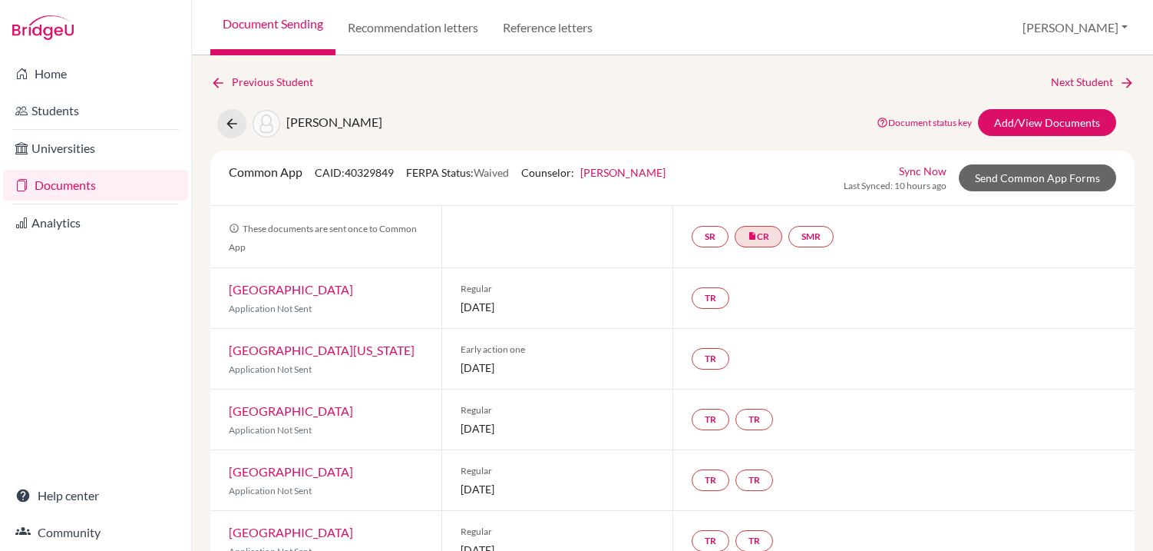
click at [336, 286] on link "Northeastern University" at bounding box center [291, 289] width 124 height 15
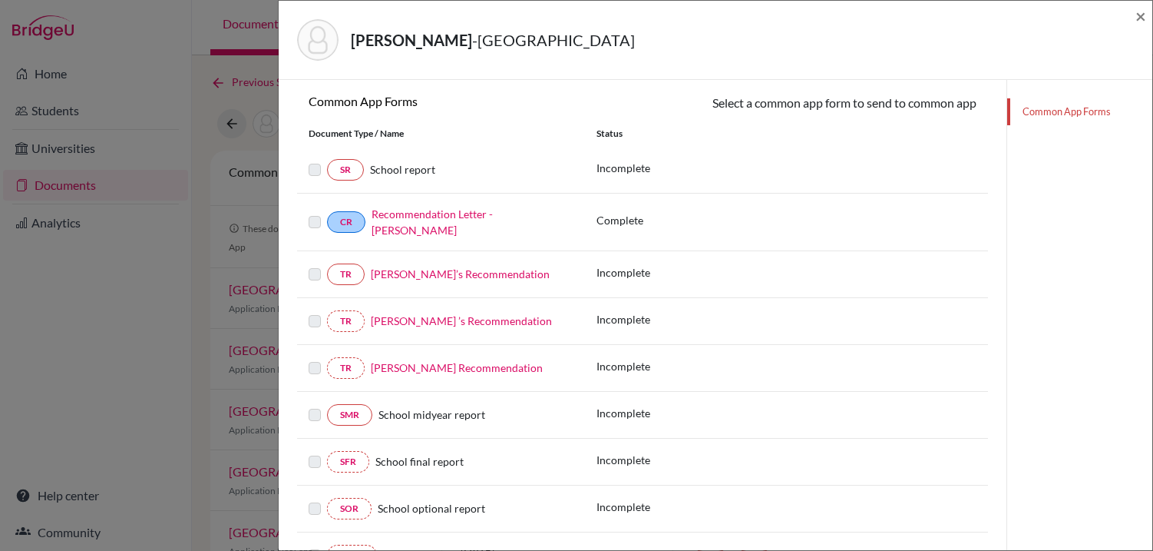
scroll to position [221, 0]
click at [431, 272] on link "Ambola Nchindo’s Recommendation" at bounding box center [460, 272] width 179 height 13
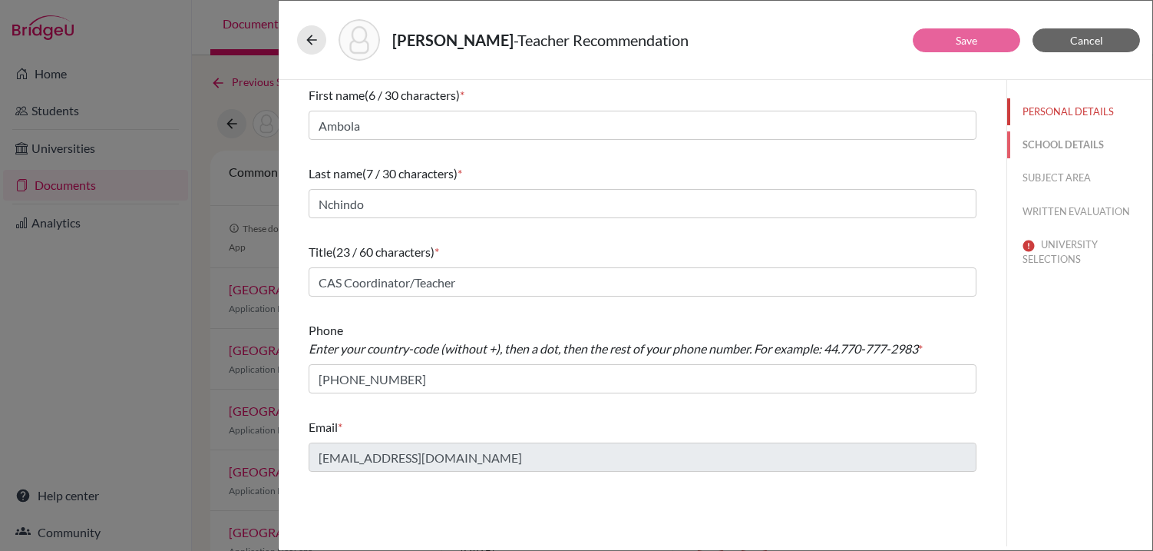
click at [1039, 143] on button "SCHOOL DETAILS" at bounding box center [1080, 144] width 145 height 27
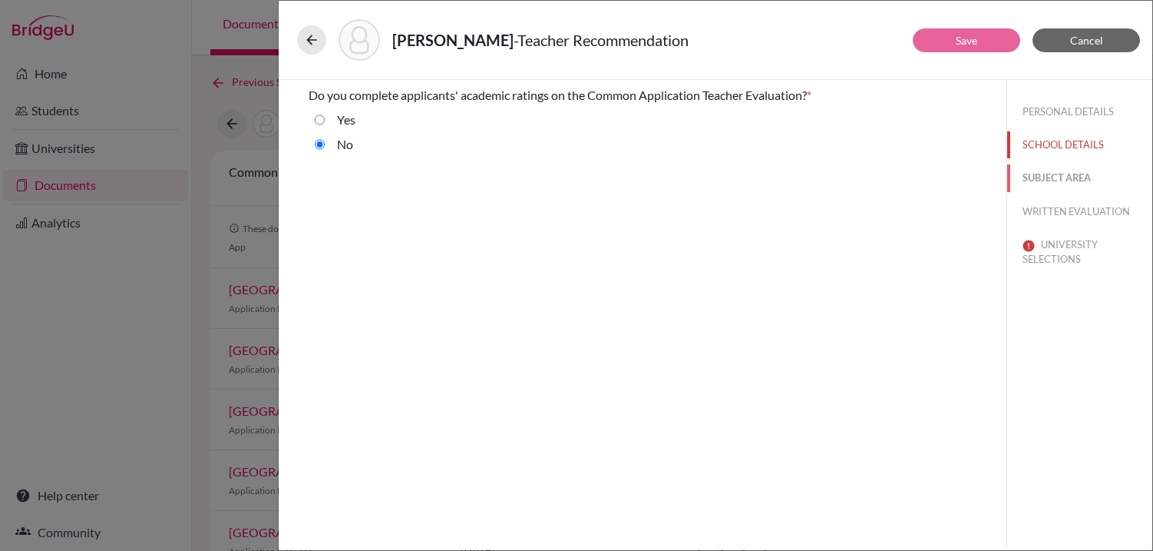
click at [1045, 172] on button "SUBJECT AREA" at bounding box center [1080, 177] width 145 height 27
select select "4"
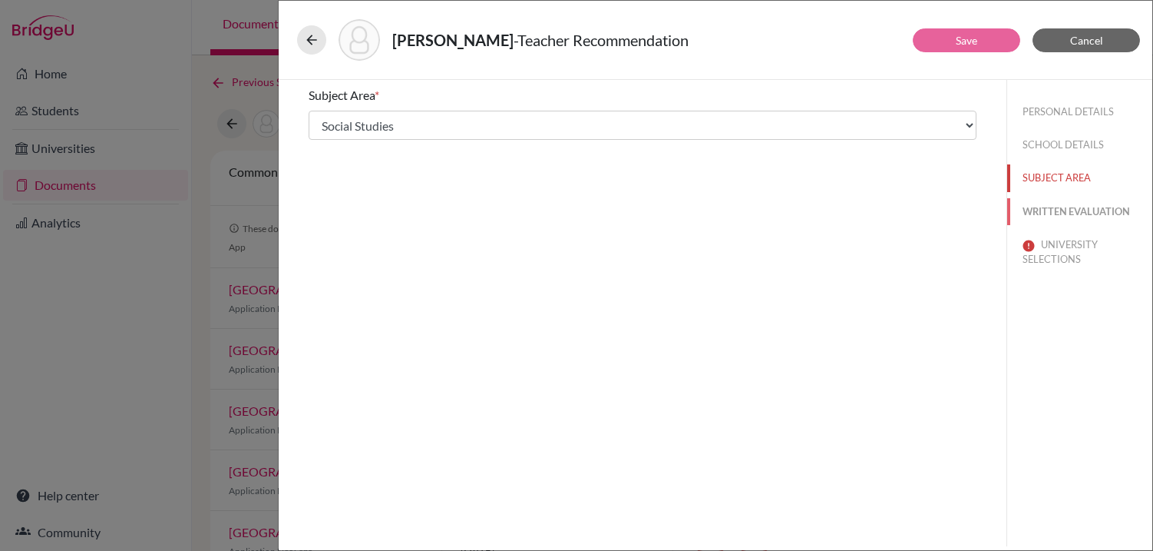
click at [1050, 212] on button "WRITTEN EVALUATION" at bounding box center [1080, 211] width 145 height 27
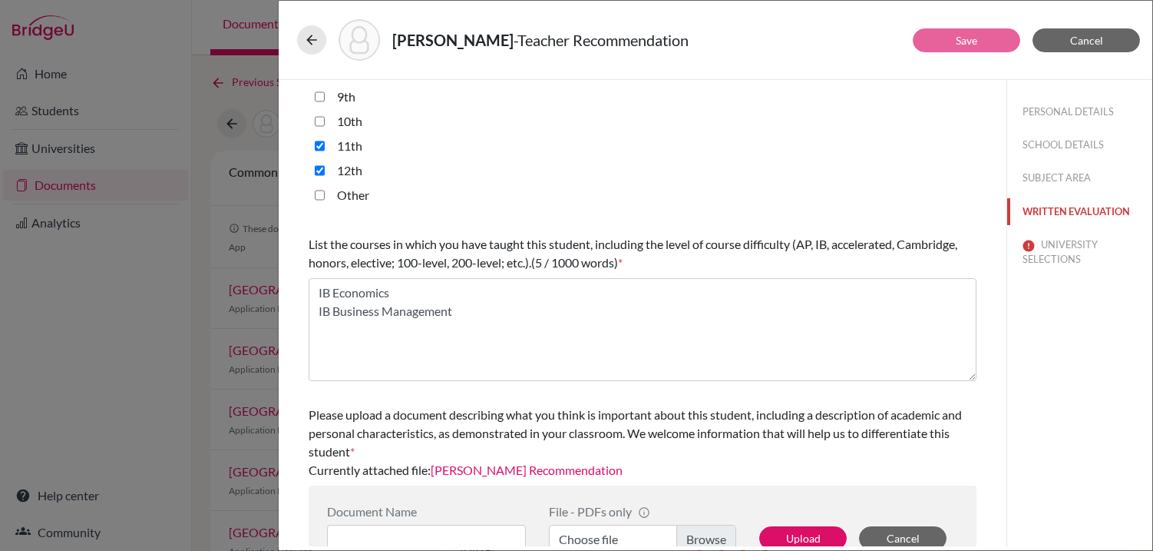
scroll to position [421, 0]
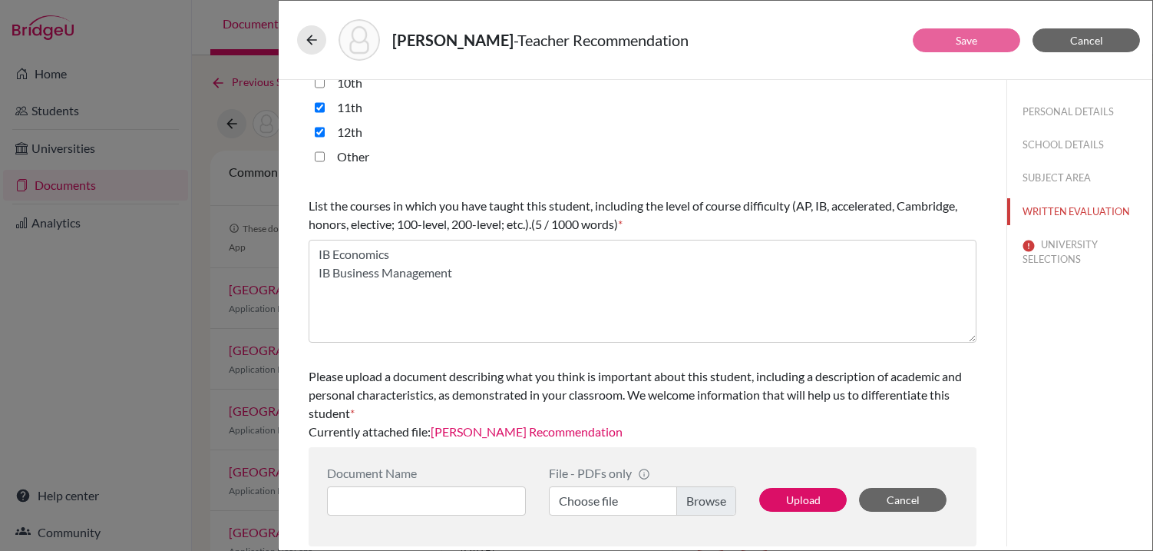
click at [493, 430] on link "Nicolas Recommendation" at bounding box center [527, 431] width 192 height 15
click at [1057, 249] on button "UNIVERSITY SELECTIONS" at bounding box center [1080, 251] width 145 height 41
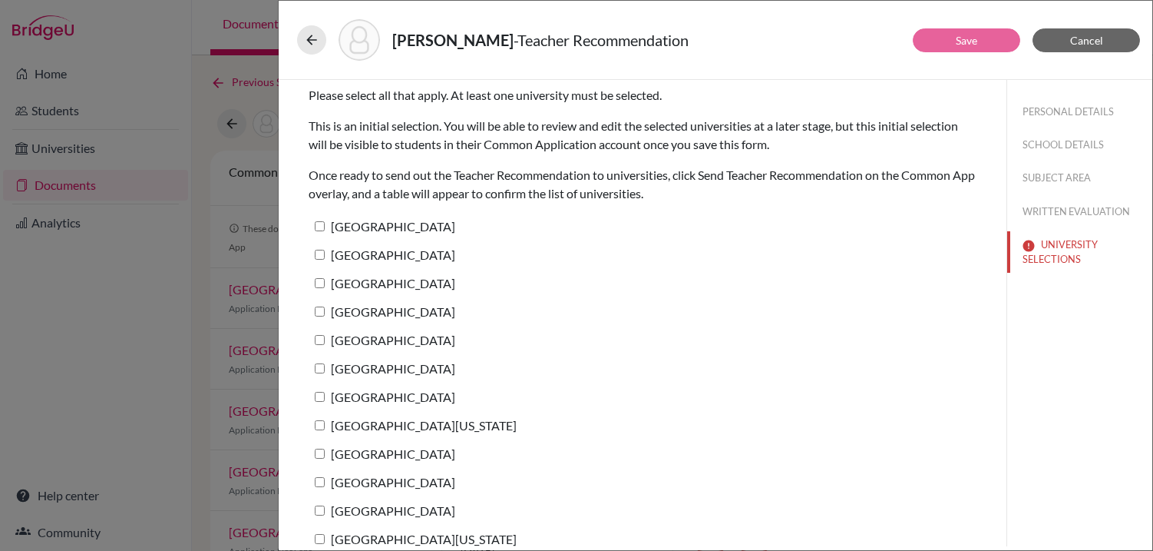
click at [319, 223] on input "Harvard University" at bounding box center [320, 226] width 10 height 10
checkbox input "true"
click at [321, 250] on input "Yale University" at bounding box center [320, 255] width 10 height 10
checkbox input "true"
click at [319, 281] on input "Princeton University" at bounding box center [320, 283] width 10 height 10
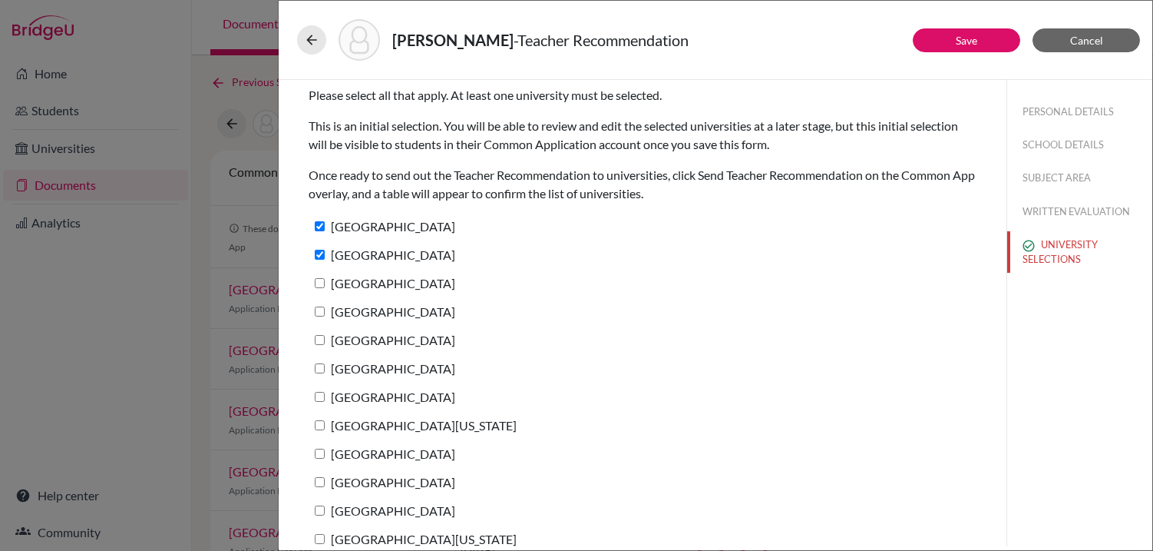
checkbox input "true"
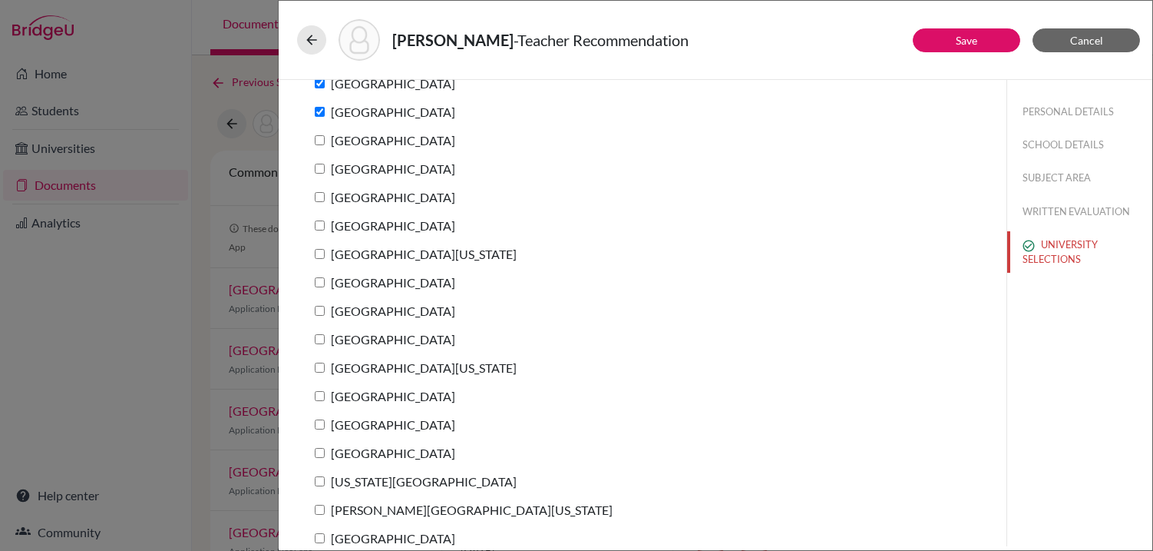
scroll to position [172, 0]
click at [319, 141] on input "Columbia University" at bounding box center [320, 139] width 10 height 10
checkbox input "true"
click at [319, 170] on input "Stanford University" at bounding box center [320, 168] width 10 height 10
checkbox input "true"
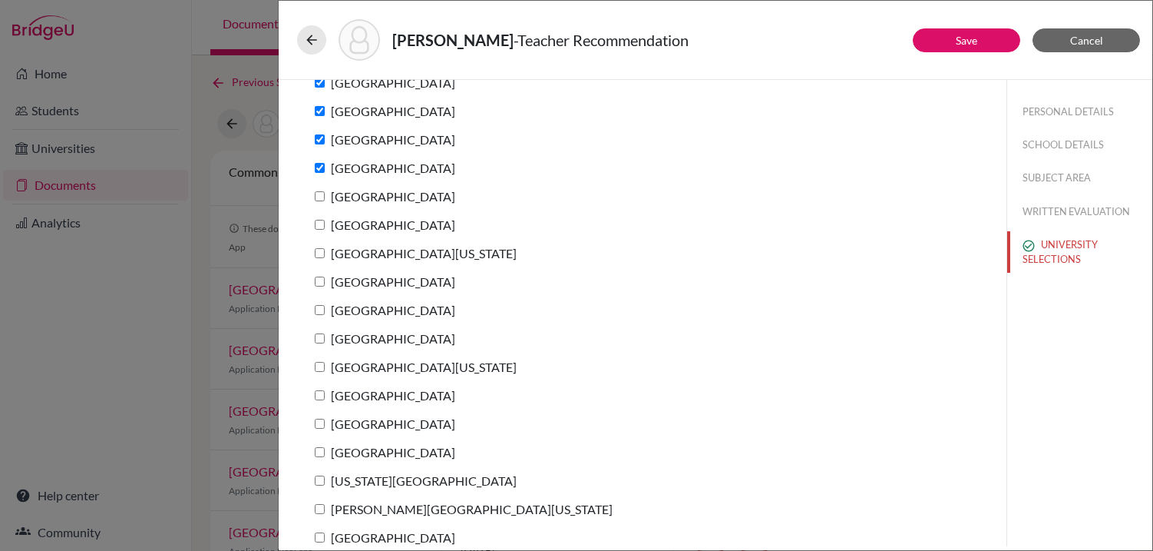
click at [319, 191] on input "Brown University" at bounding box center [320, 196] width 10 height 10
checkbox input "true"
click at [319, 224] on input "Dartmouth College" at bounding box center [320, 225] width 10 height 10
checkbox input "true"
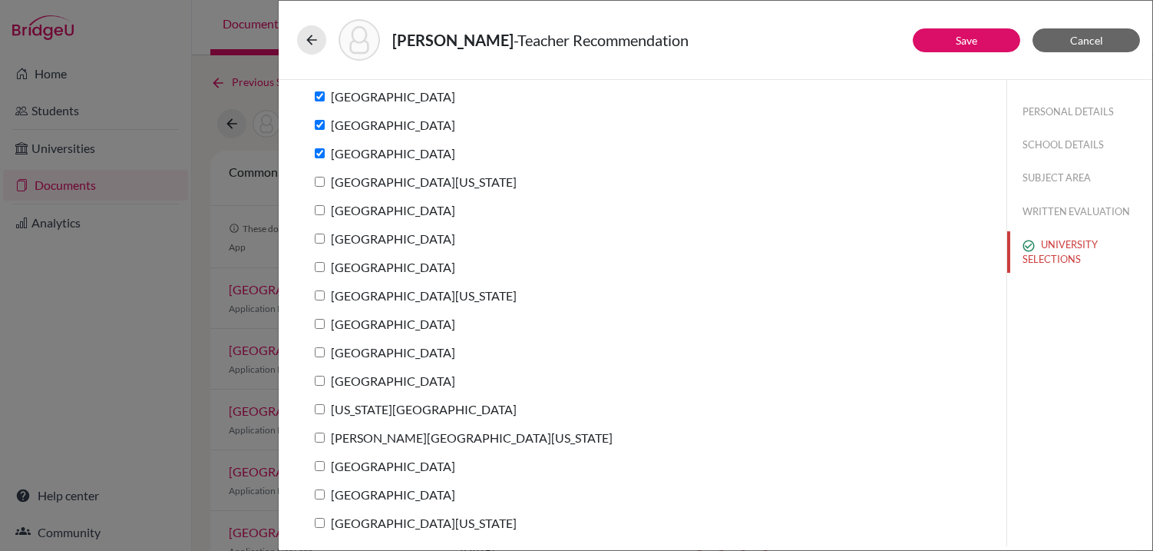
click at [319, 182] on input "University of Pennsylvania" at bounding box center [320, 182] width 10 height 10
checkbox input "true"
click at [318, 208] on input "University of Chicago" at bounding box center [320, 210] width 10 height 10
checkbox input "true"
click at [316, 235] on input "Cornell University" at bounding box center [320, 238] width 10 height 10
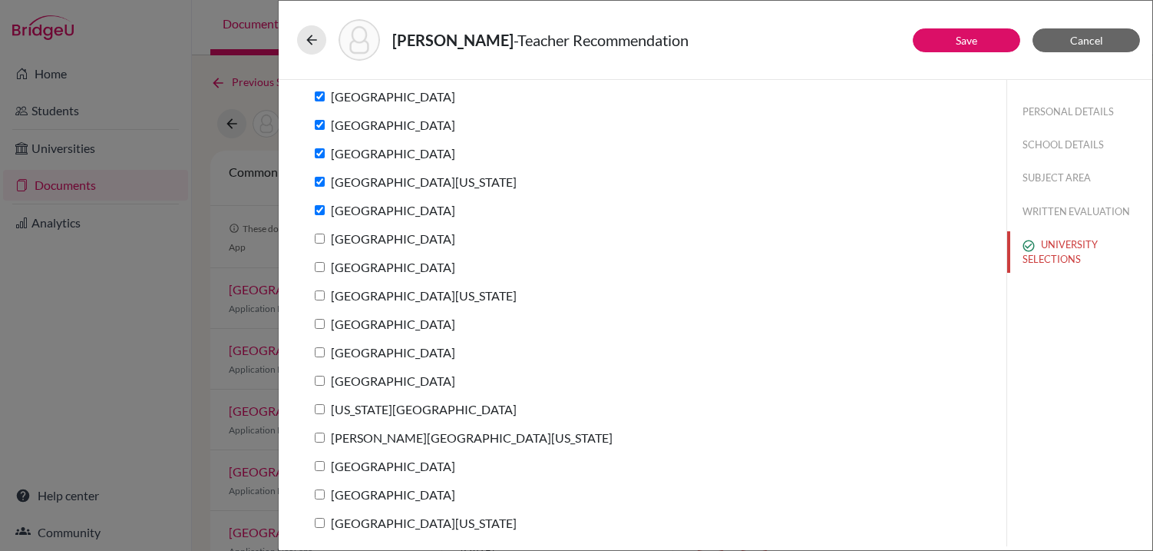
checkbox input "true"
click at [316, 261] on label "Duke University" at bounding box center [382, 267] width 147 height 22
click at [316, 262] on input "Duke University" at bounding box center [320, 267] width 10 height 10
checkbox input "true"
click at [317, 298] on input "University of Southern California" at bounding box center [320, 295] width 10 height 10
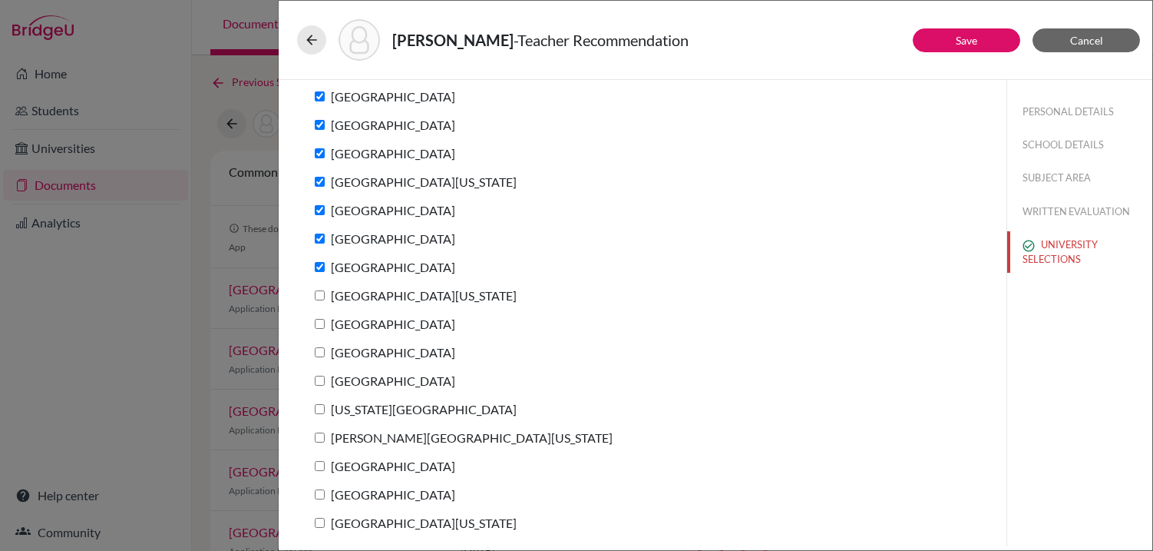
checkbox input "true"
click at [316, 323] on input "Northwestern University" at bounding box center [320, 324] width 10 height 10
checkbox input "true"
click at [318, 351] on input "Boston College" at bounding box center [320, 352] width 10 height 10
checkbox input "true"
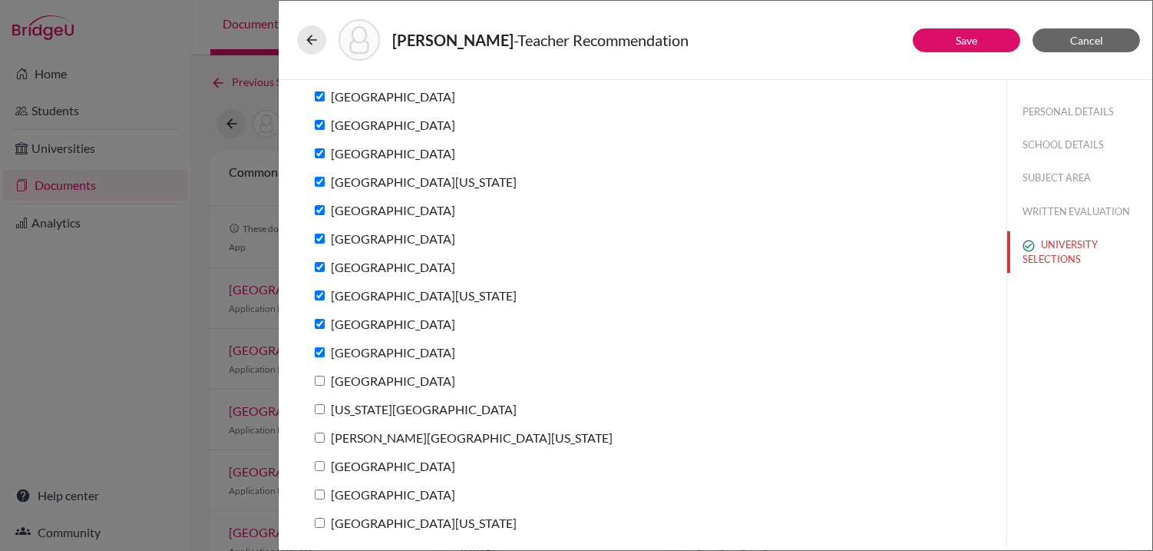
click at [318, 377] on input "University of Notre Dame" at bounding box center [320, 381] width 10 height 10
checkbox input "true"
click at [318, 405] on input "New York University" at bounding box center [320, 409] width 10 height 10
checkbox input "true"
click at [316, 433] on input "George Washington University" at bounding box center [320, 437] width 10 height 10
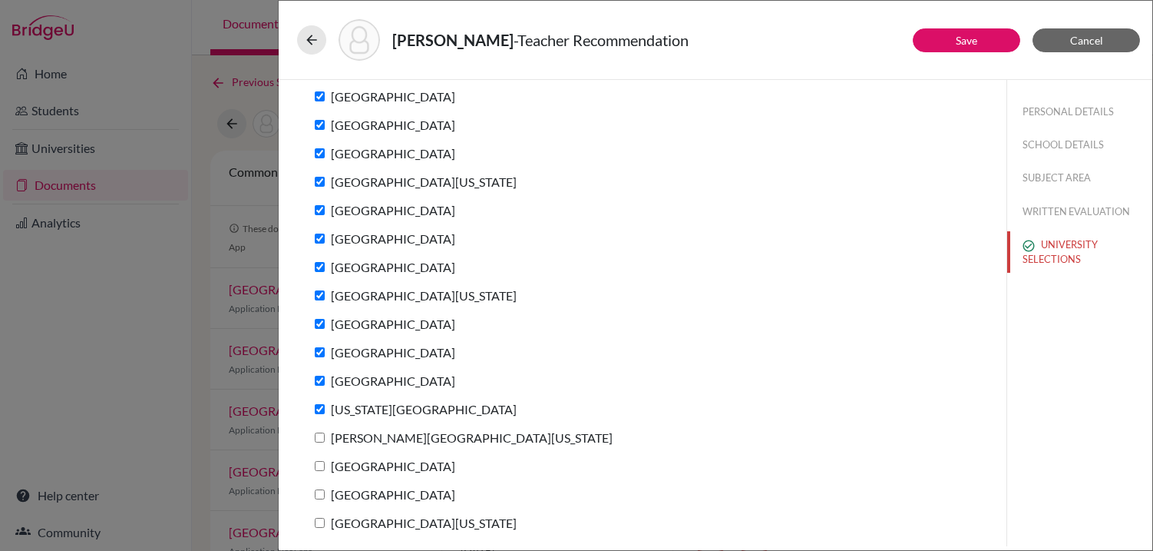
checkbox input "true"
click at [318, 465] on input "Northeastern University" at bounding box center [320, 466] width 10 height 10
checkbox input "true"
click at [319, 488] on label "University of Miami" at bounding box center [382, 494] width 147 height 22
click at [319, 489] on input "University of Miami" at bounding box center [320, 494] width 10 height 10
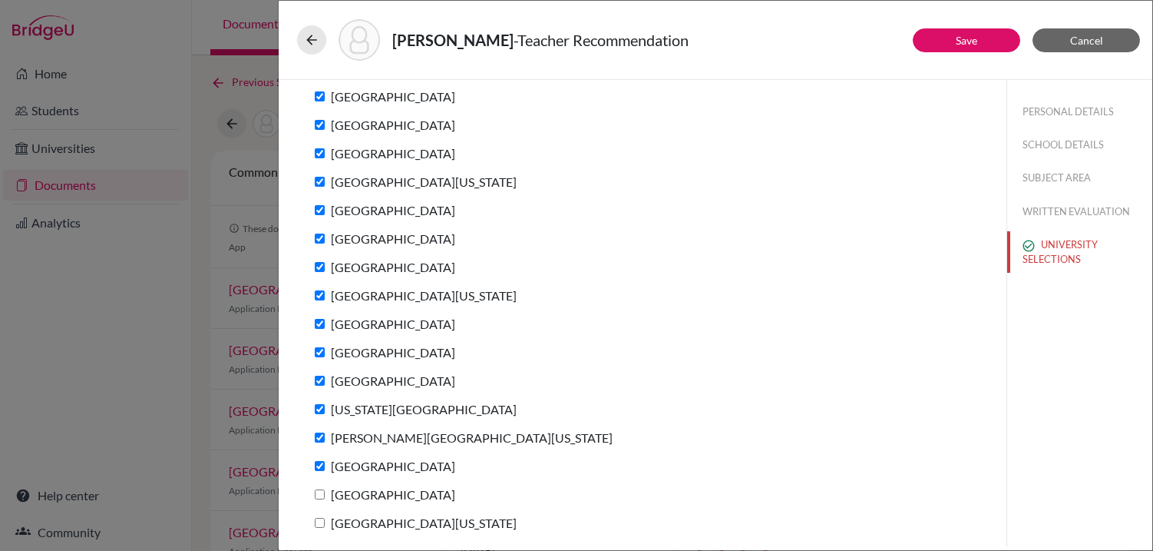
checkbox input "true"
click at [319, 516] on label "University of Michigan" at bounding box center [413, 522] width 208 height 22
click at [319, 518] on input "University of Michigan" at bounding box center [320, 523] width 10 height 10
checkbox input "true"
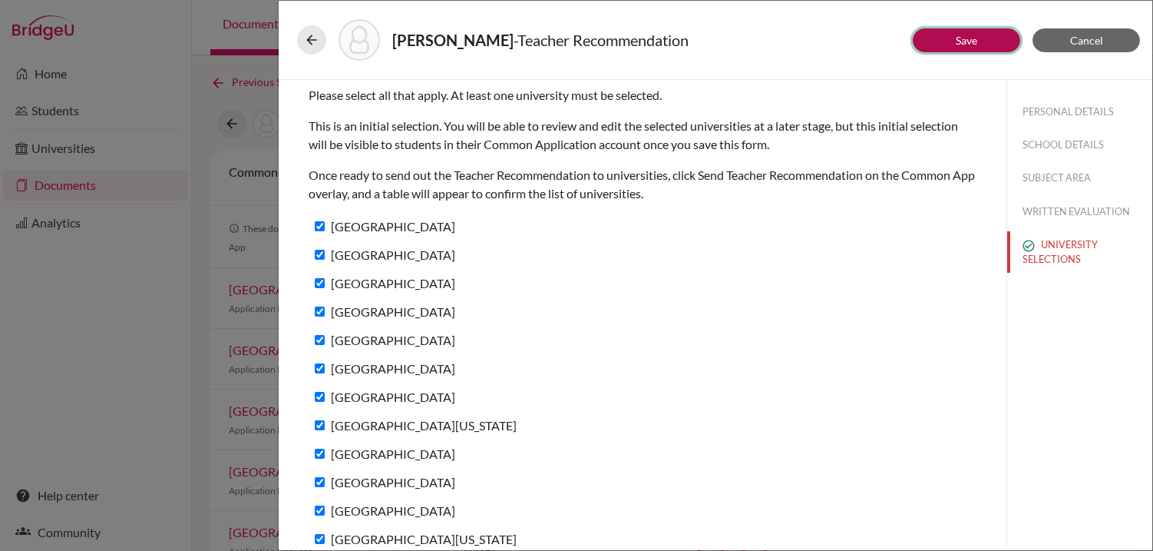
click at [978, 41] on link "Save" at bounding box center [967, 40] width 22 height 13
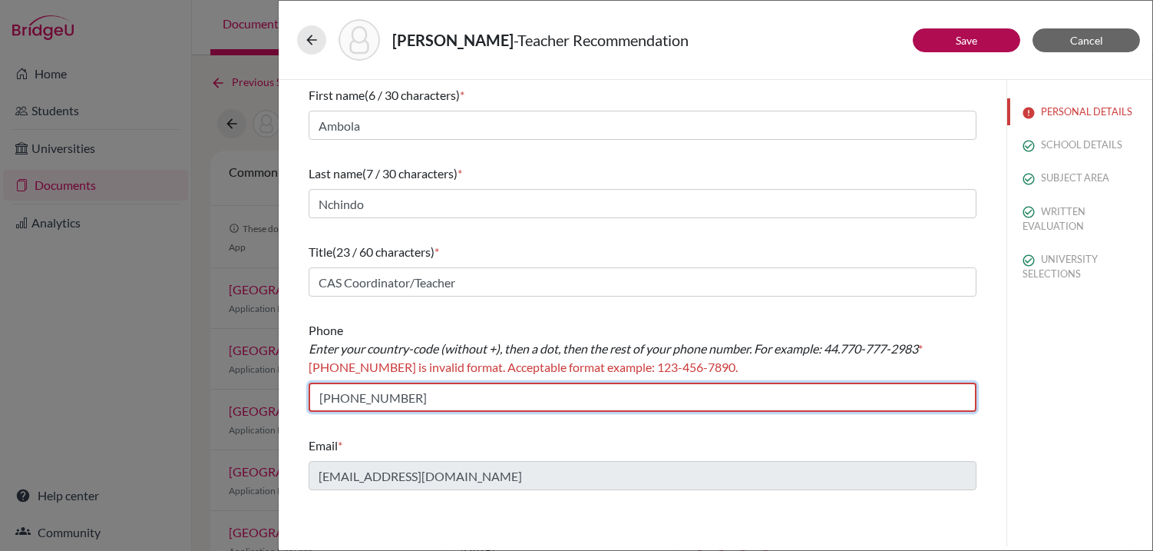
click at [325, 399] on input "+584121572442" at bounding box center [643, 396] width 668 height 29
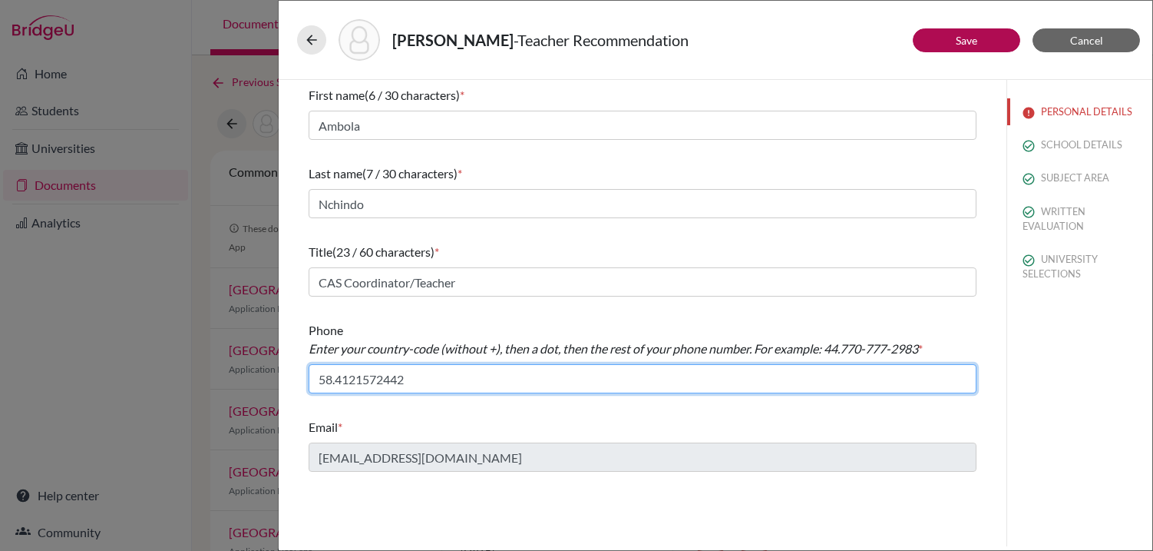
type input "58.4121572442"
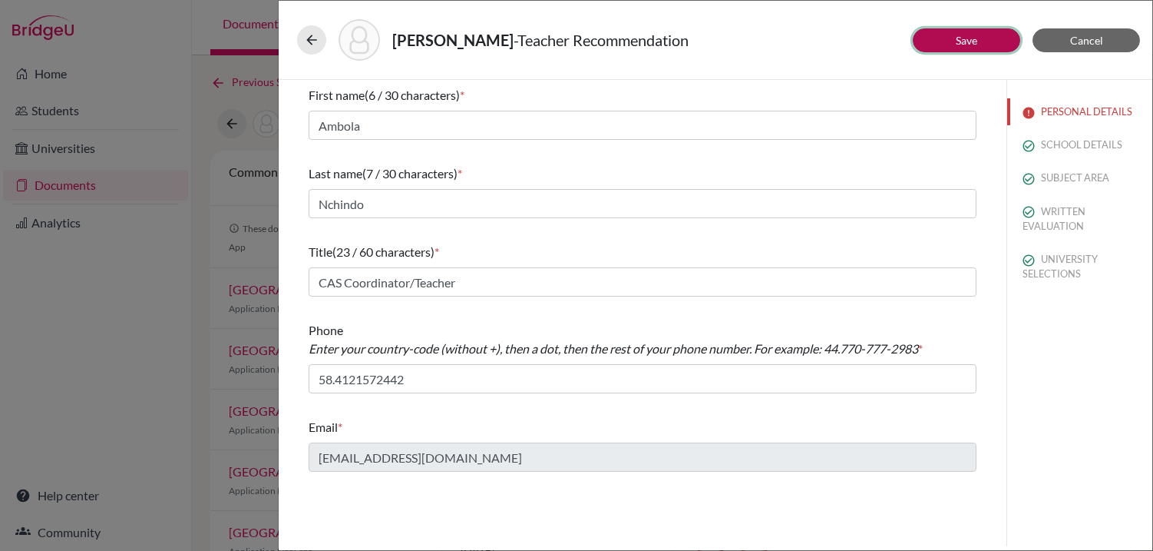
click at [974, 45] on link "Save" at bounding box center [967, 40] width 22 height 13
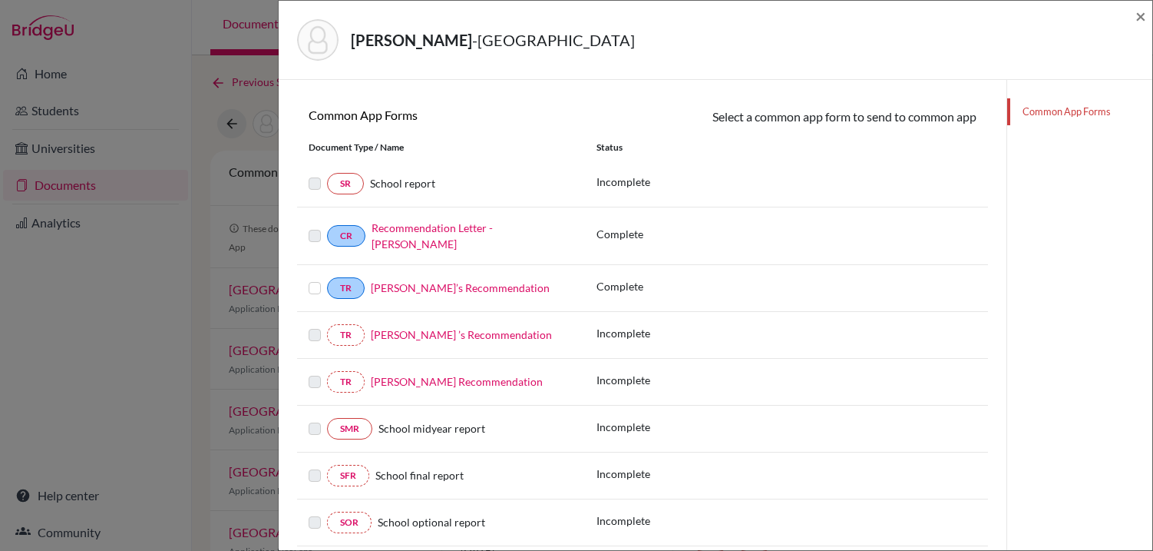
scroll to position [206, 0]
click at [313, 280] on label at bounding box center [315, 280] width 12 height 0
click at [0, 0] on input "checkbox" at bounding box center [0, 0] width 0 height 0
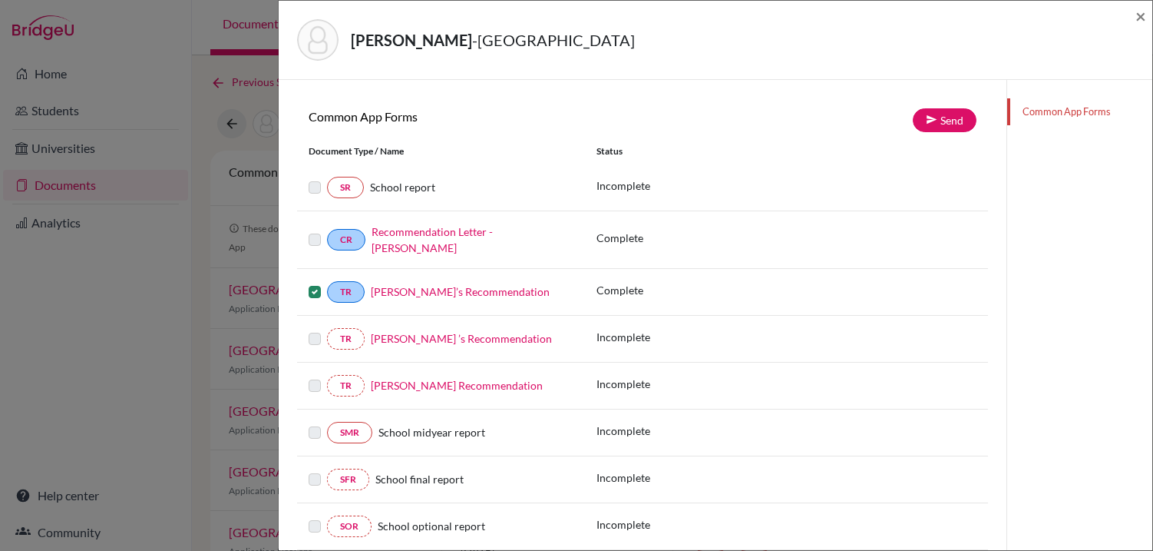
click at [315, 283] on label at bounding box center [315, 283] width 12 height 0
click at [0, 0] on input "checkbox" at bounding box center [0, 0] width 0 height 0
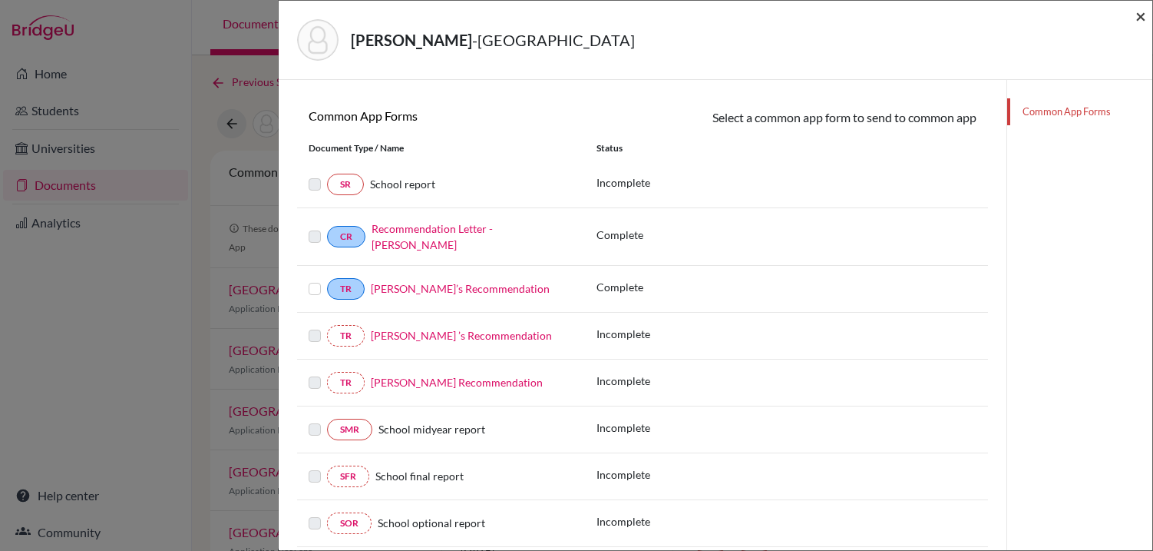
click at [1138, 19] on span "×" at bounding box center [1141, 16] width 11 height 22
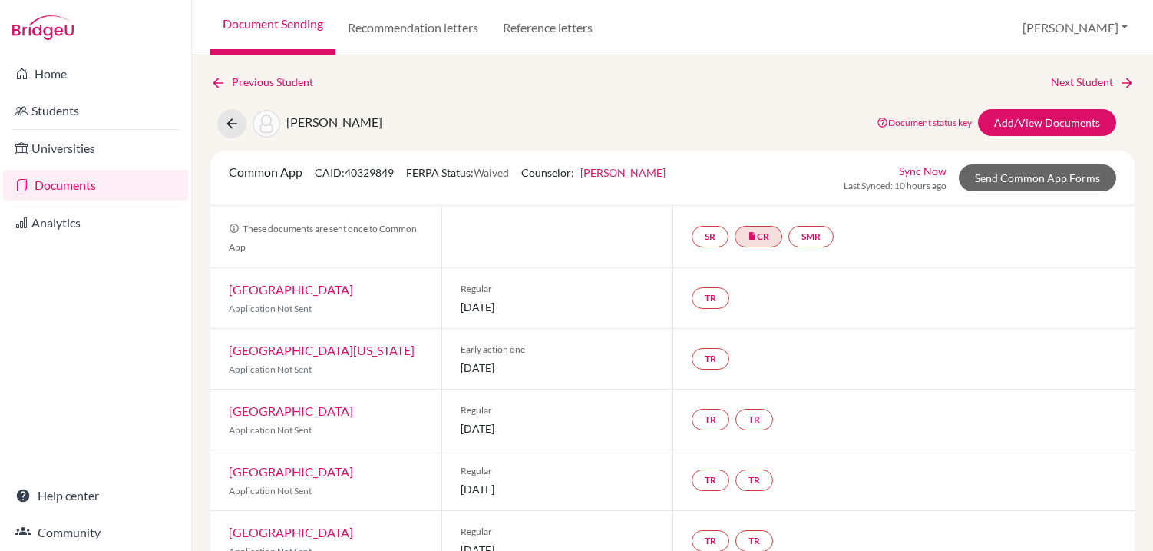
click at [348, 291] on link "Northeastern University" at bounding box center [291, 289] width 124 height 15
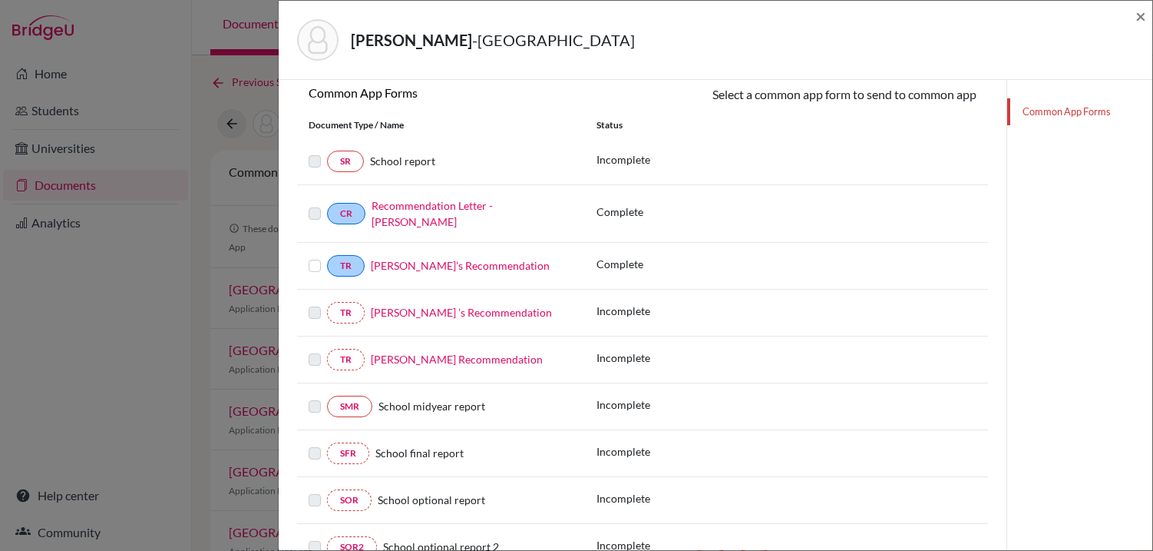
scroll to position [260, 0]
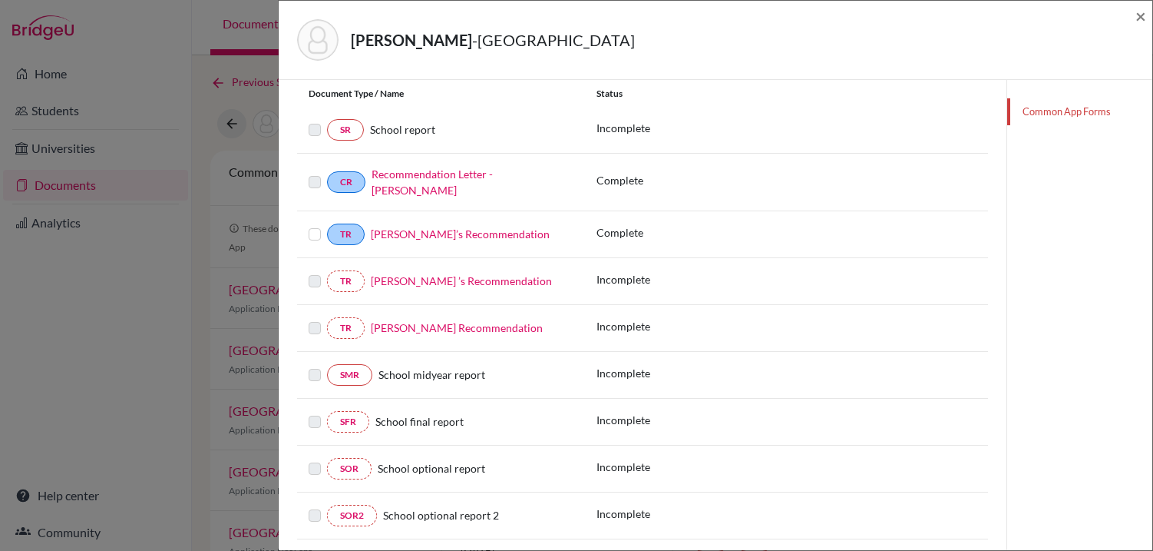
click at [470, 326] on link "Varsharani Tarate’s Recommendation" at bounding box center [457, 327] width 172 height 13
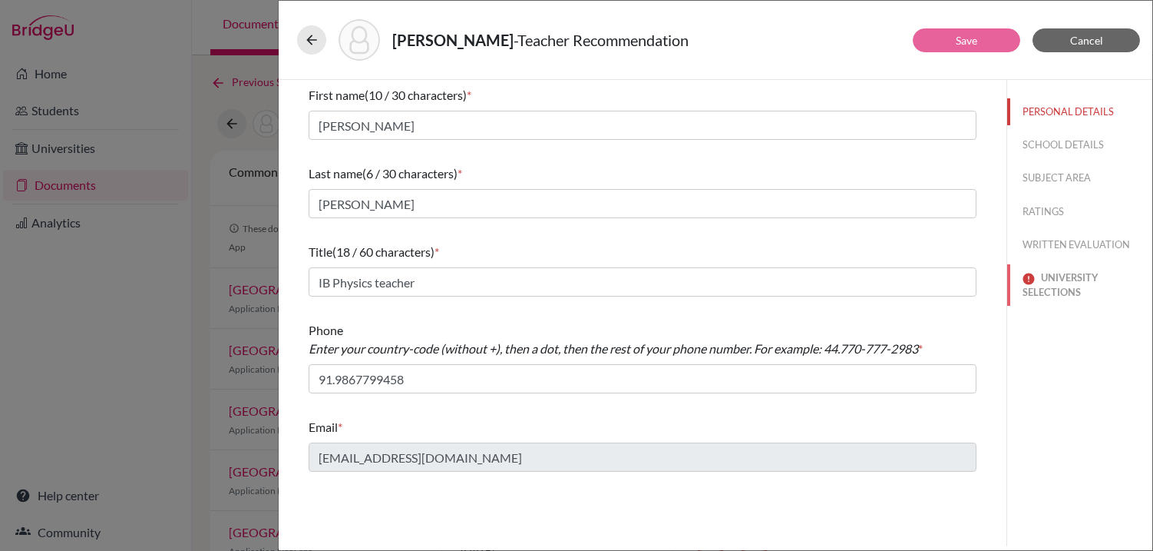
click at [1048, 282] on button "UNIVERSITY SELECTIONS" at bounding box center [1080, 284] width 145 height 41
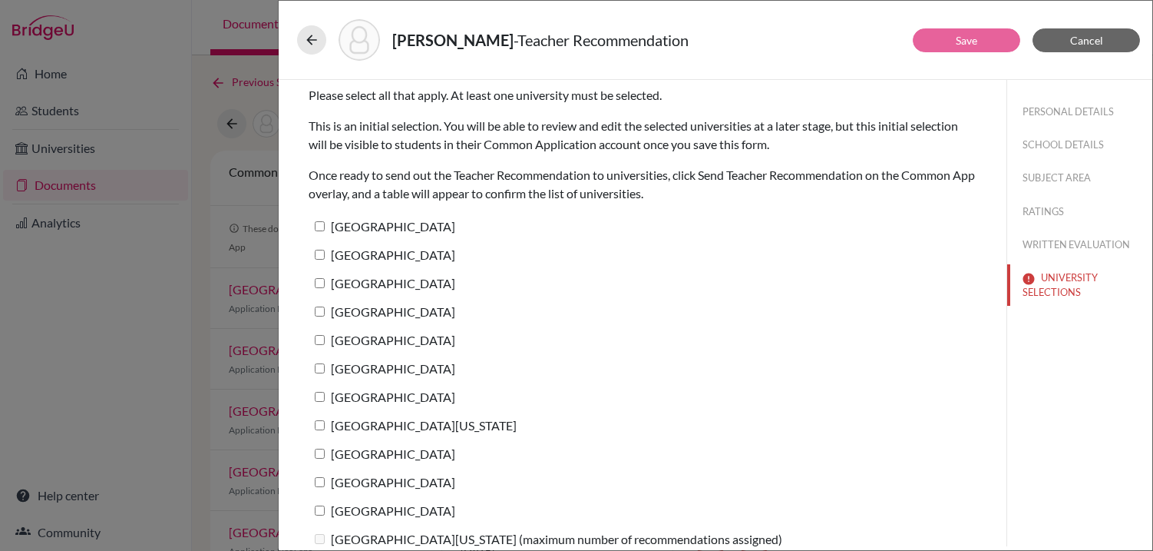
click at [296, 36] on div "Vazquez, Nicolas - Teacher Recommendation" at bounding box center [716, 40] width 862 height 66
click at [324, 233] on label "Harvard University" at bounding box center [382, 226] width 147 height 22
click at [324, 231] on input "Harvard University" at bounding box center [320, 226] width 10 height 10
checkbox input "true"
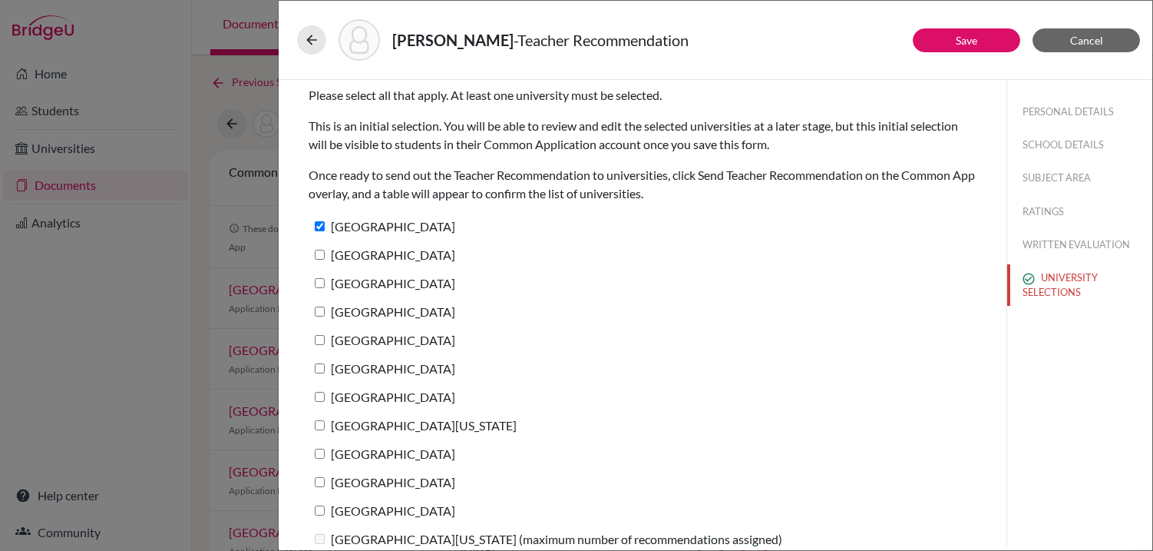
click at [322, 248] on label "Yale University" at bounding box center [382, 254] width 147 height 22
click at [322, 250] on input "Yale University" at bounding box center [320, 255] width 10 height 10
checkbox input "true"
click at [320, 283] on input "Princeton University" at bounding box center [320, 283] width 10 height 10
checkbox input "true"
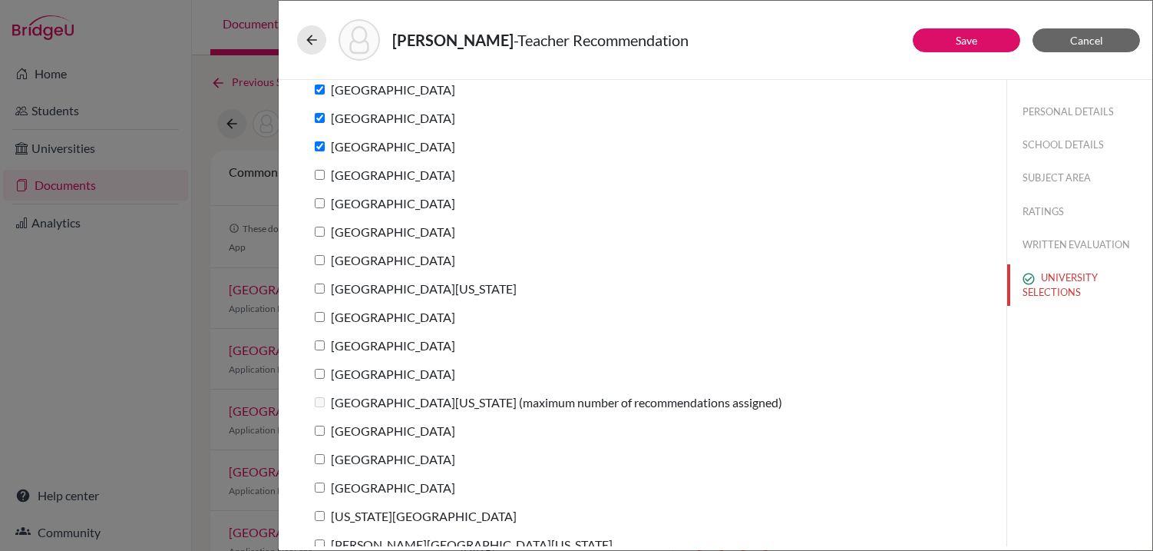
scroll to position [137, 0]
click at [321, 170] on input "Columbia University" at bounding box center [320, 174] width 10 height 10
checkbox input "true"
click at [319, 197] on input "Stanford University" at bounding box center [320, 202] width 10 height 10
checkbox input "true"
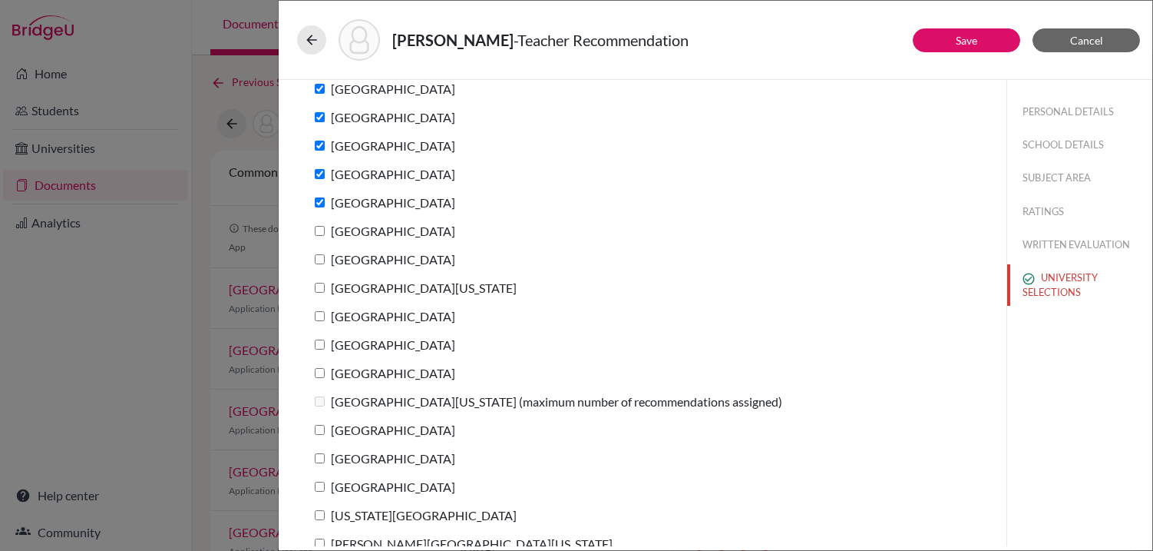
click at [319, 221] on label "Brown University" at bounding box center [382, 231] width 147 height 22
click at [319, 226] on input "Brown University" at bounding box center [320, 231] width 10 height 10
checkbox input "true"
click at [319, 260] on input "Dartmouth College" at bounding box center [320, 259] width 10 height 10
checkbox input "true"
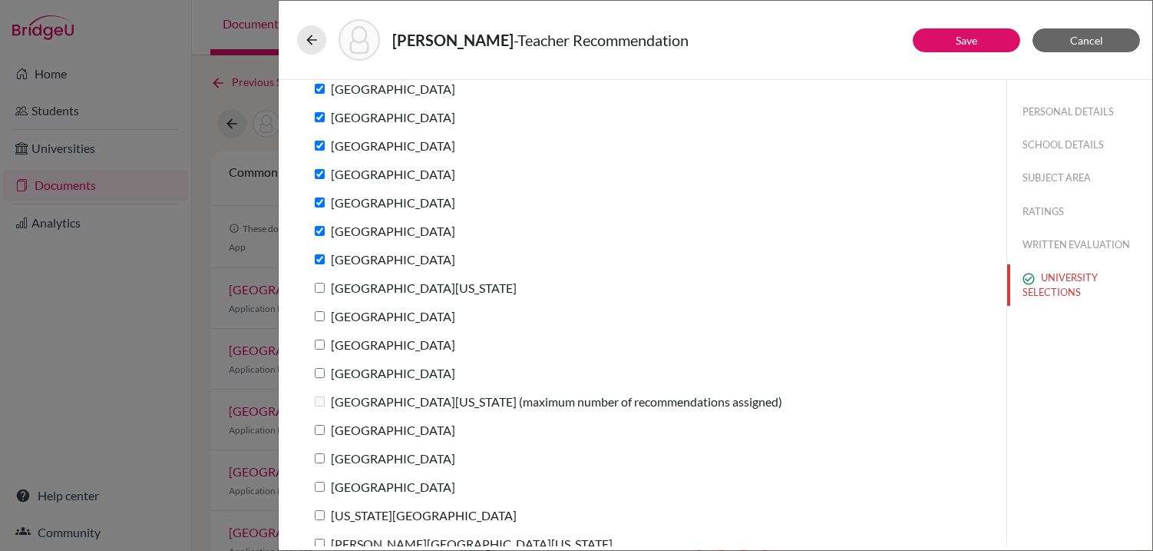
click at [319, 283] on input "University of Pennsylvania" at bounding box center [320, 288] width 10 height 10
checkbox input "true"
click at [318, 313] on input "University of Chicago" at bounding box center [320, 316] width 10 height 10
checkbox input "true"
click at [318, 343] on input "Cornell University" at bounding box center [320, 344] width 10 height 10
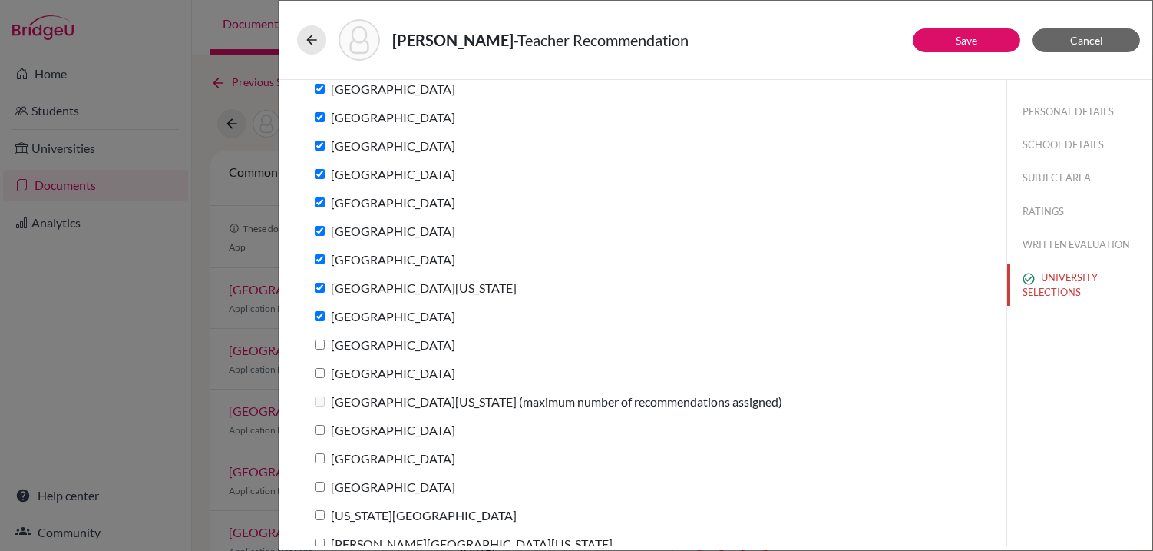
checkbox input "true"
click at [318, 372] on input "Duke University" at bounding box center [320, 373] width 10 height 10
checkbox input "true"
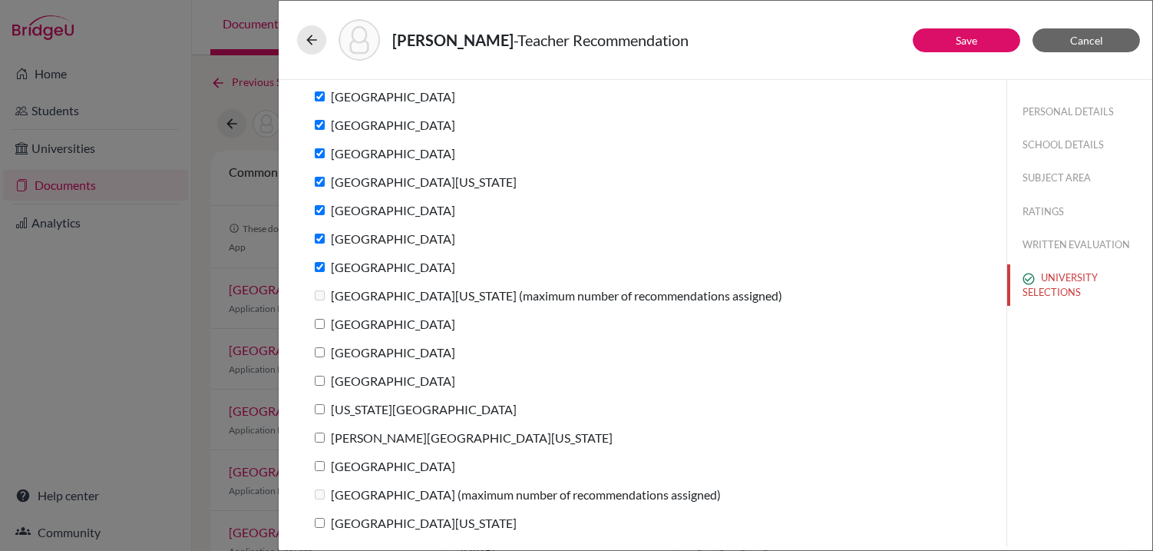
click at [316, 318] on label "Northwestern University" at bounding box center [382, 324] width 147 height 22
click at [316, 319] on input "Northwestern University" at bounding box center [320, 324] width 10 height 10
checkbox input "true"
click at [318, 343] on label "Boston College" at bounding box center [382, 352] width 147 height 22
click at [318, 347] on input "Boston College" at bounding box center [320, 352] width 10 height 10
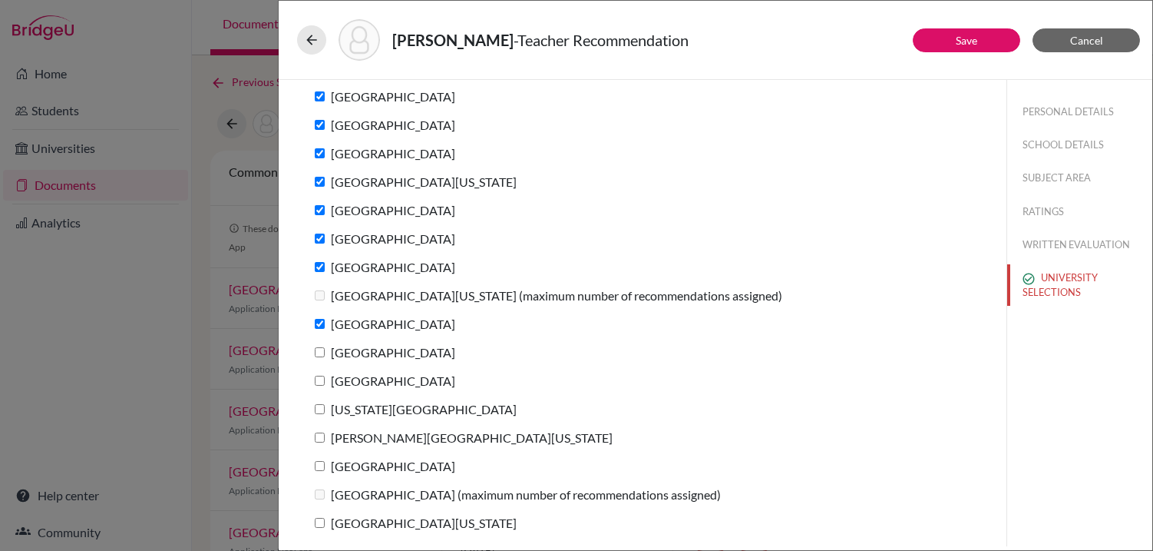
checkbox input "true"
click at [321, 377] on input "University of Notre Dame" at bounding box center [320, 381] width 10 height 10
checkbox input "true"
click at [321, 405] on input "New York University" at bounding box center [320, 409] width 10 height 10
checkbox input "true"
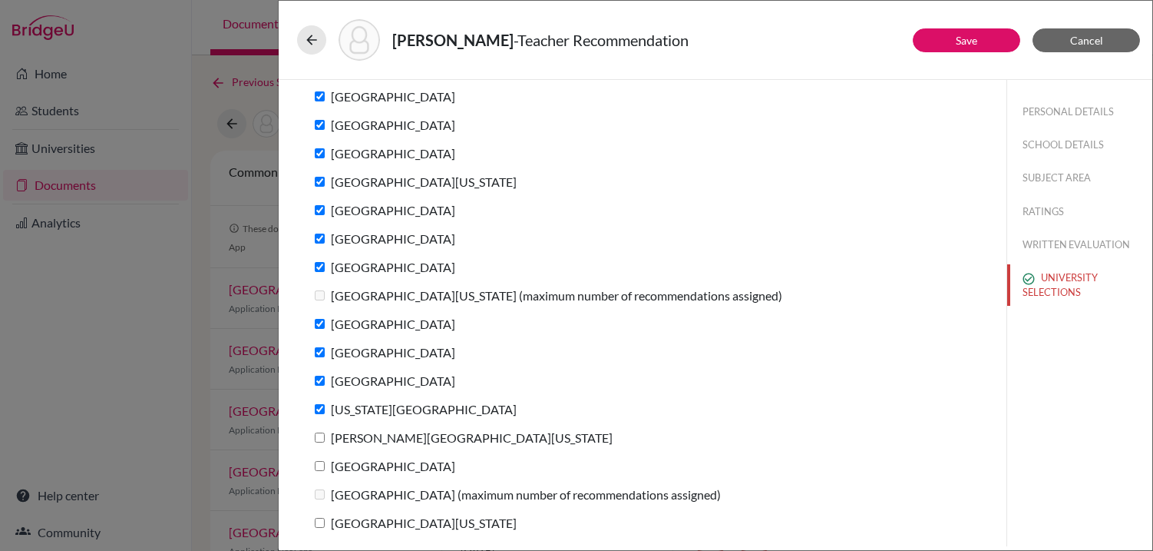
click at [319, 443] on label "George Washington University" at bounding box center [461, 437] width 304 height 22
click at [319, 442] on input "George Washington University" at bounding box center [320, 437] width 10 height 10
checkbox input "true"
click at [319, 461] on input "Northeastern University" at bounding box center [320, 466] width 10 height 10
checkbox input "true"
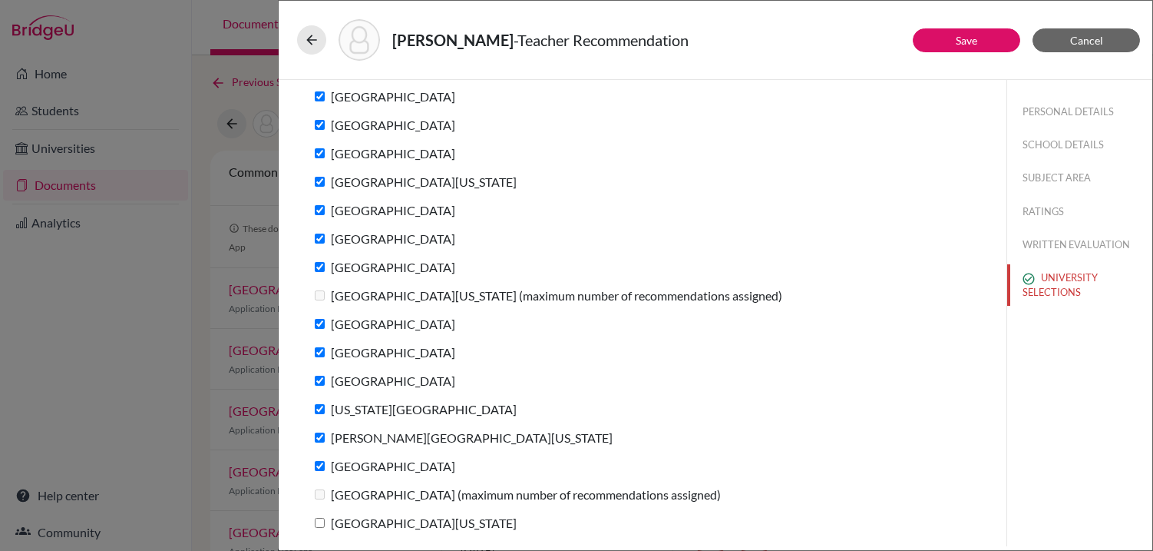
click at [316, 523] on input "University of Michigan" at bounding box center [320, 523] width 10 height 10
checkbox input "true"
click at [949, 43] on button "Save" at bounding box center [967, 40] width 108 height 24
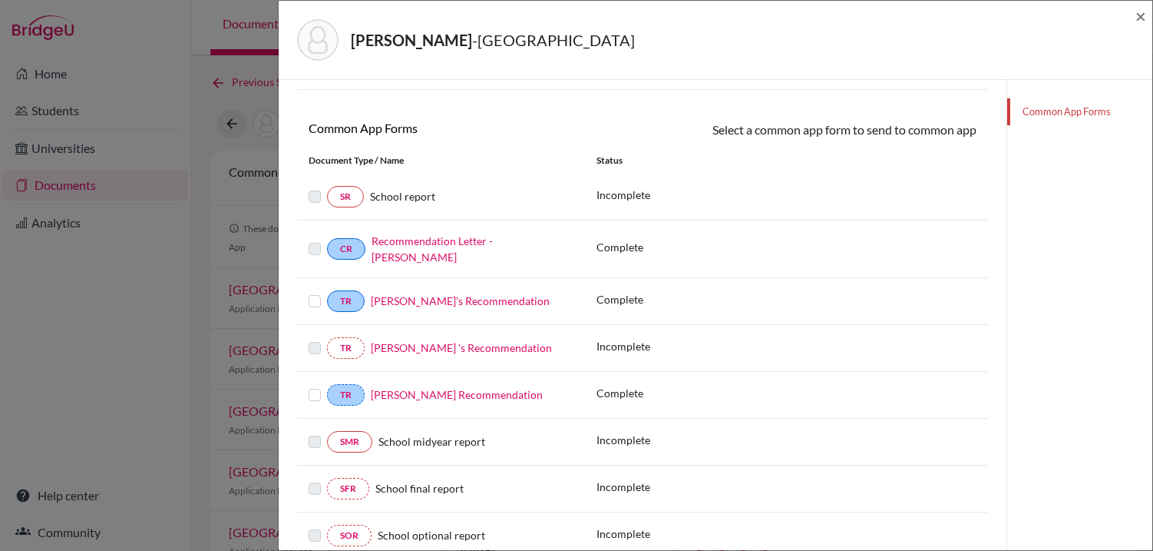
scroll to position [204, 0]
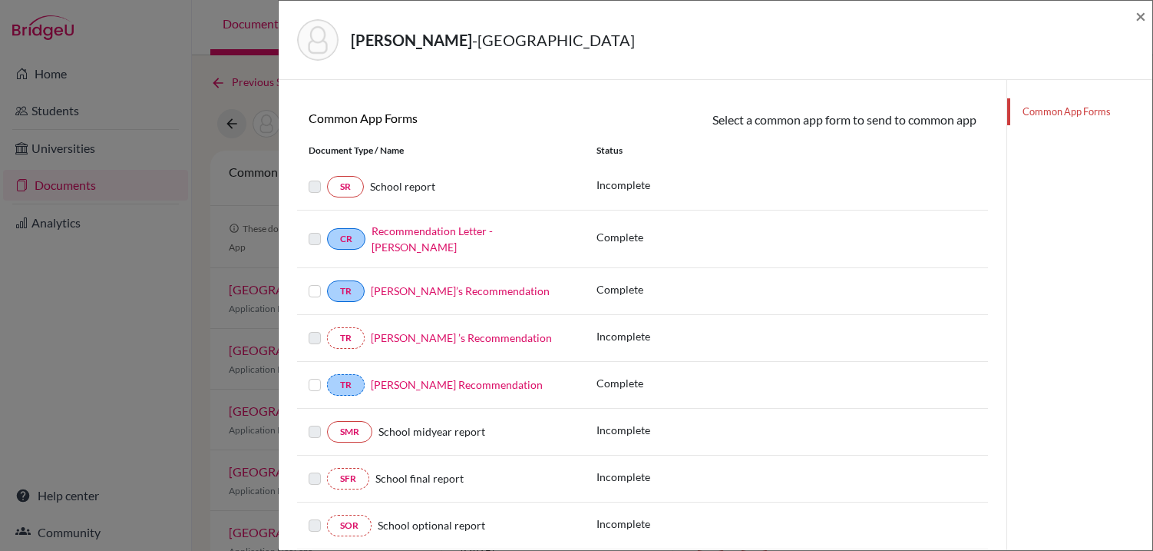
click at [452, 381] on link "Varsharani Tarate’s Recommendation" at bounding box center [457, 384] width 172 height 13
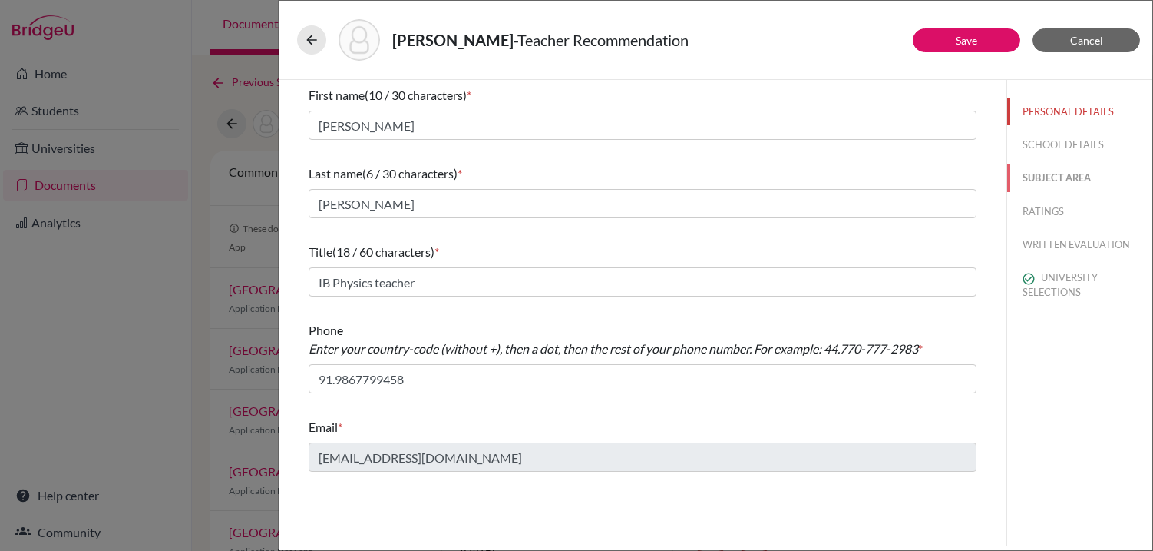
click at [1048, 174] on button "SUBJECT AREA" at bounding box center [1080, 177] width 145 height 27
select select "2"
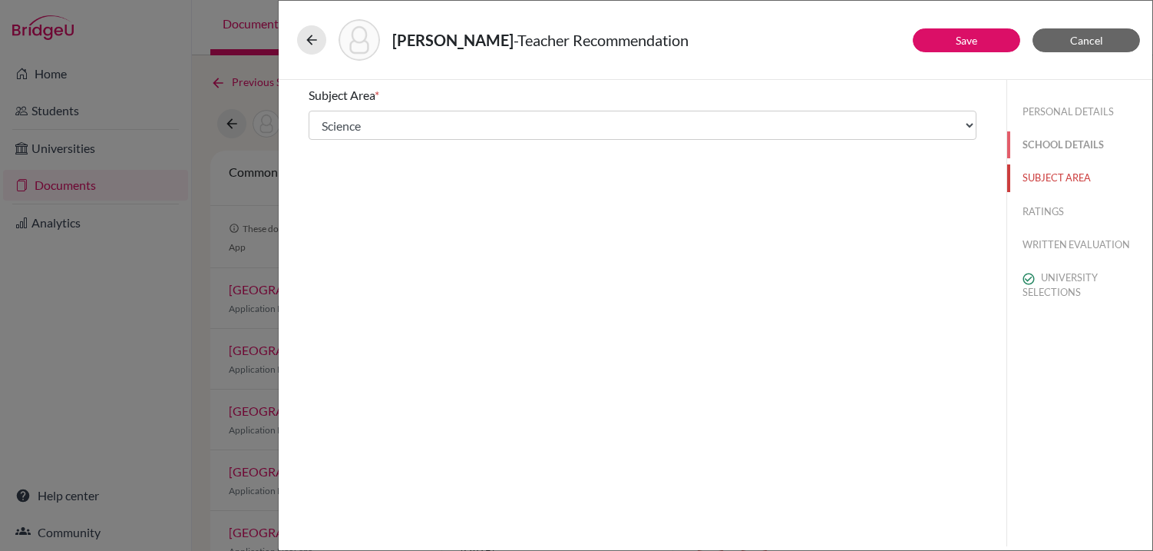
click at [1050, 142] on button "SCHOOL DETAILS" at bounding box center [1080, 144] width 145 height 27
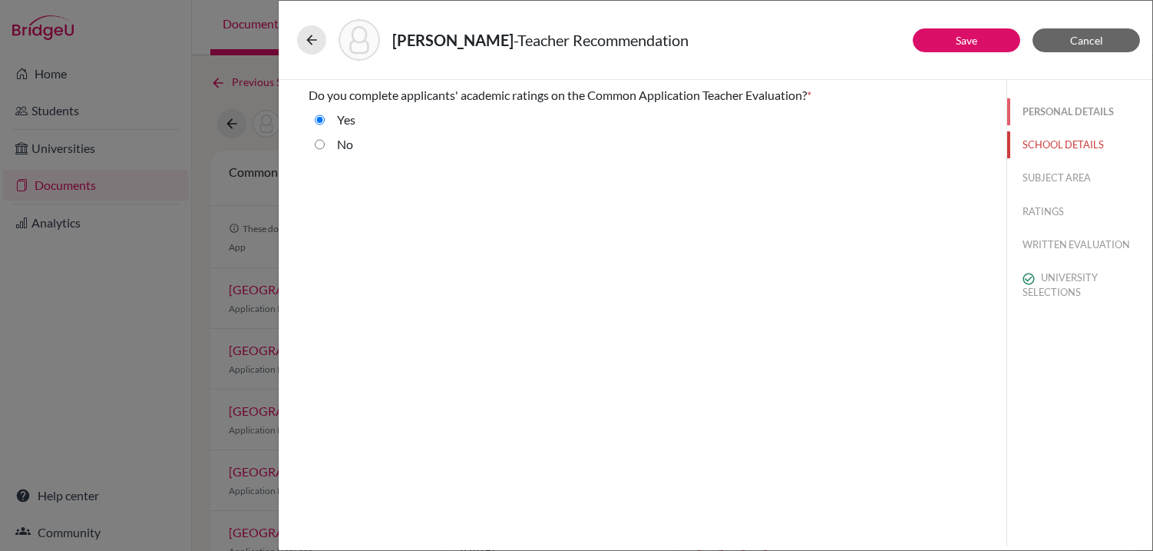
click at [1046, 106] on button "PERSONAL DETAILS" at bounding box center [1080, 111] width 145 height 27
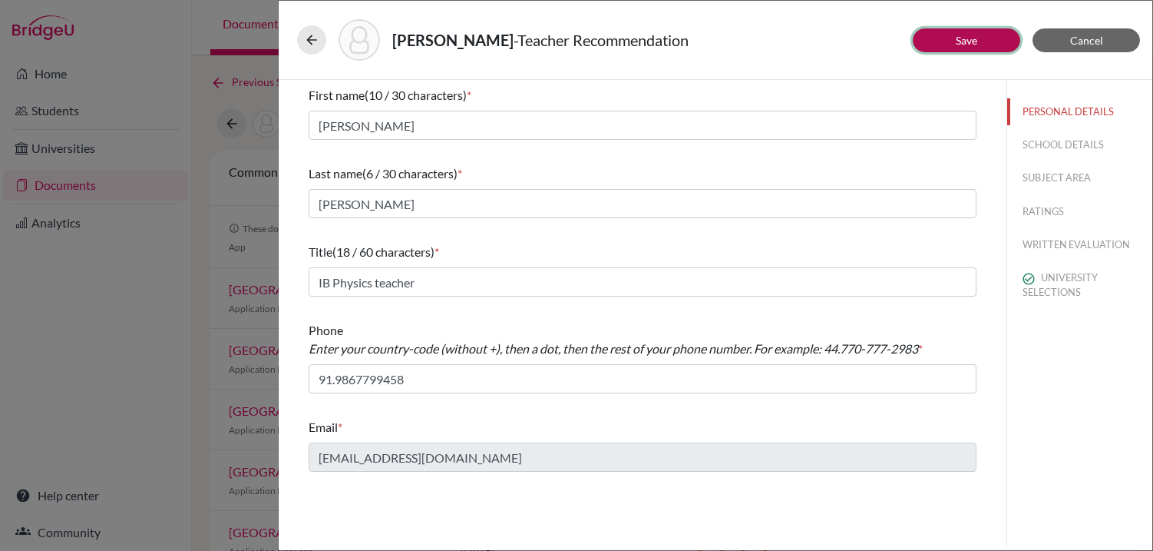
click at [978, 36] on button "Save" at bounding box center [967, 40] width 108 height 24
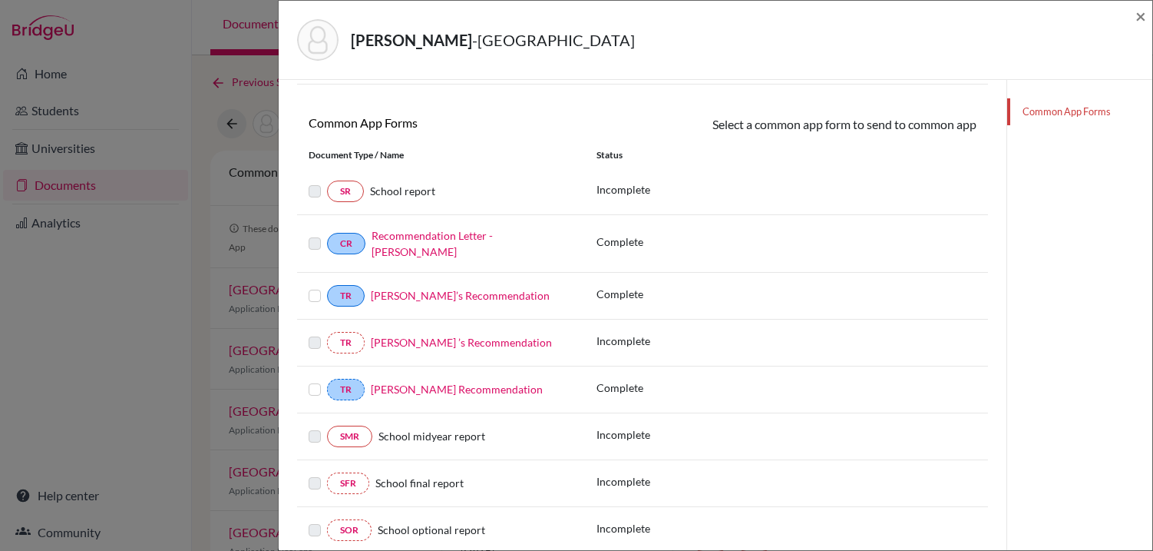
scroll to position [200, 0]
click at [313, 285] on label at bounding box center [315, 285] width 12 height 0
click at [0, 0] on input "checkbox" at bounding box center [0, 0] width 0 height 0
click at [318, 382] on label at bounding box center [315, 382] width 12 height 0
click at [0, 0] on input "checkbox" at bounding box center [0, 0] width 0 height 0
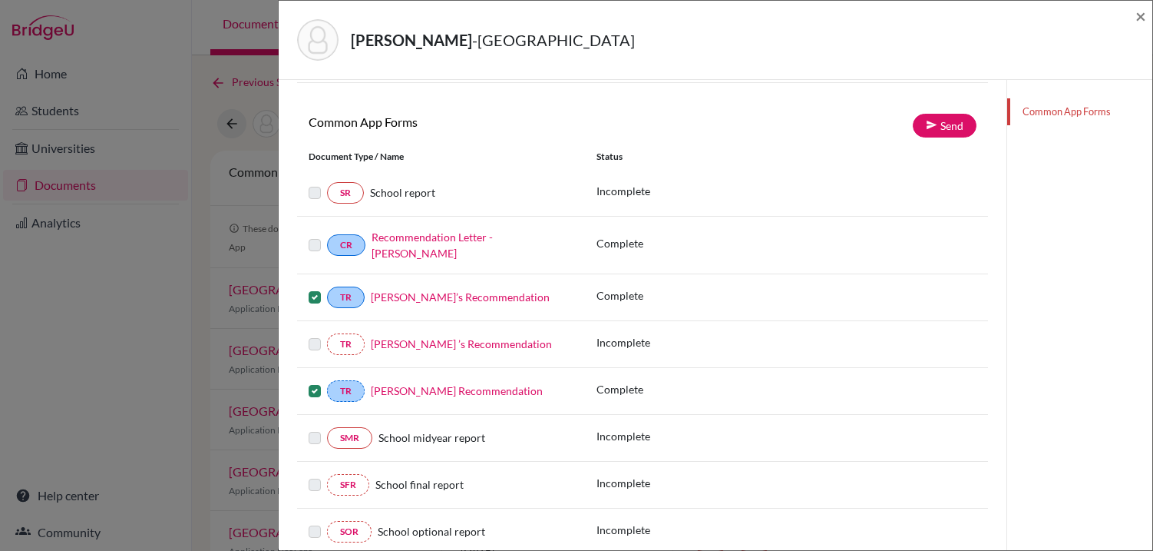
click at [318, 382] on label at bounding box center [315, 382] width 12 height 0
click at [0, 0] on input "checkbox" at bounding box center [0, 0] width 0 height 0
click at [313, 288] on label at bounding box center [315, 288] width 12 height 0
click at [0, 0] on input "checkbox" at bounding box center [0, 0] width 0 height 0
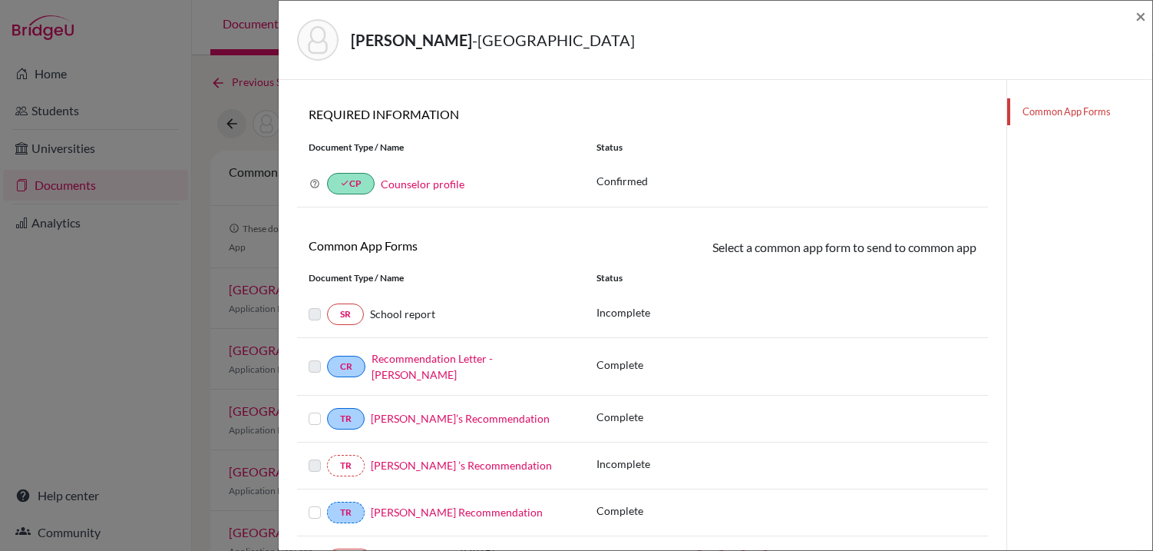
scroll to position [78, 0]
click at [1148, 15] on div "Vazquez, Nicolas - Northeastern University ×" at bounding box center [716, 40] width 874 height 79
click at [1138, 15] on span "×" at bounding box center [1141, 16] width 11 height 22
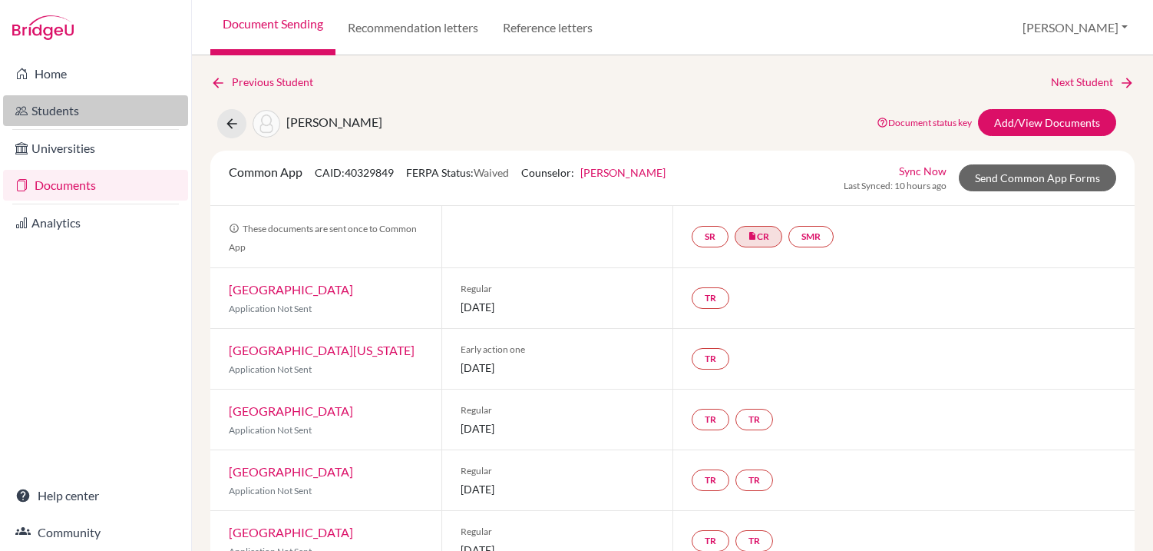
click at [96, 106] on link "Students" at bounding box center [95, 110] width 185 height 31
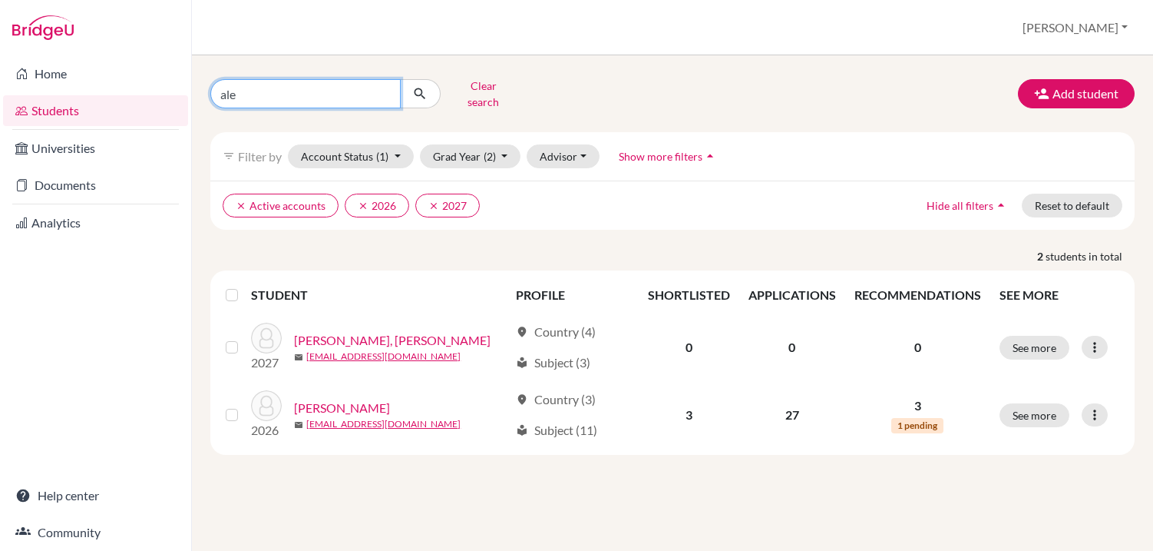
click at [296, 91] on input "ale" at bounding box center [305, 93] width 190 height 29
type input "[PERSON_NAME]"
click button "submit" at bounding box center [420, 93] width 41 height 29
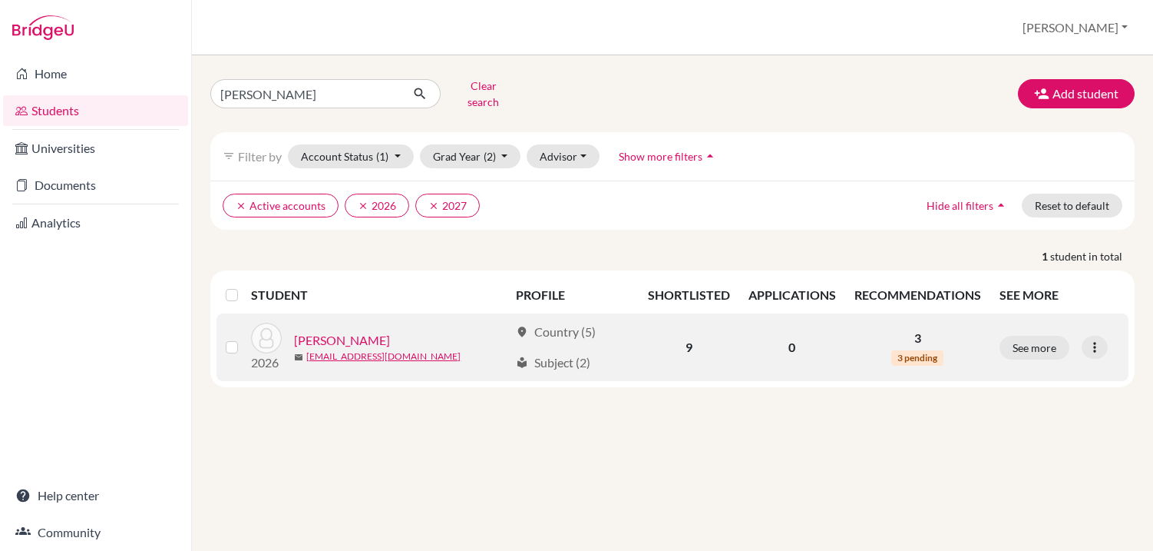
click at [340, 331] on link "[PERSON_NAME]" at bounding box center [342, 340] width 96 height 18
click at [1096, 341] on icon at bounding box center [1094, 346] width 15 height 15
click at [1056, 373] on button "Edit student" at bounding box center [1028, 379] width 121 height 25
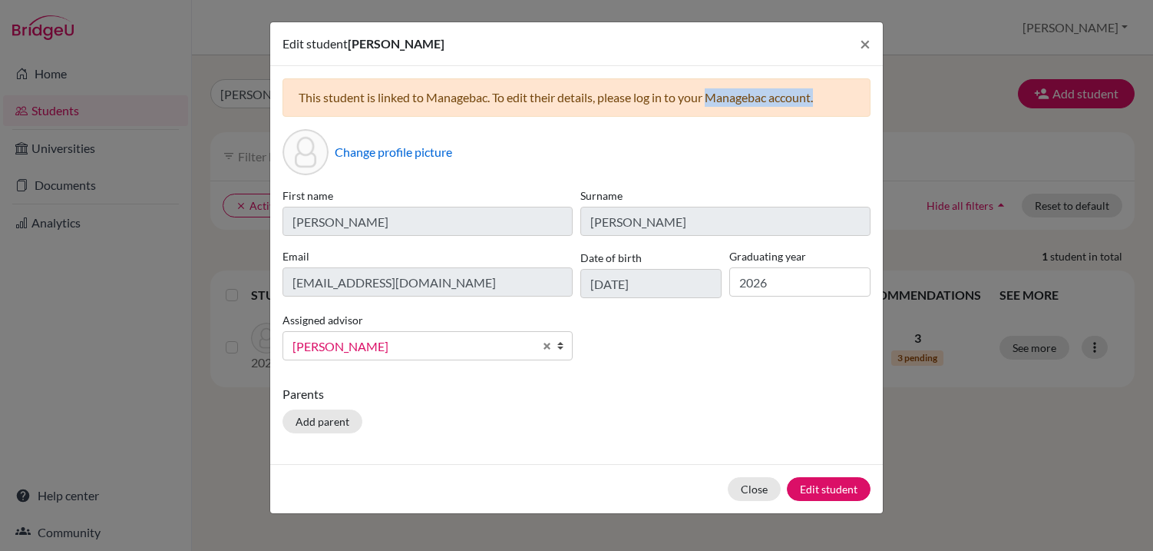
drag, startPoint x: 710, startPoint y: 97, endPoint x: 821, endPoint y: 107, distance: 111.8
click at [821, 107] on div "This student is linked to Managebac. To edit their details, please log in to yo…" at bounding box center [577, 97] width 588 height 38
click at [435, 100] on div "This student is linked to Managebac. To edit their details, please log in to yo…" at bounding box center [577, 97] width 588 height 38
drag, startPoint x: 429, startPoint y: 94, endPoint x: 490, endPoint y: 102, distance: 61.9
click at [490, 102] on div "This student is linked to Managebac. To edit their details, please log in to yo…" at bounding box center [577, 97] width 588 height 38
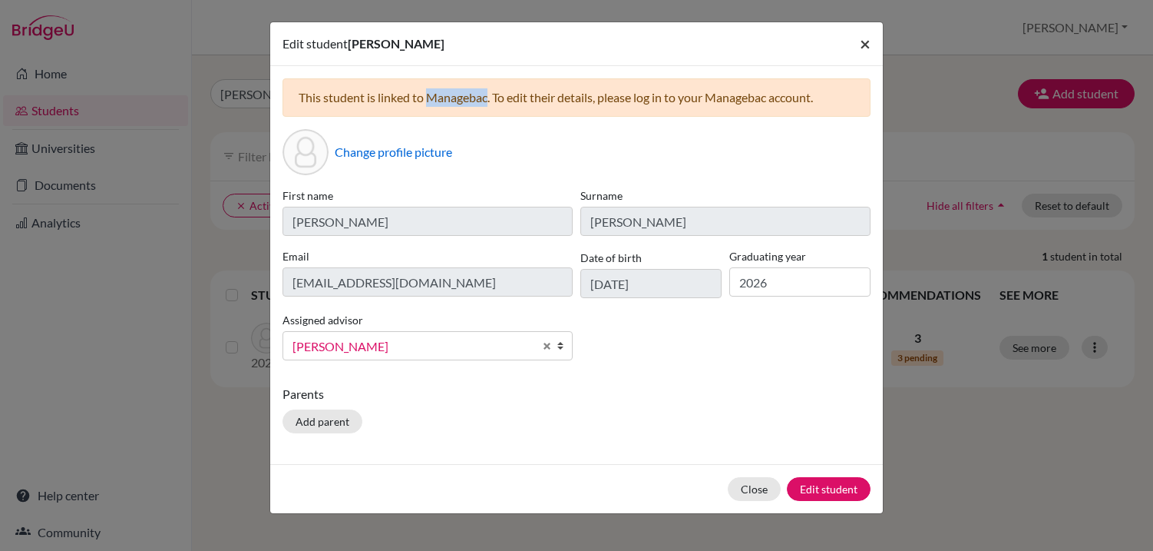
click at [865, 40] on span "×" at bounding box center [865, 43] width 11 height 22
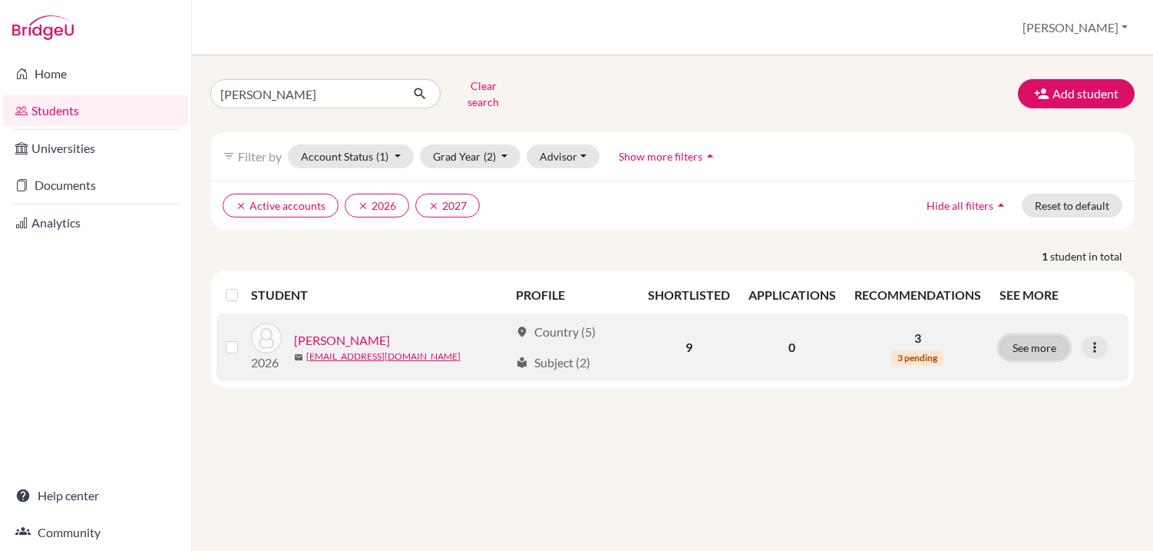
click at [1042, 337] on button "See more" at bounding box center [1035, 348] width 70 height 24
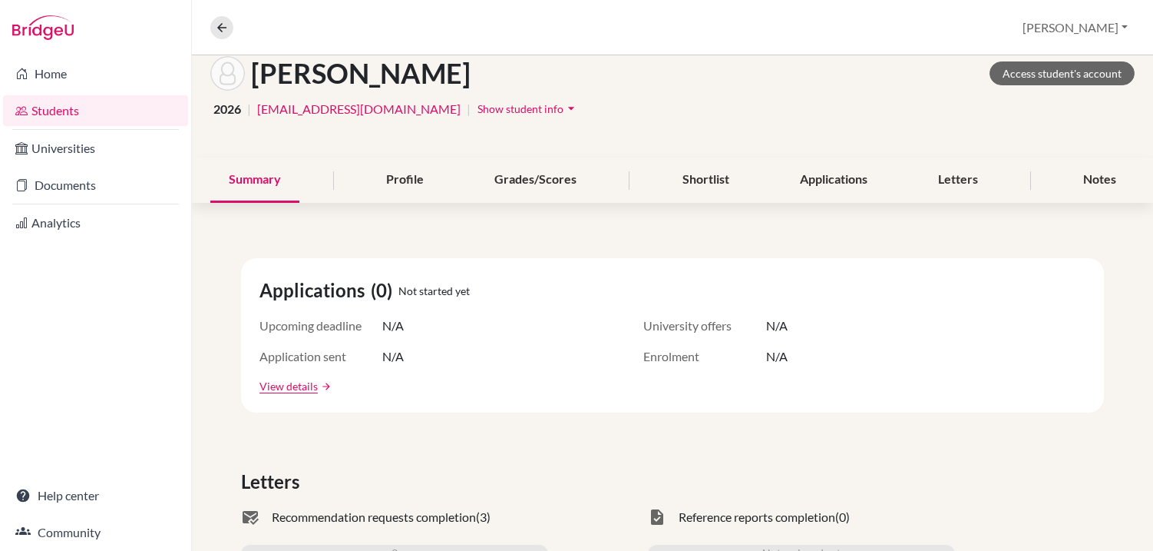
scroll to position [87, 0]
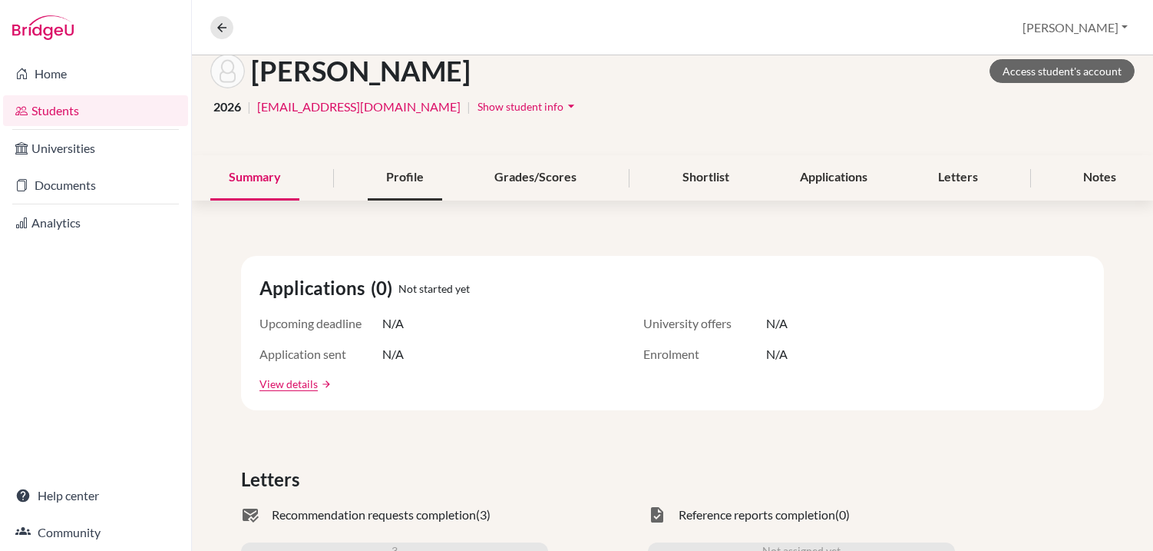
click at [421, 181] on div "Profile" at bounding box center [405, 177] width 74 height 45
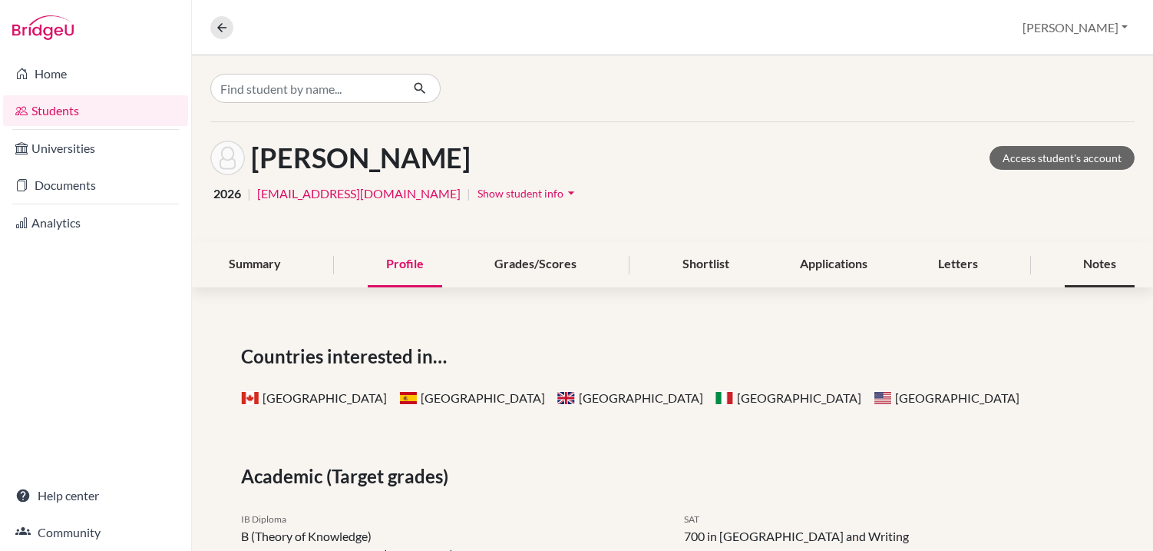
click at [1077, 268] on div "Notes" at bounding box center [1100, 264] width 70 height 45
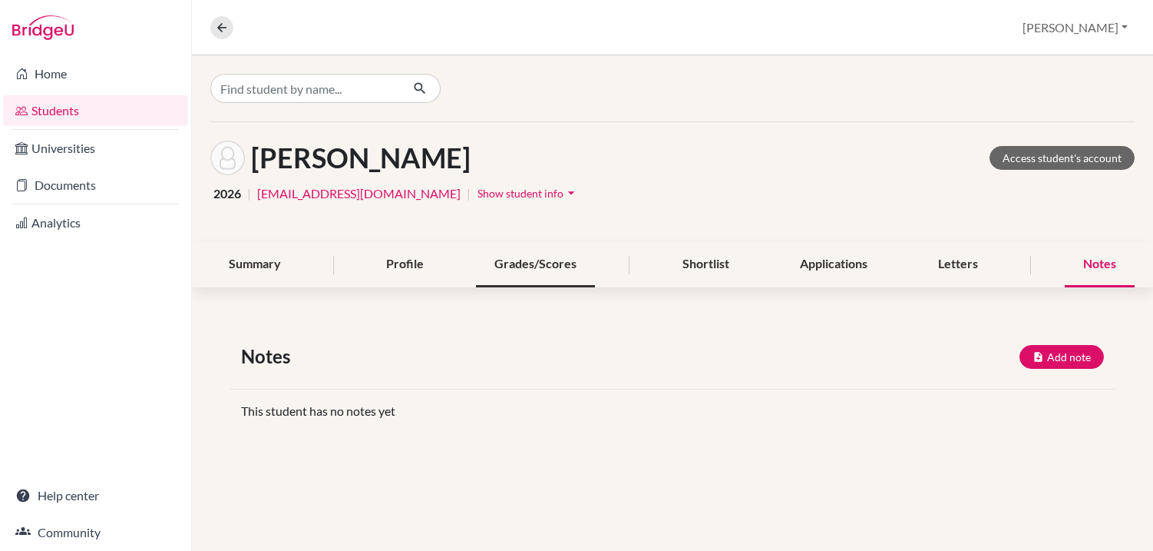
click at [555, 265] on div "Grades/Scores" at bounding box center [535, 264] width 119 height 45
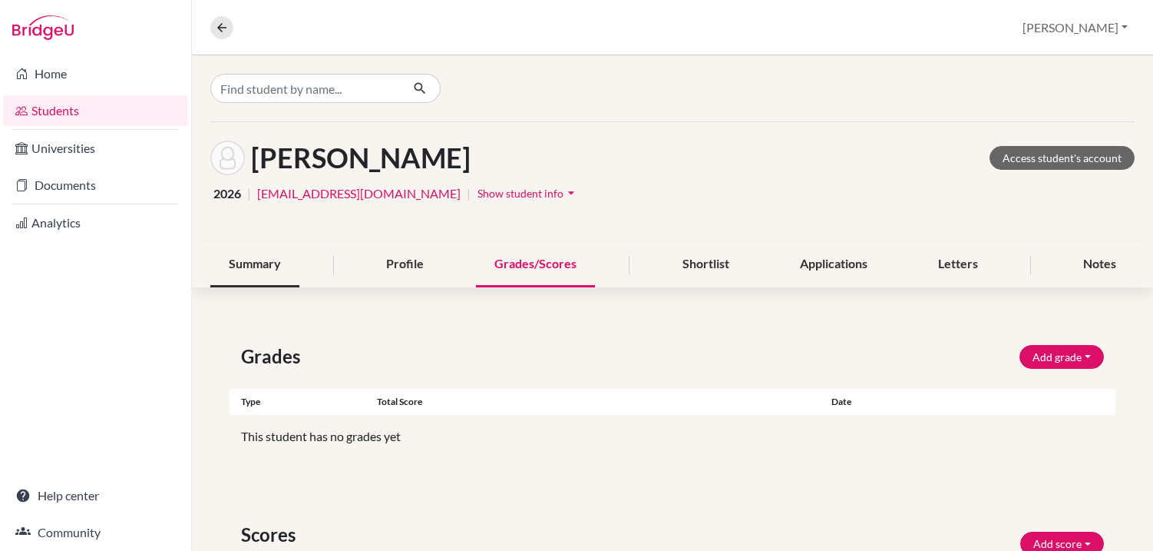
click at [253, 260] on div "Summary" at bounding box center [254, 264] width 89 height 45
